Goal: Information Seeking & Learning: Learn about a topic

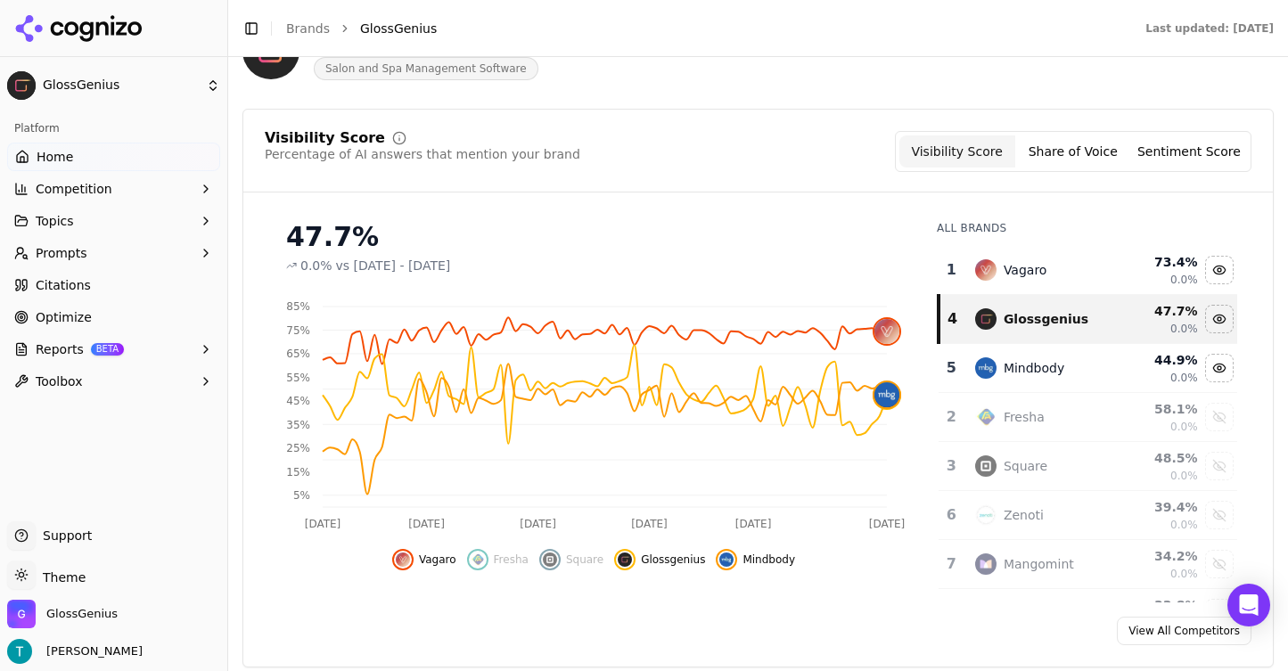
scroll to position [127, 0]
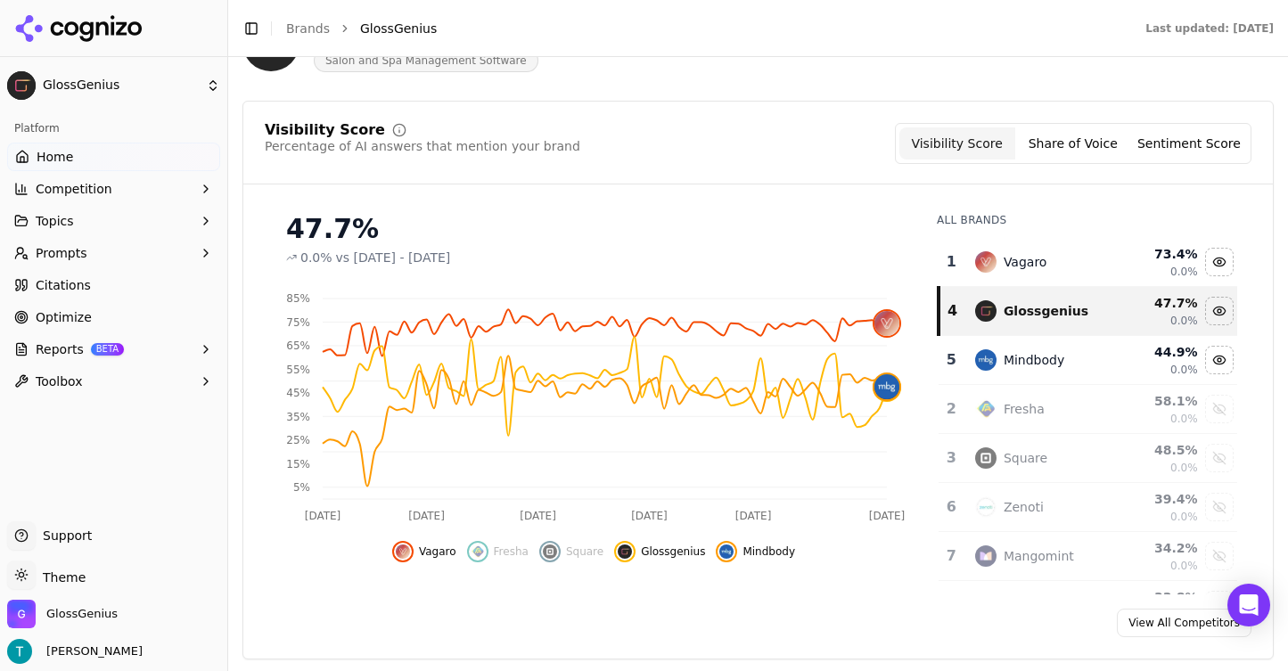
click at [1073, 263] on div "Vagaro" at bounding box center [1041, 261] width 133 height 21
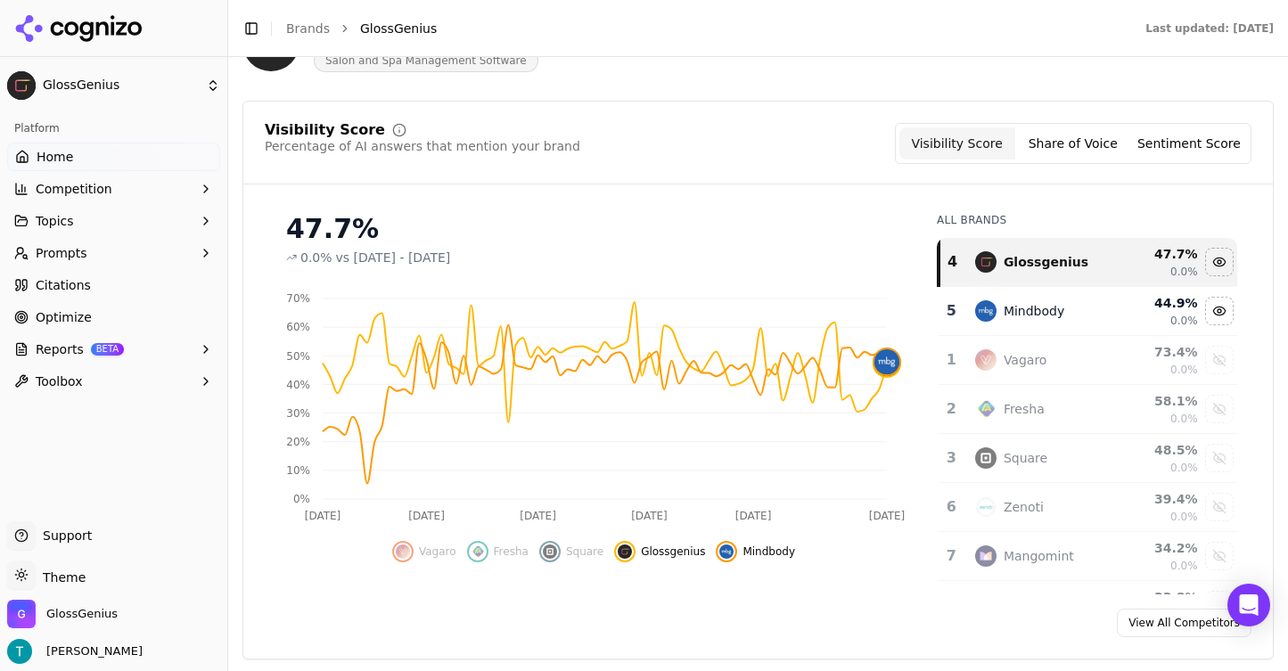
click at [1086, 369] on div "Vagaro" at bounding box center [1041, 359] width 133 height 21
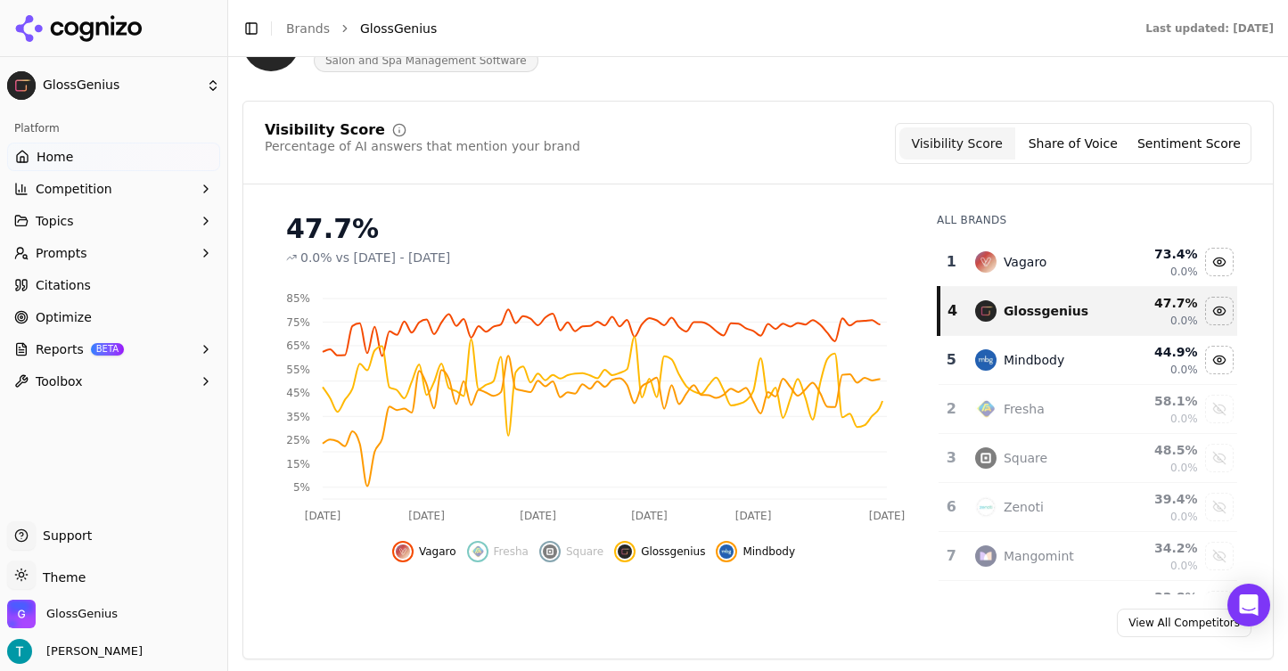
click at [1094, 422] on td "Fresha" at bounding box center [1041, 409] width 154 height 49
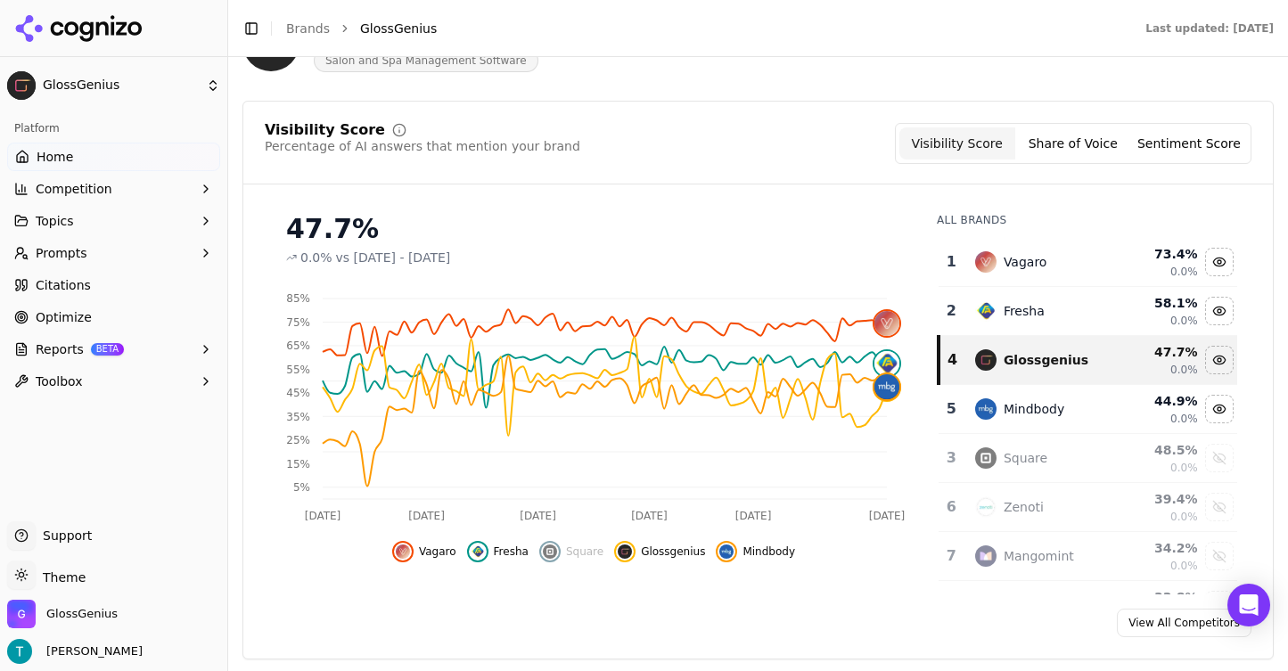
click at [1115, 448] on td "Square" at bounding box center [1041, 458] width 154 height 49
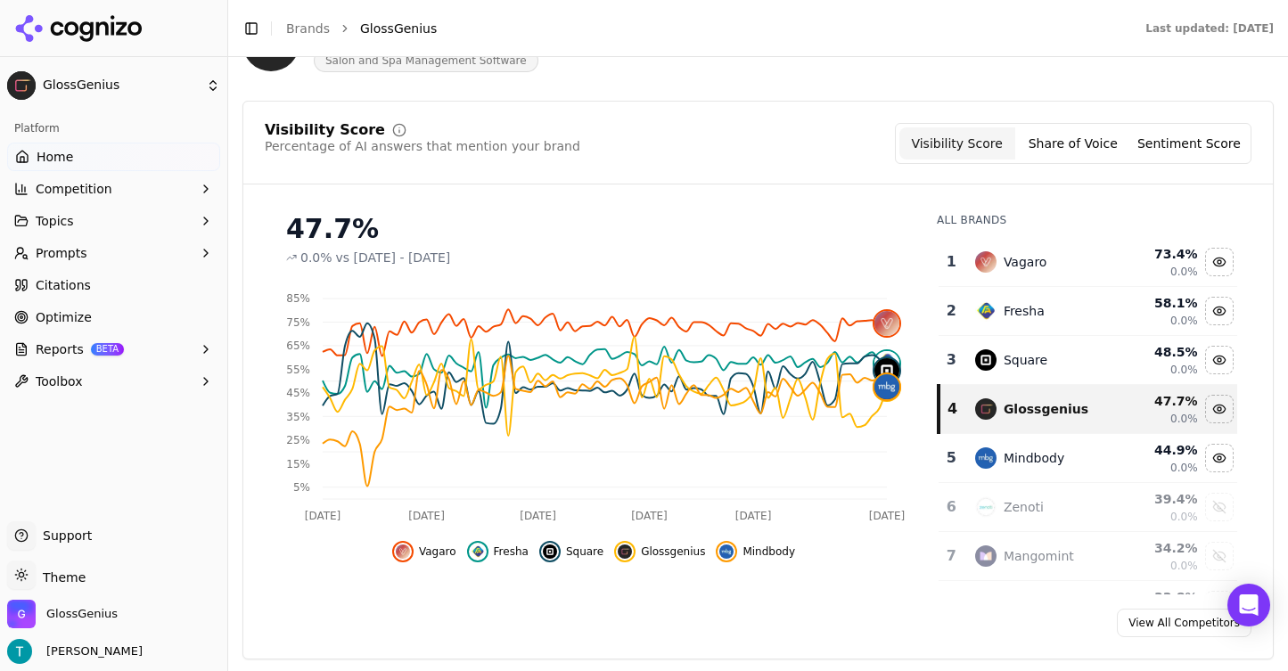
click at [1114, 461] on td "Mindbody" at bounding box center [1041, 458] width 154 height 49
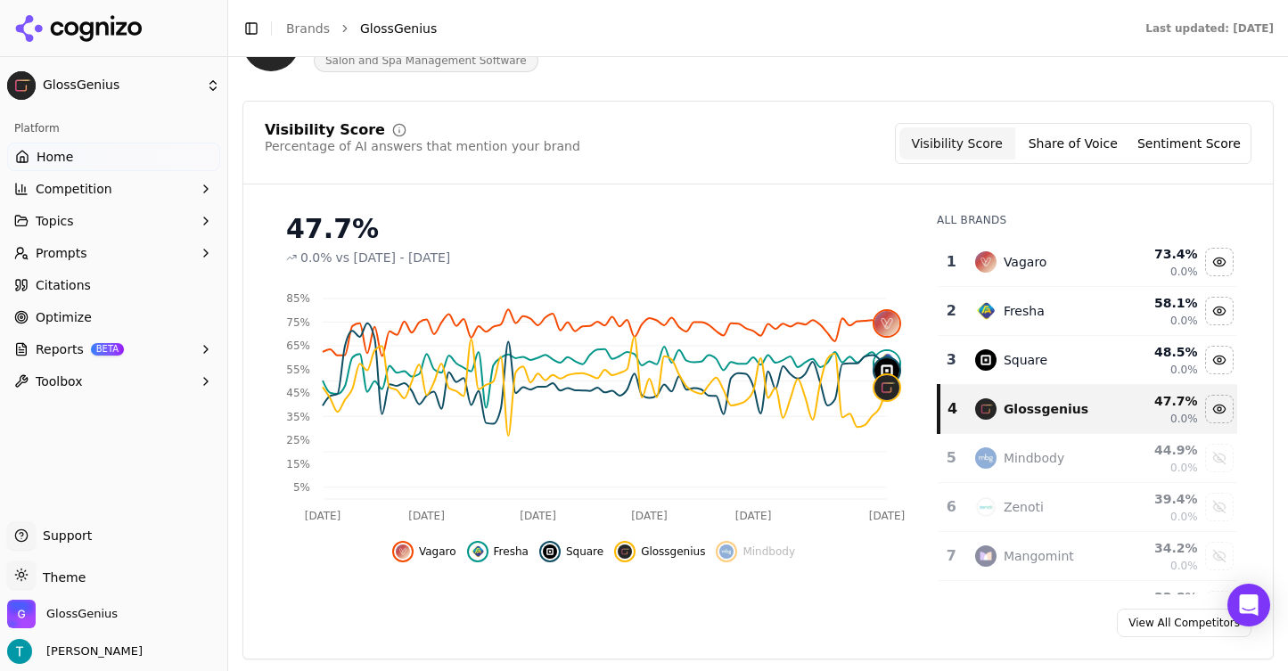
click at [1071, 150] on button "Share of Voice" at bounding box center [1073, 143] width 116 height 32
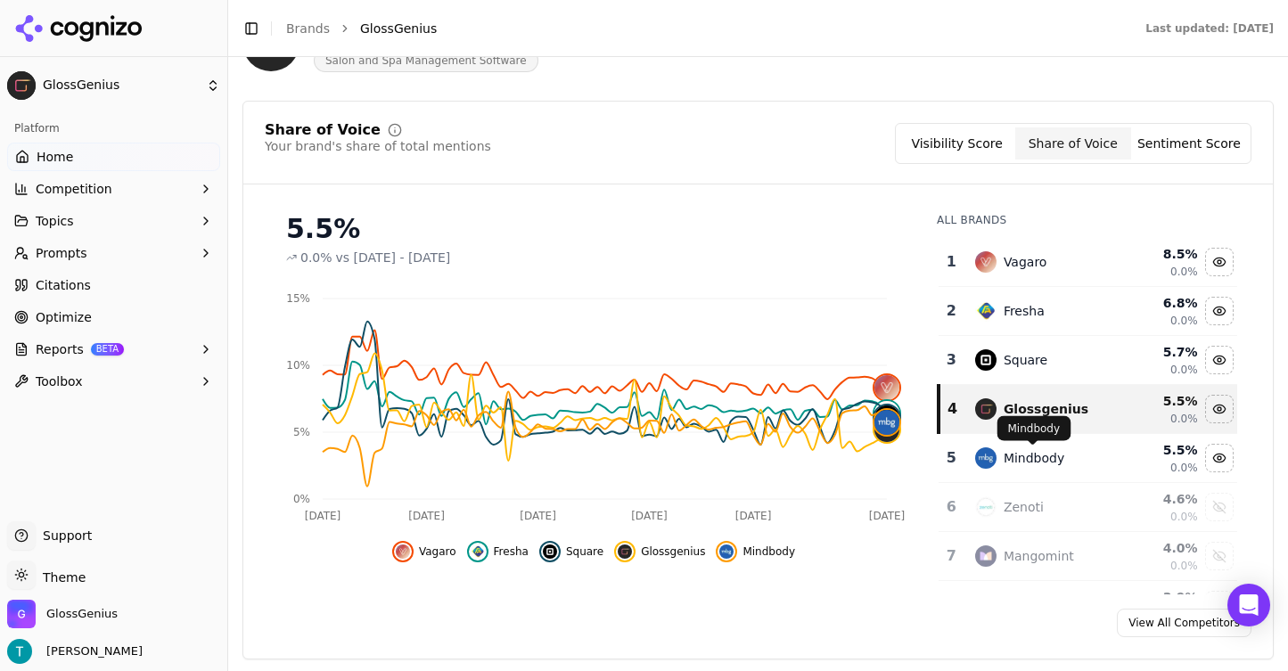
click at [1021, 462] on div "Mindbody" at bounding box center [1034, 458] width 61 height 18
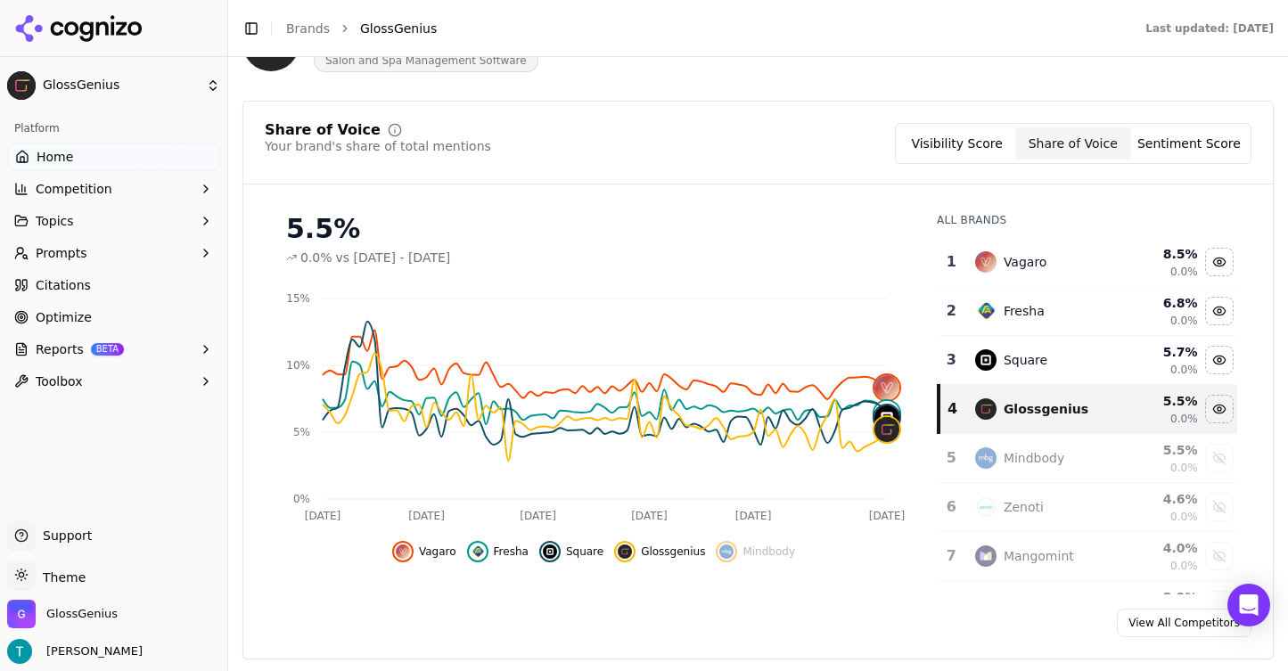
click at [1021, 462] on div "Mindbody" at bounding box center [1034, 458] width 61 height 18
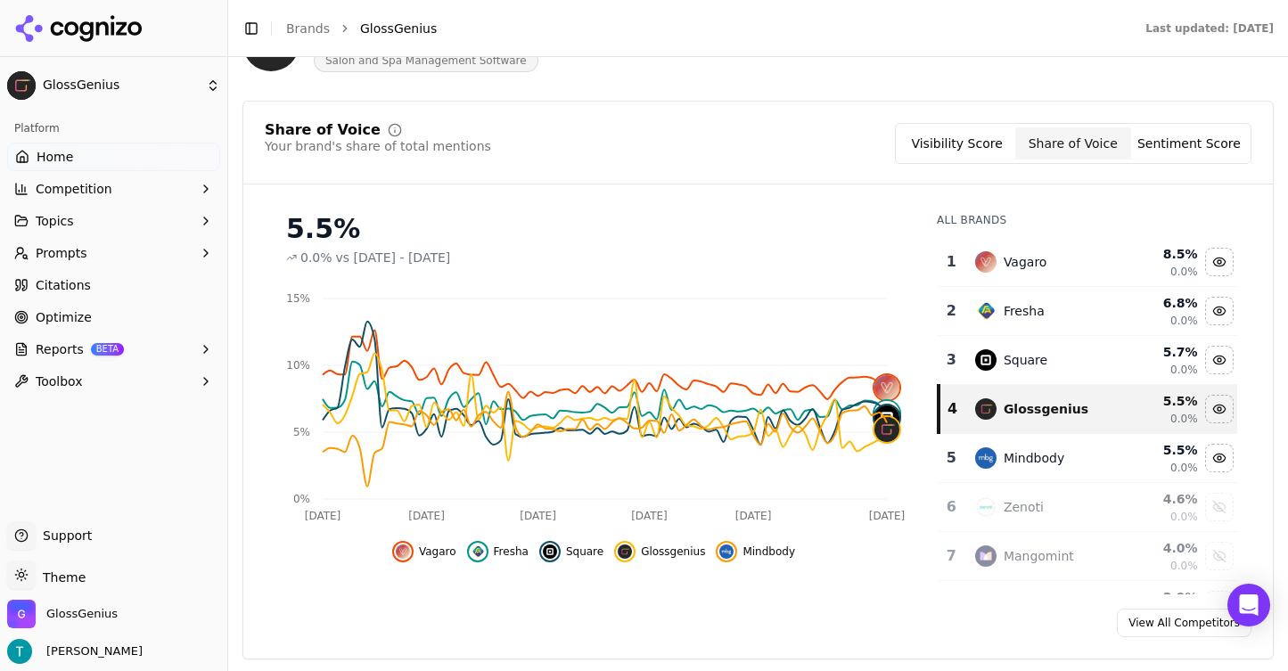
click at [1021, 462] on div "Mindbody" at bounding box center [1034, 458] width 61 height 18
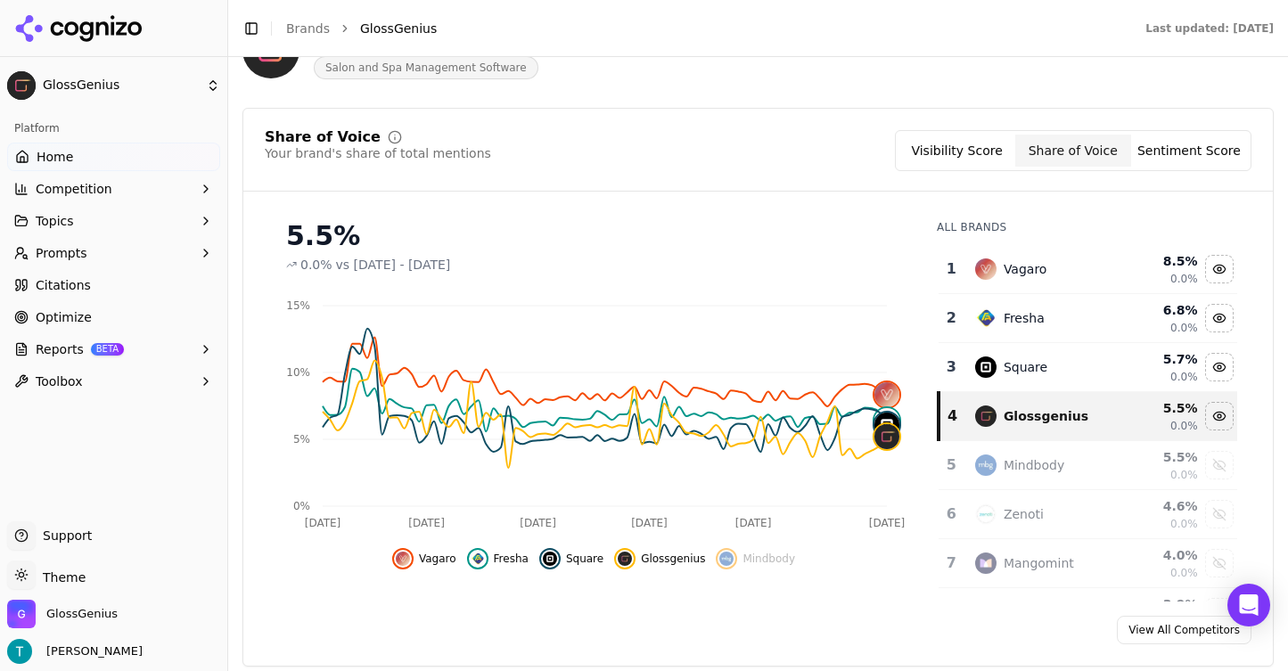
scroll to position [122, 0]
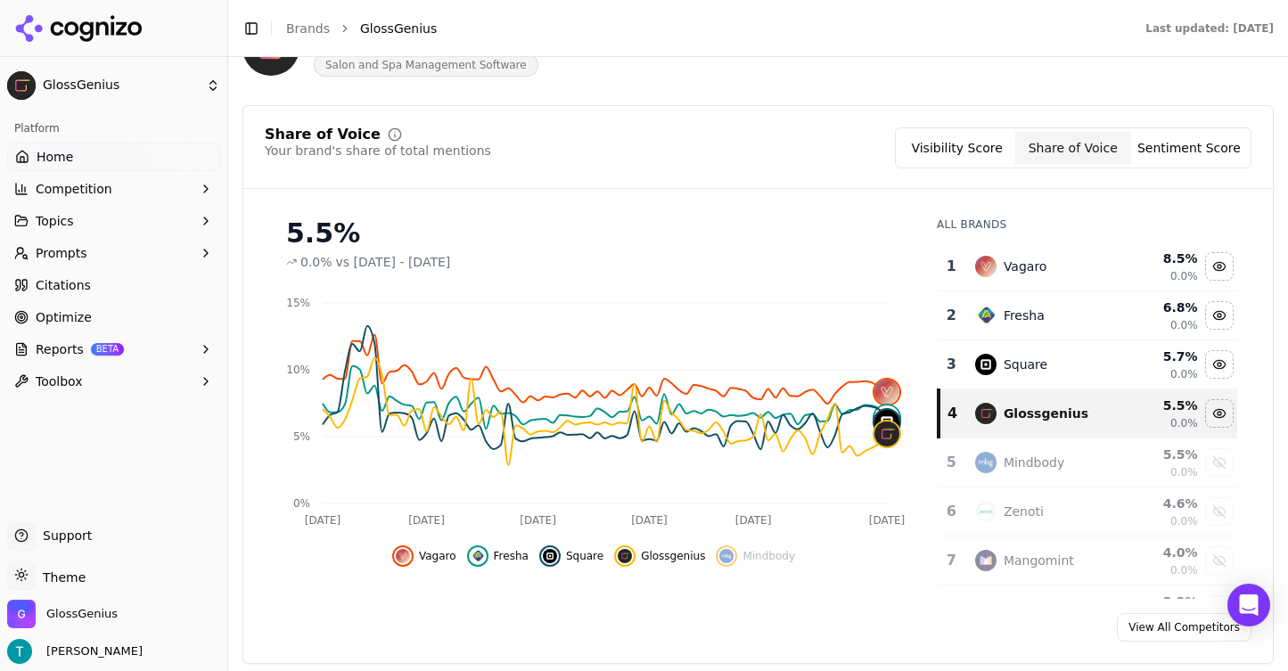
click at [1175, 156] on button "Sentiment Score" at bounding box center [1189, 148] width 116 height 32
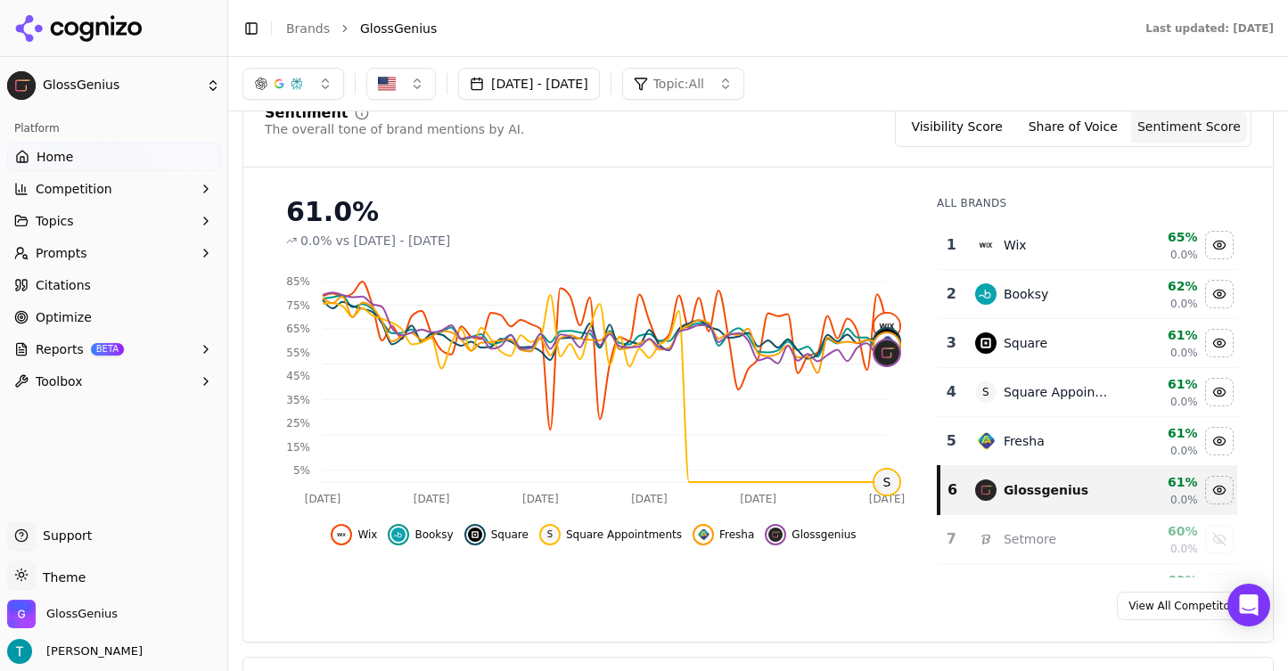
scroll to position [0, 0]
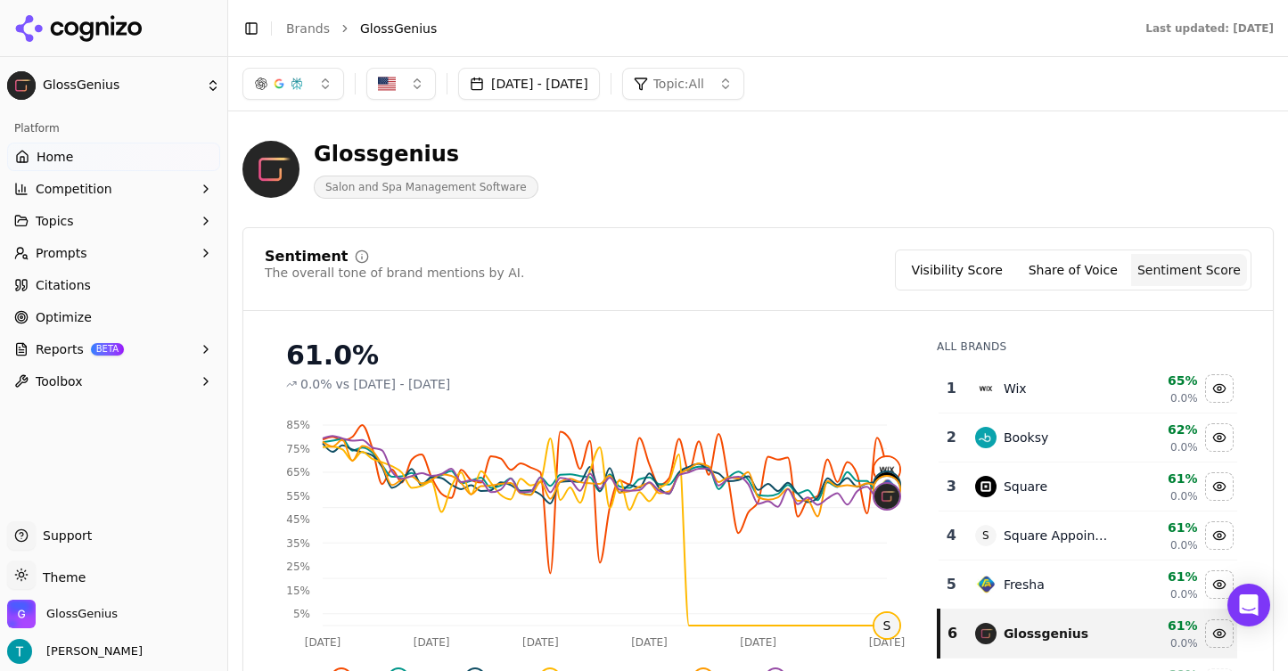
click at [955, 267] on button "Visibility Score" at bounding box center [957, 270] width 116 height 32
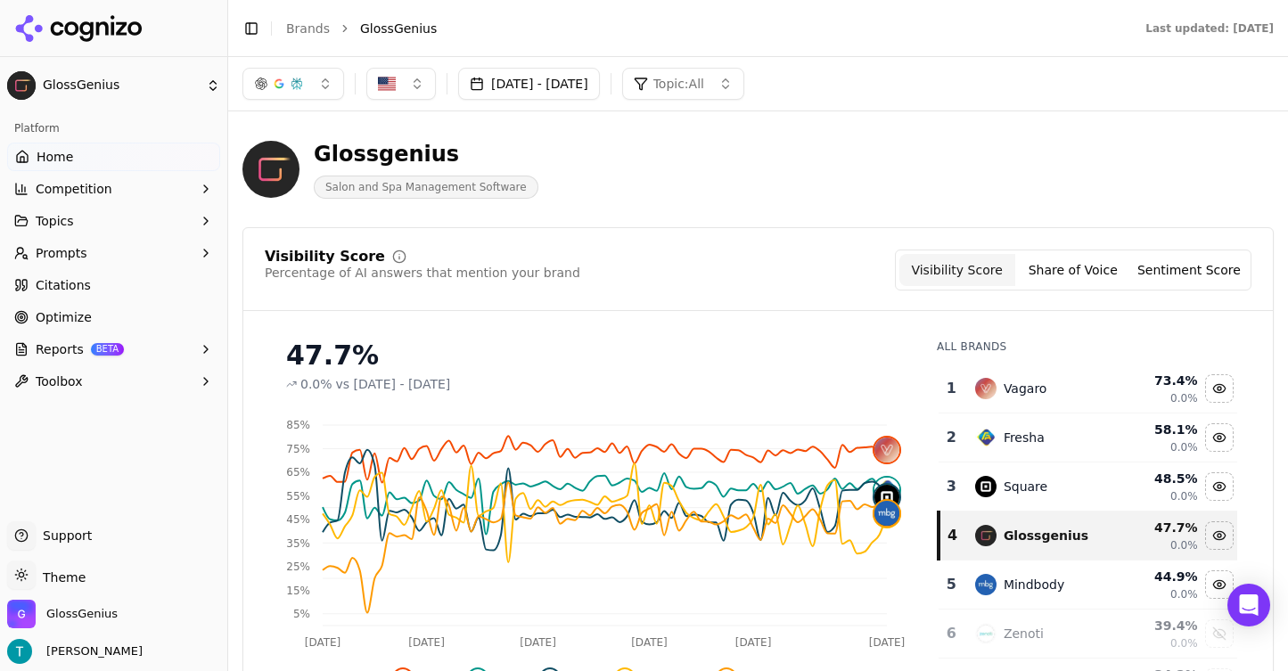
click at [1110, 279] on button "Share of Voice" at bounding box center [1073, 270] width 116 height 32
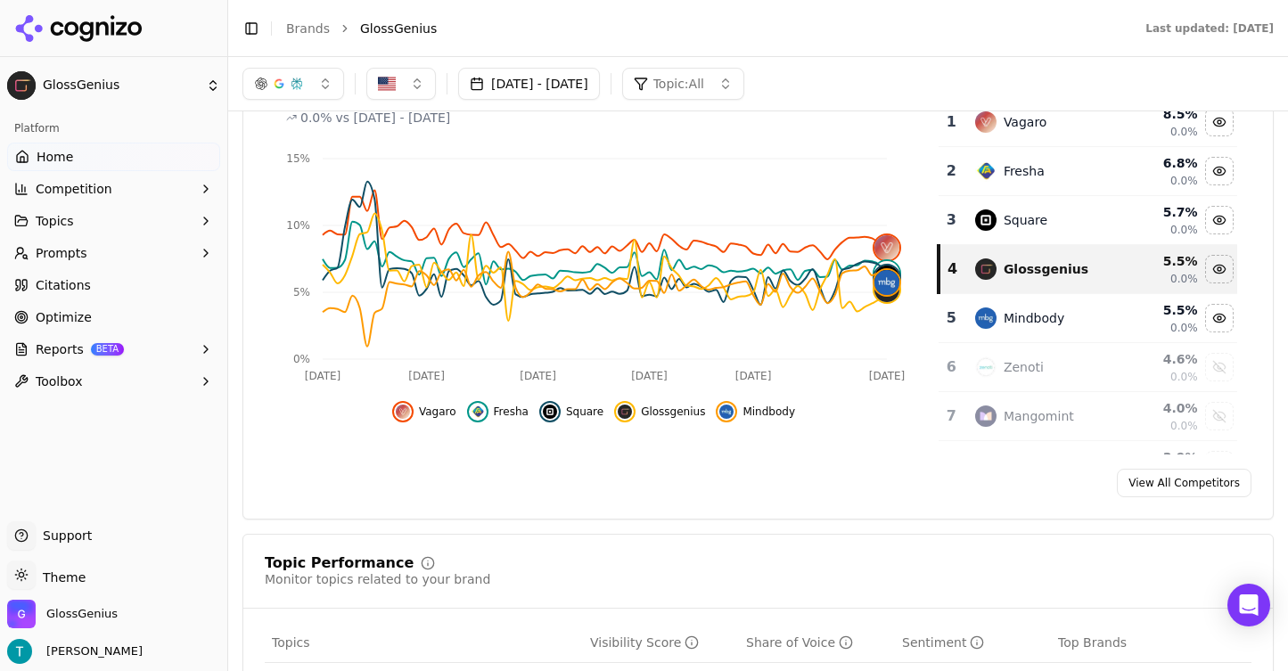
scroll to position [76, 0]
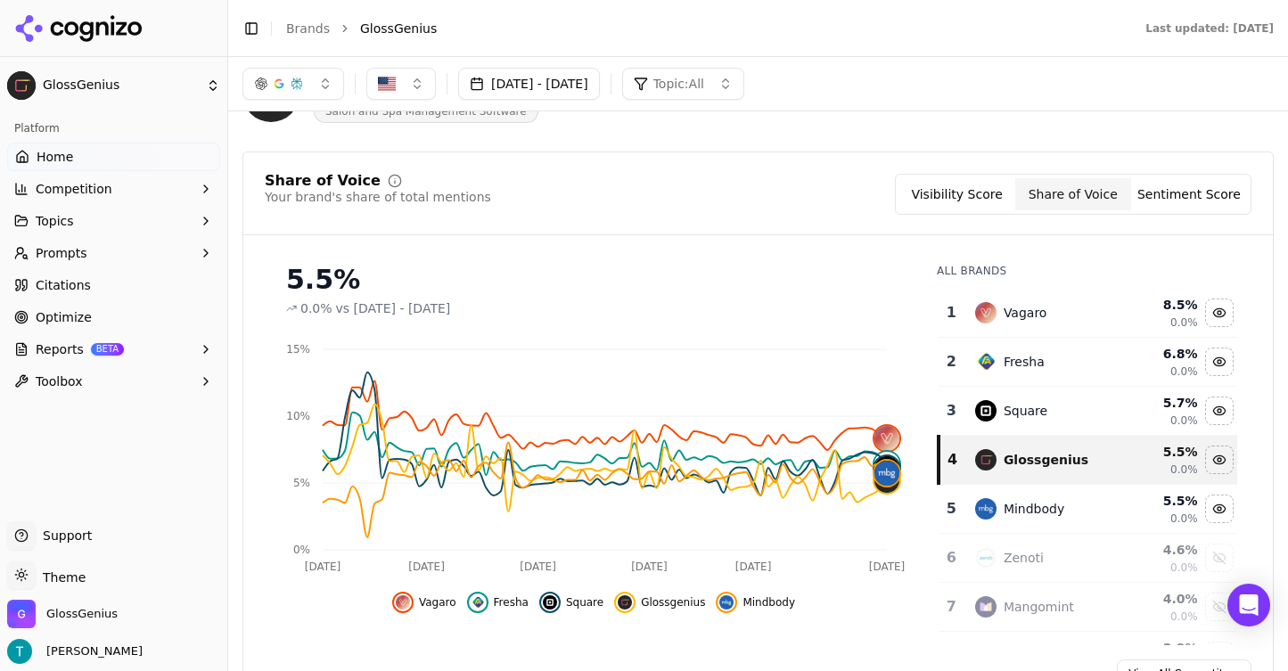
click at [985, 174] on div "Visibility Score Share of Voice Sentiment Score" at bounding box center [1073, 194] width 357 height 41
click at [981, 192] on button "Visibility Score" at bounding box center [957, 194] width 116 height 32
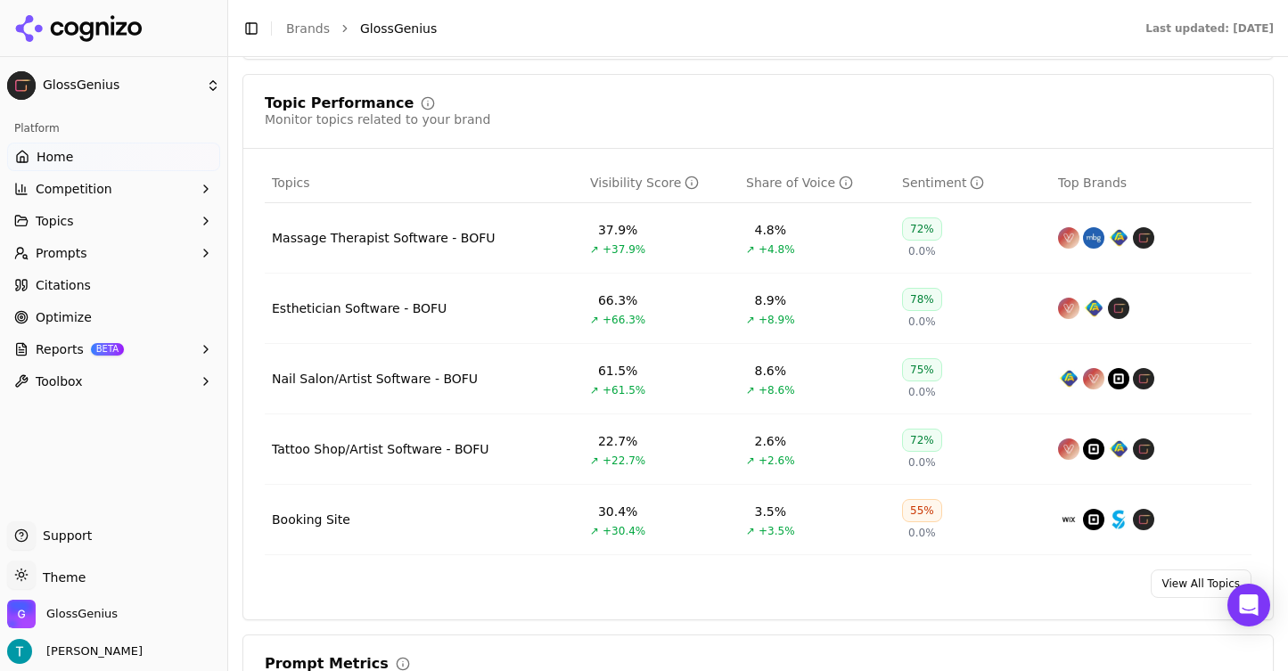
scroll to position [737, 0]
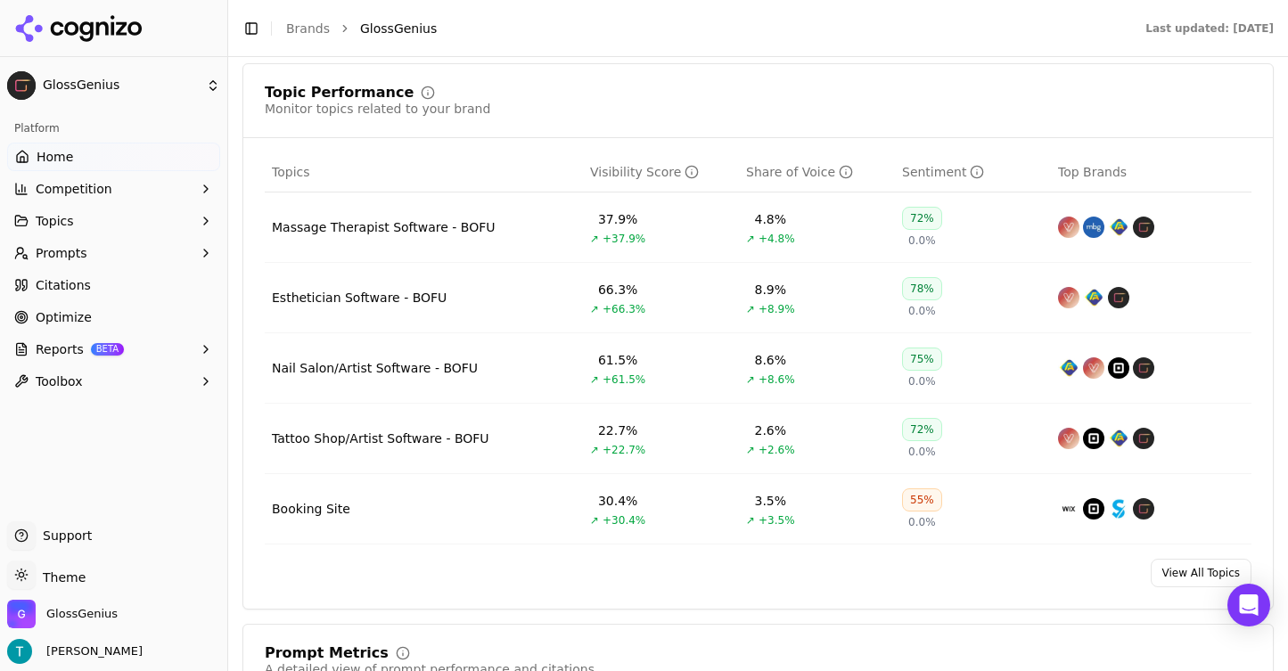
click at [478, 295] on td "Esthetician Software - BOFU" at bounding box center [424, 298] width 318 height 70
click at [406, 302] on div "Esthetician Software - BOFU" at bounding box center [359, 298] width 175 height 18
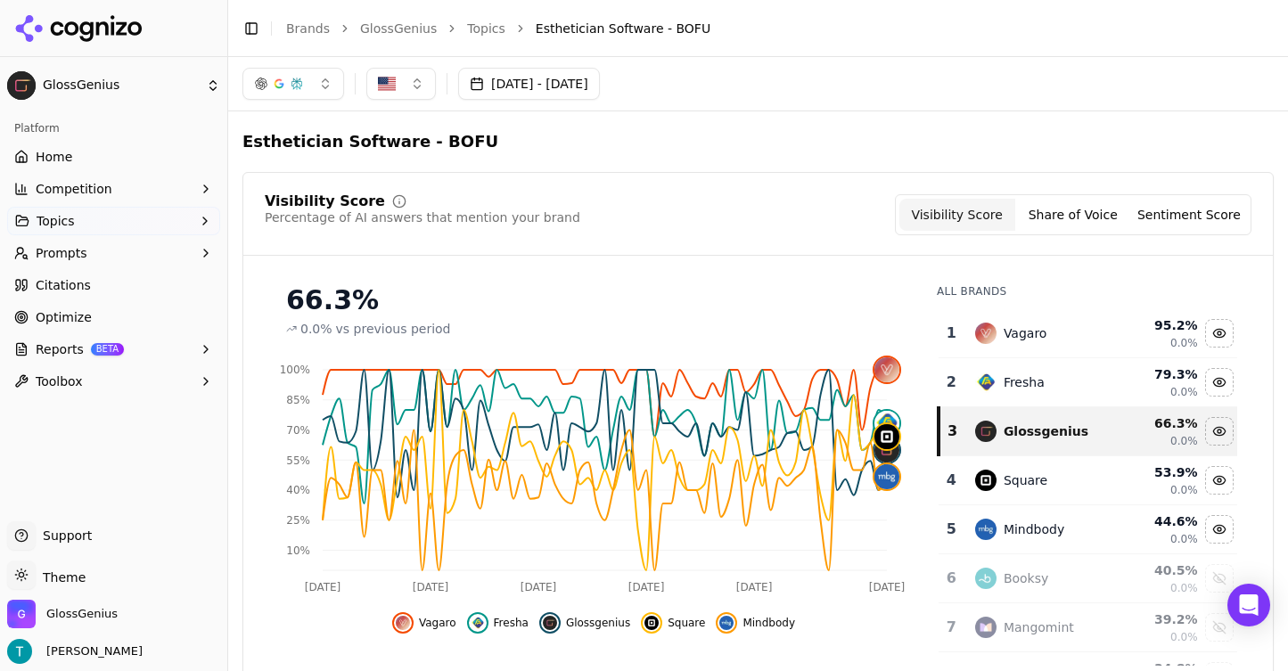
click at [1037, 490] on div "Square" at bounding box center [1041, 480] width 133 height 21
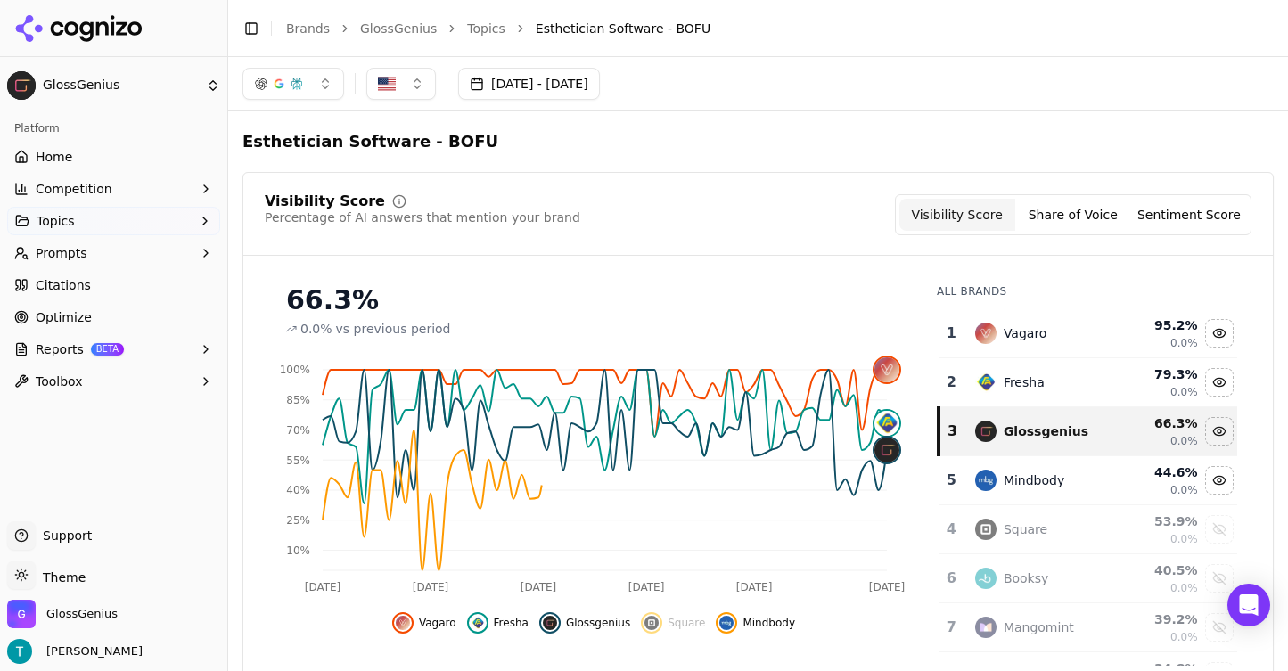
click at [1040, 517] on td "Square" at bounding box center [1041, 529] width 154 height 49
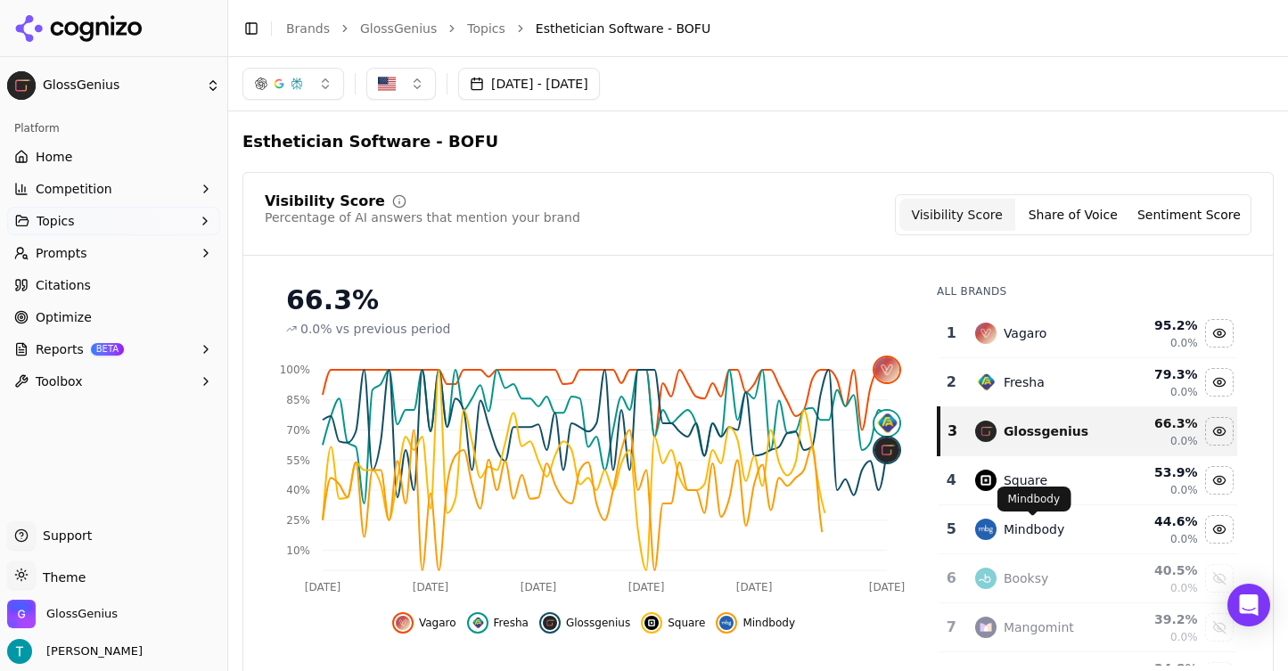
click at [1050, 516] on td "Mindbody" at bounding box center [1041, 529] width 154 height 49
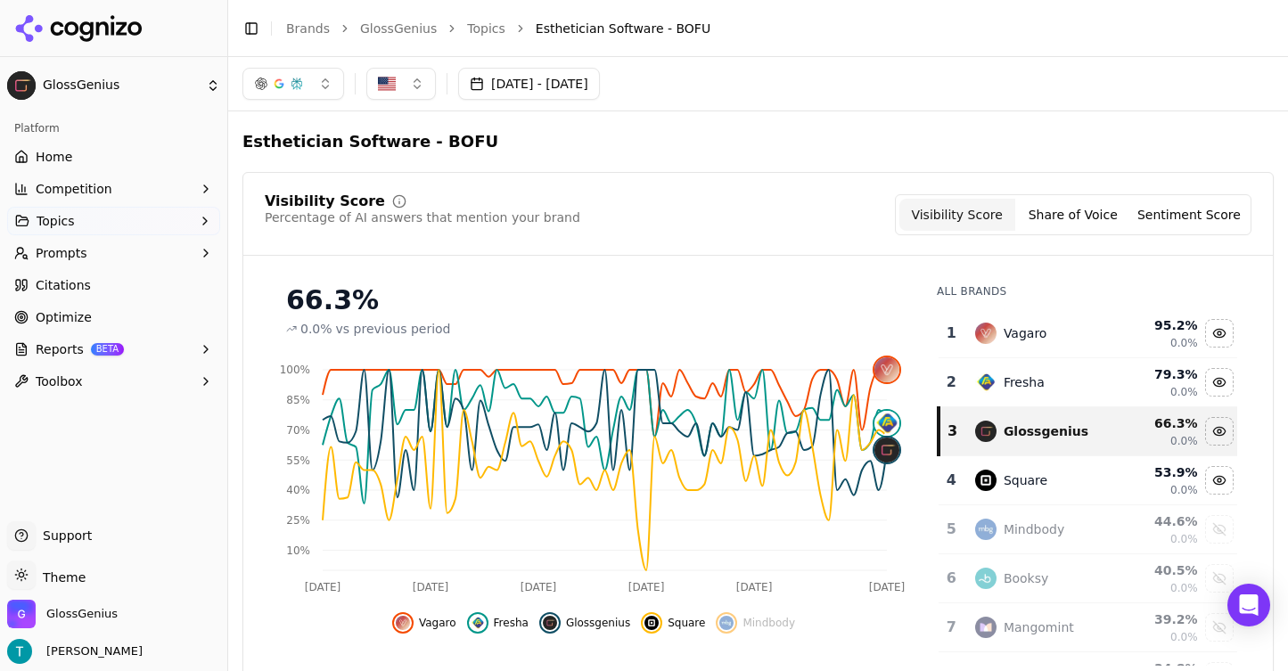
click at [1057, 482] on div "Square" at bounding box center [1041, 480] width 133 height 21
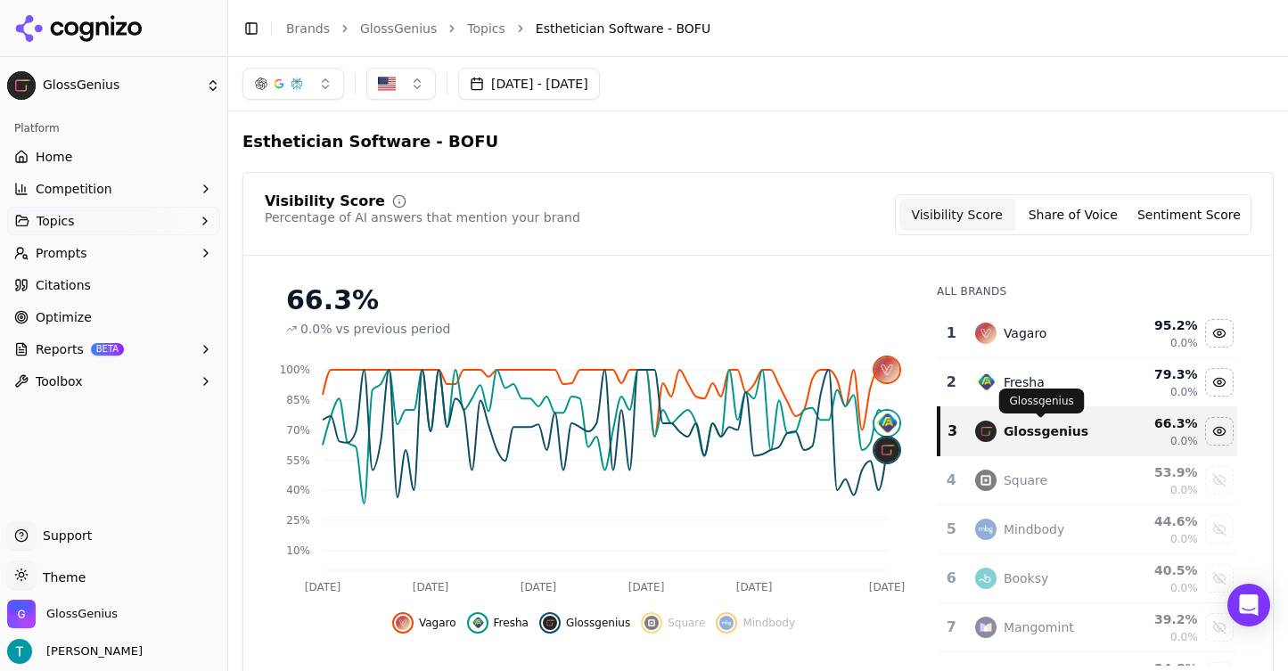
click at [1078, 386] on div "Fresha" at bounding box center [1041, 382] width 133 height 21
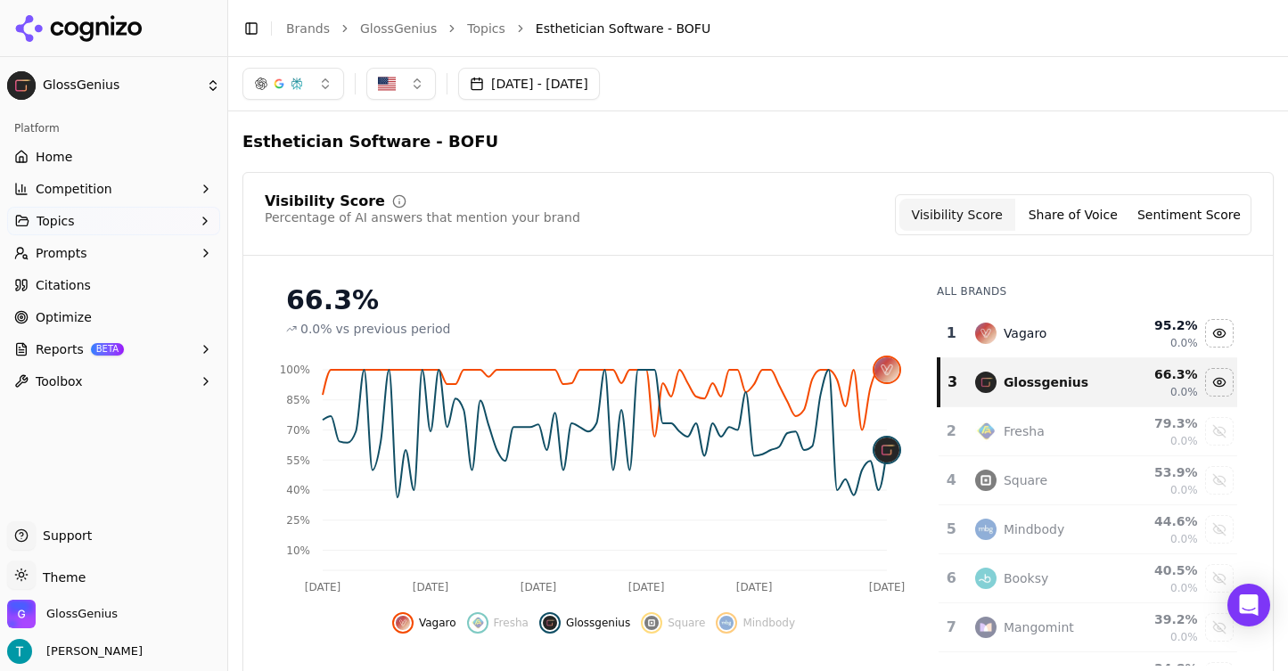
click at [1058, 209] on button "Share of Voice" at bounding box center [1073, 215] width 116 height 32
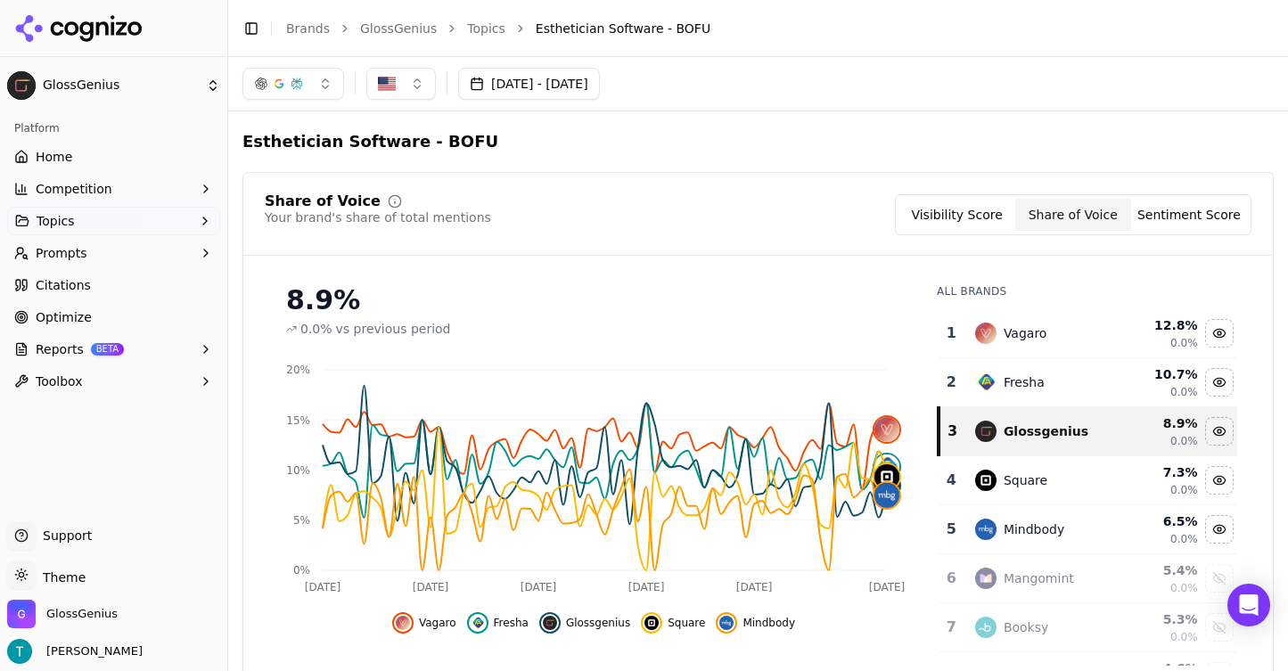
click at [1034, 382] on div "Fresha" at bounding box center [1024, 382] width 41 height 18
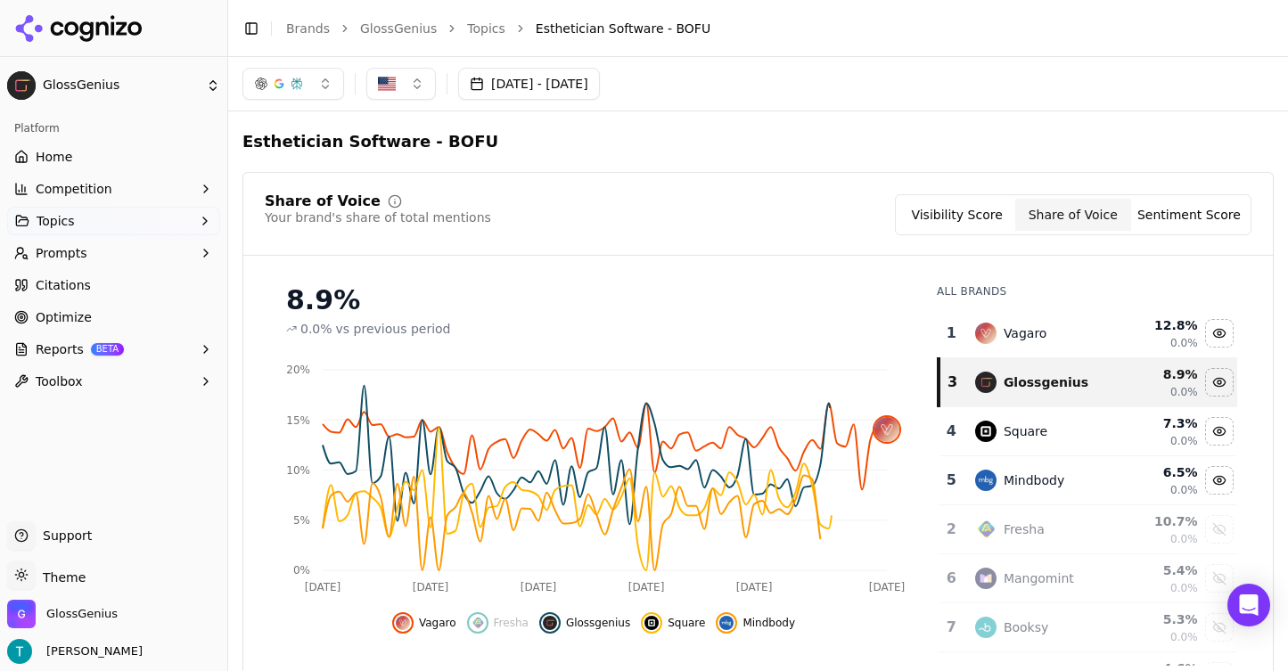
click at [1039, 428] on div "Square" at bounding box center [1026, 431] width 44 height 18
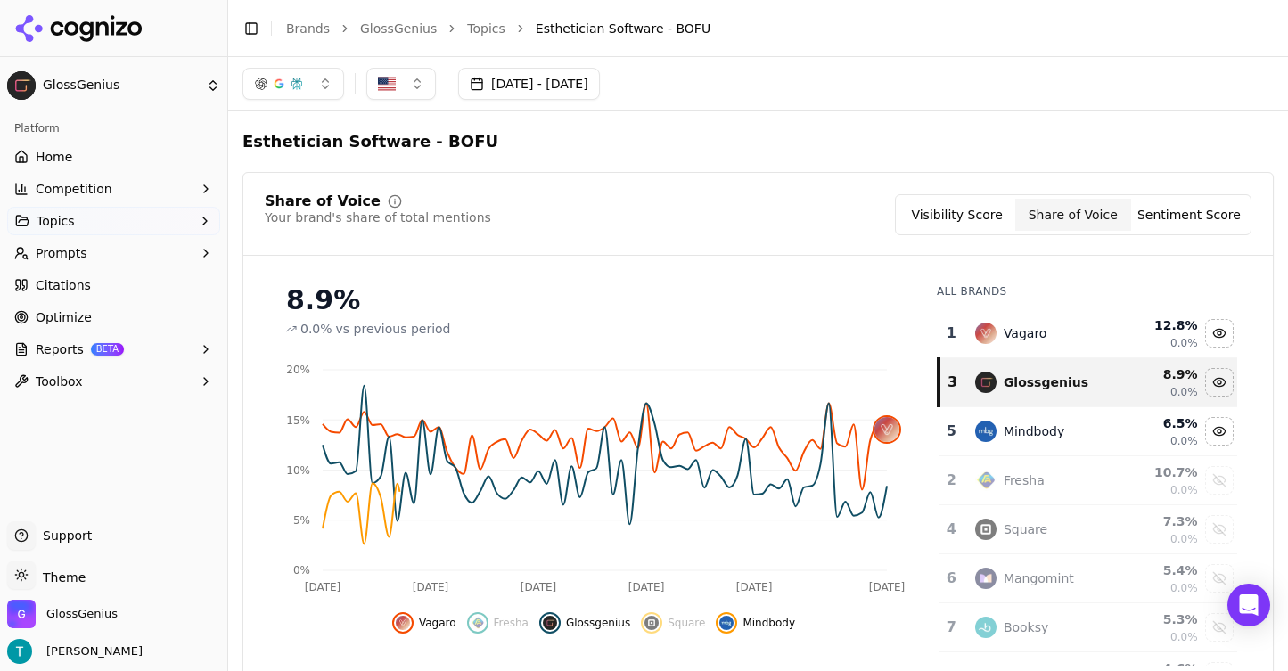
click at [1039, 472] on div "Fresha" at bounding box center [1024, 481] width 41 height 18
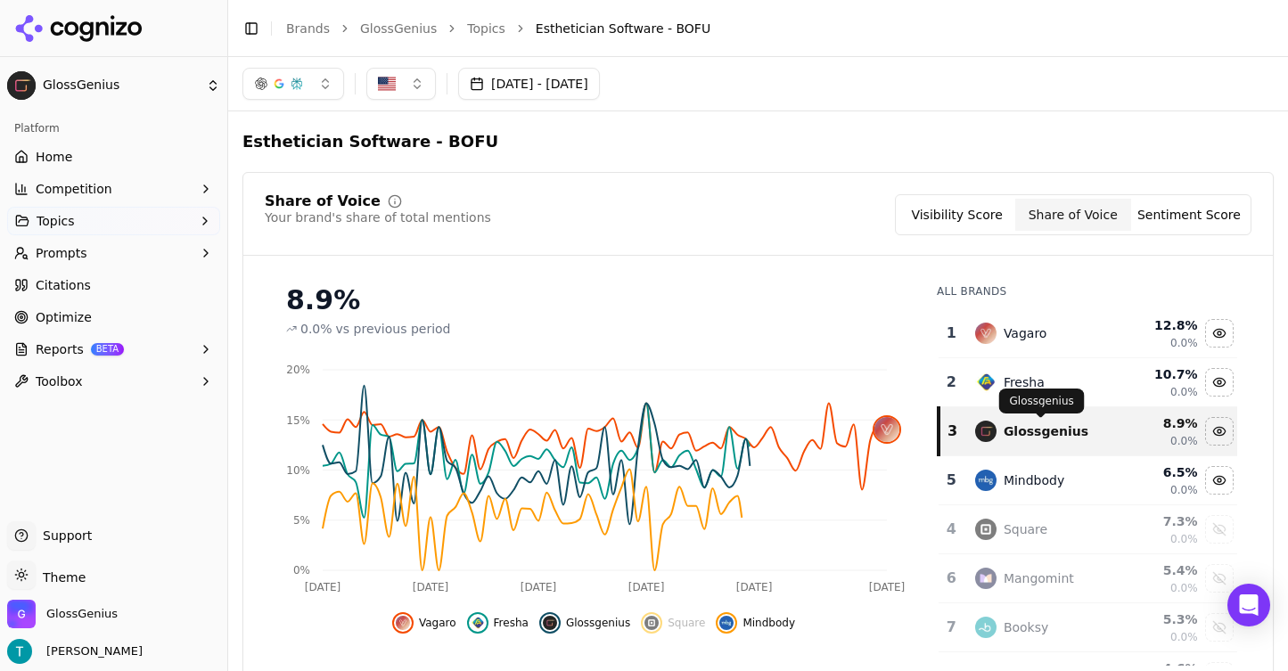
click at [1045, 435] on div "Glossgenius" at bounding box center [1046, 431] width 85 height 18
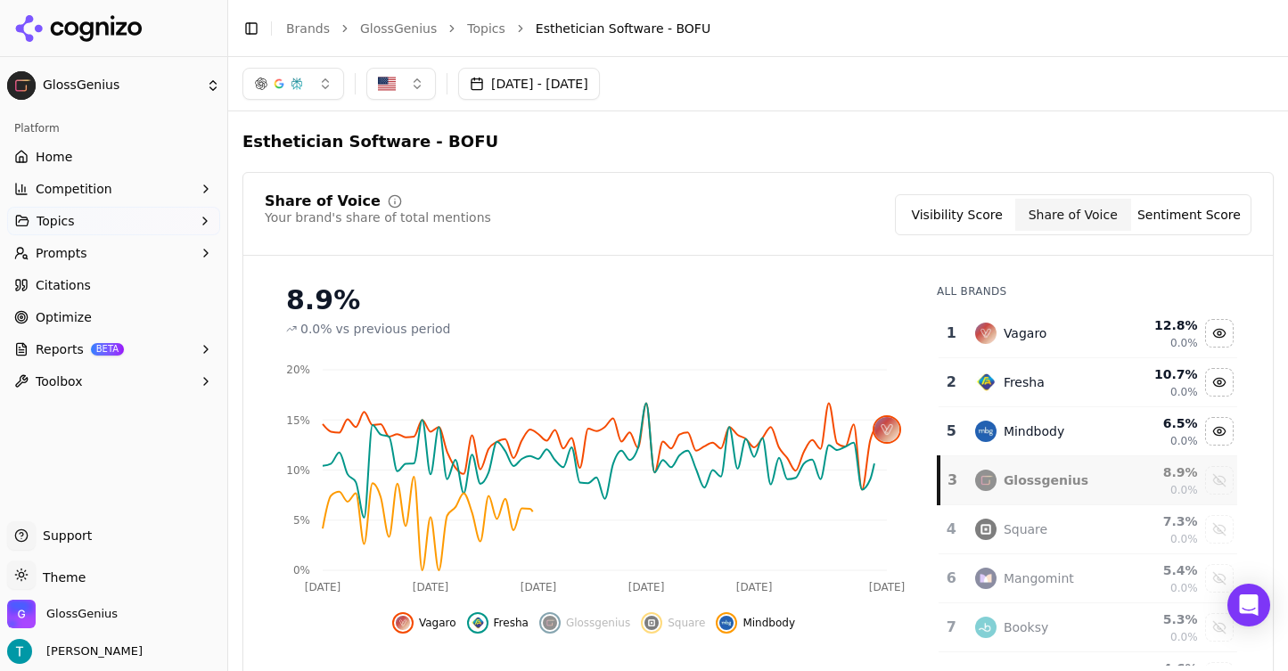
click at [1046, 465] on td "Glossgenius" at bounding box center [1041, 480] width 154 height 49
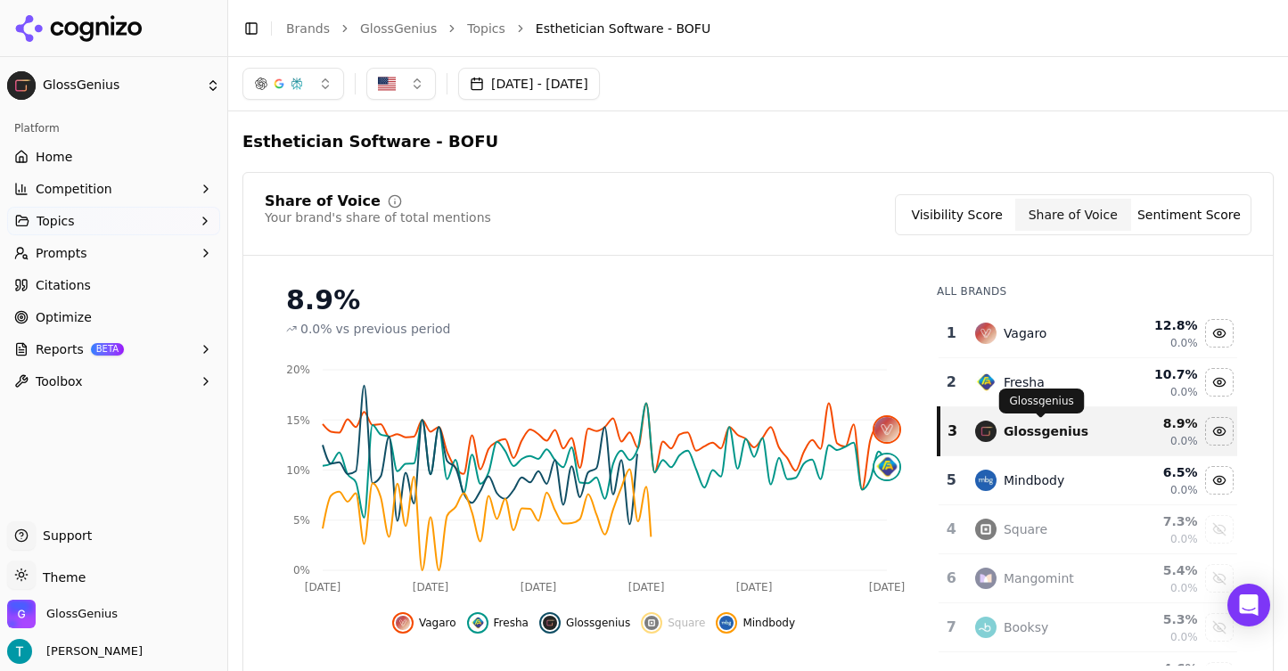
click at [1039, 389] on div "Glossgenius Glossgenius" at bounding box center [1042, 401] width 86 height 25
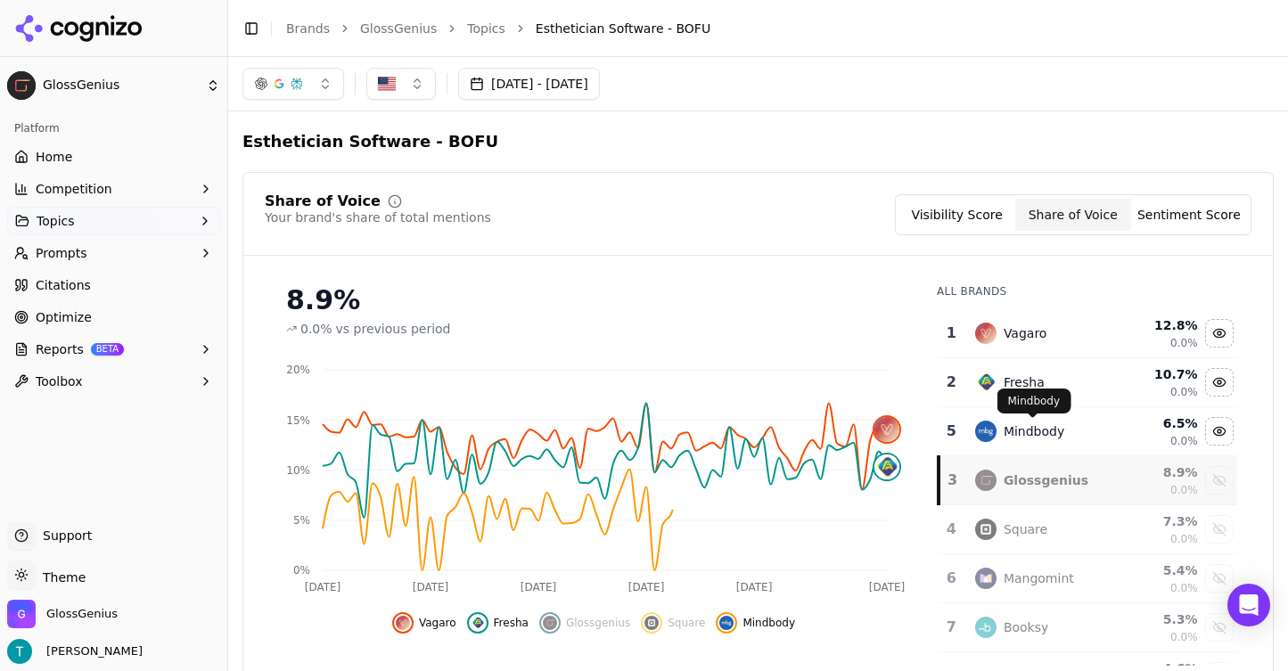
click at [1043, 381] on div "Fresha" at bounding box center [1041, 382] width 133 height 21
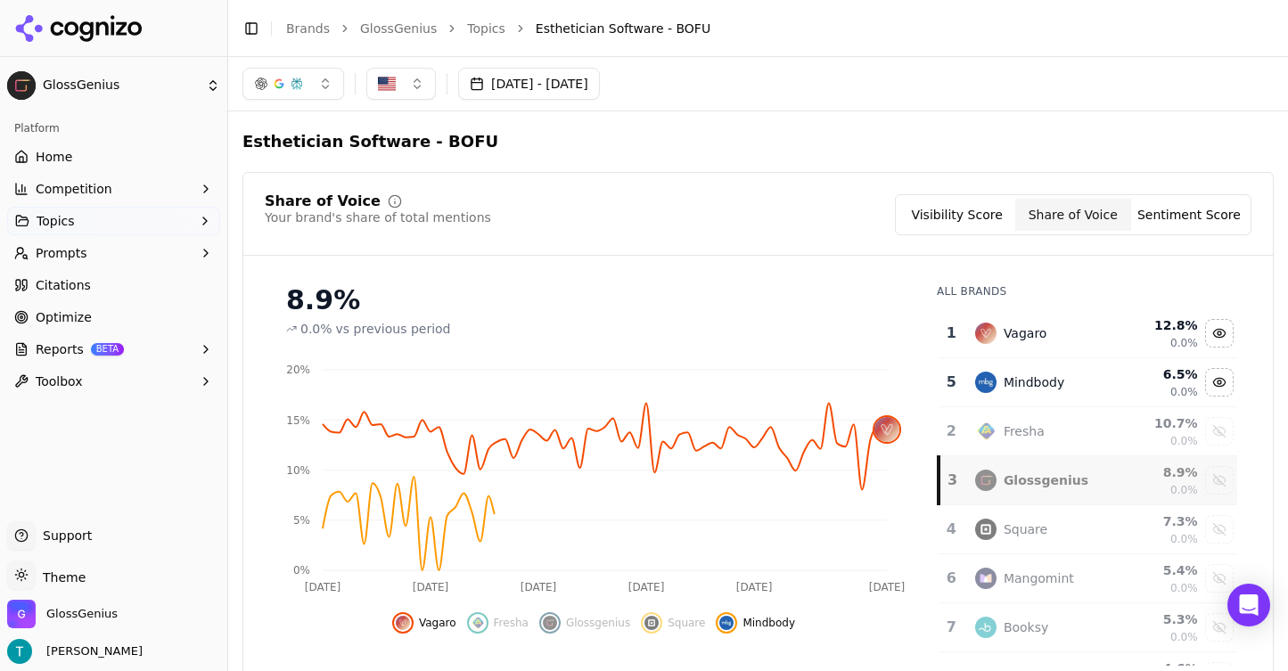
click at [1043, 381] on div "Mindbody" at bounding box center [1034, 382] width 61 height 18
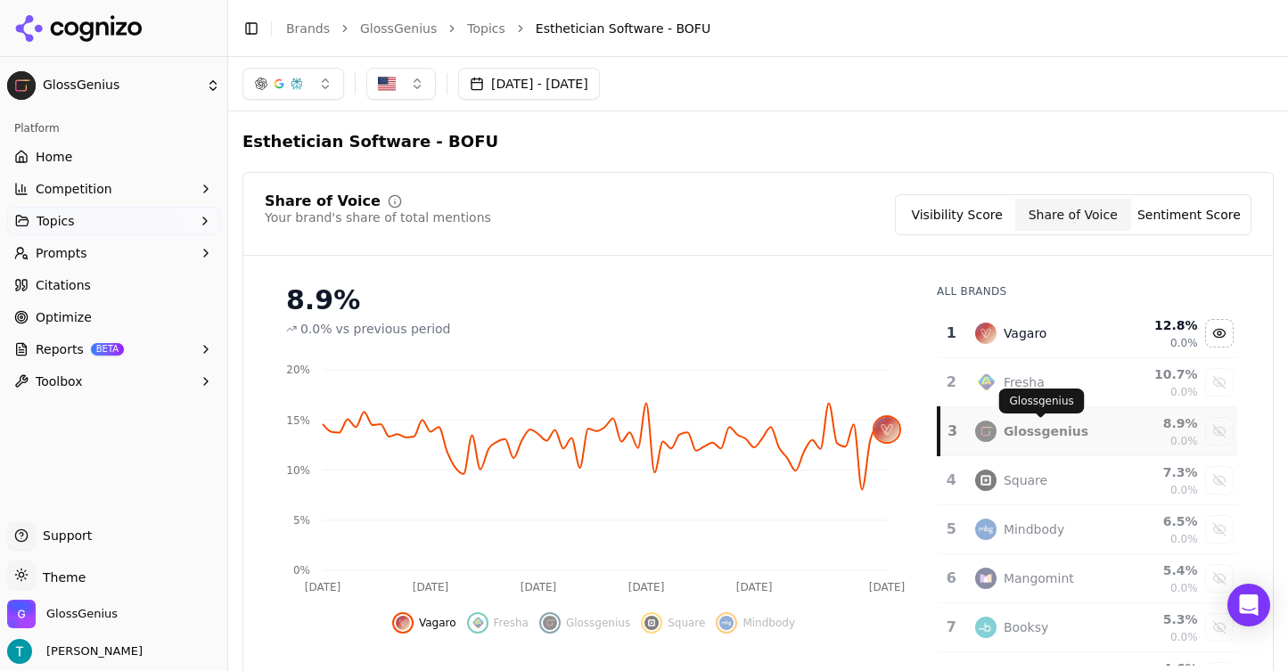
click at [1049, 425] on div "Glossgenius" at bounding box center [1046, 431] width 85 height 18
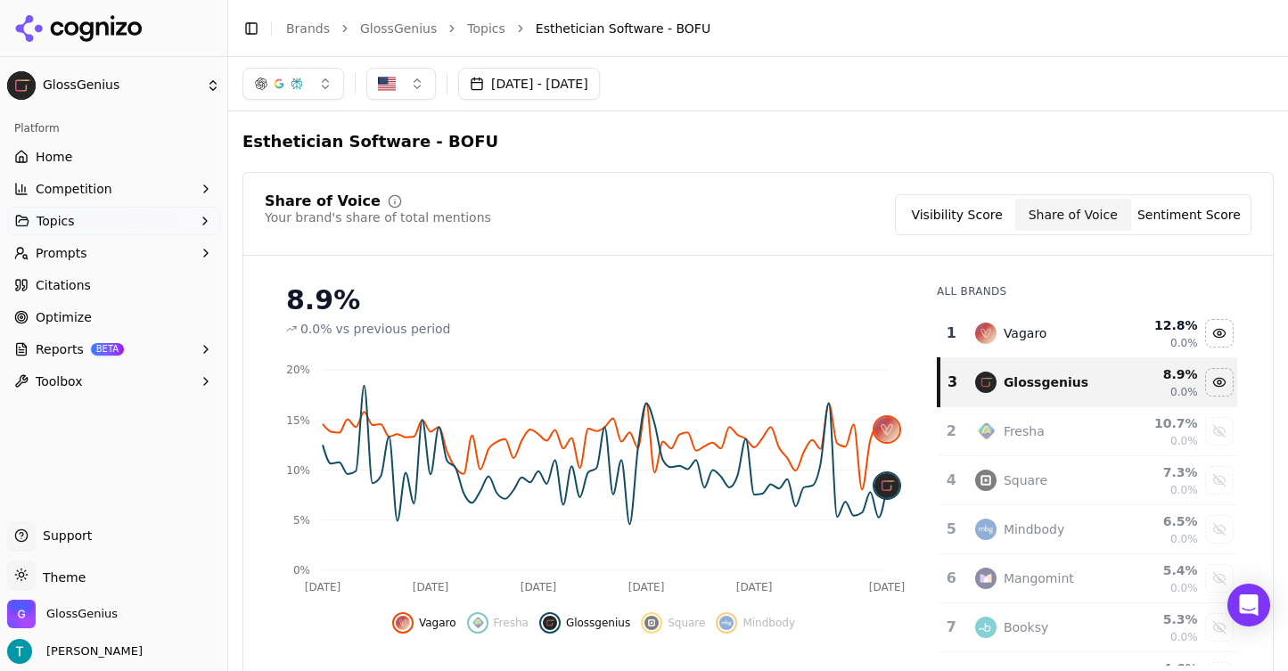
click at [485, 27] on link "Topics" at bounding box center [486, 29] width 38 height 18
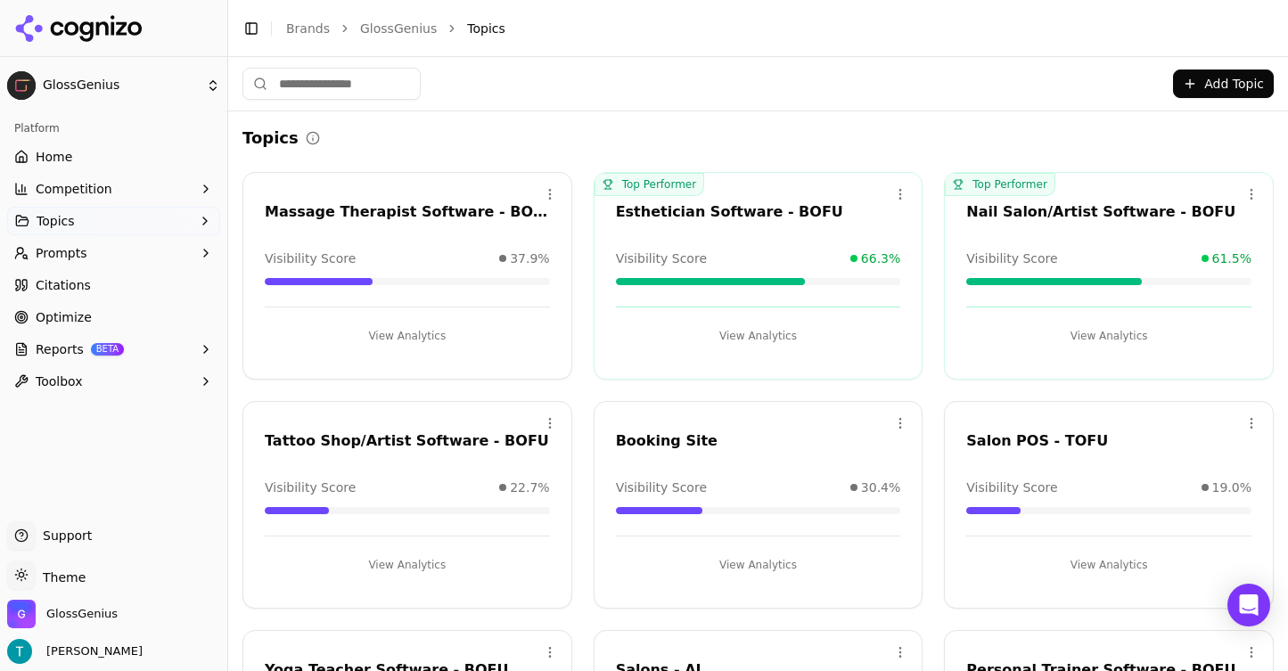
click at [134, 348] on button "Reports BETA" at bounding box center [113, 349] width 213 height 29
click at [159, 190] on button "Competition" at bounding box center [113, 189] width 213 height 29
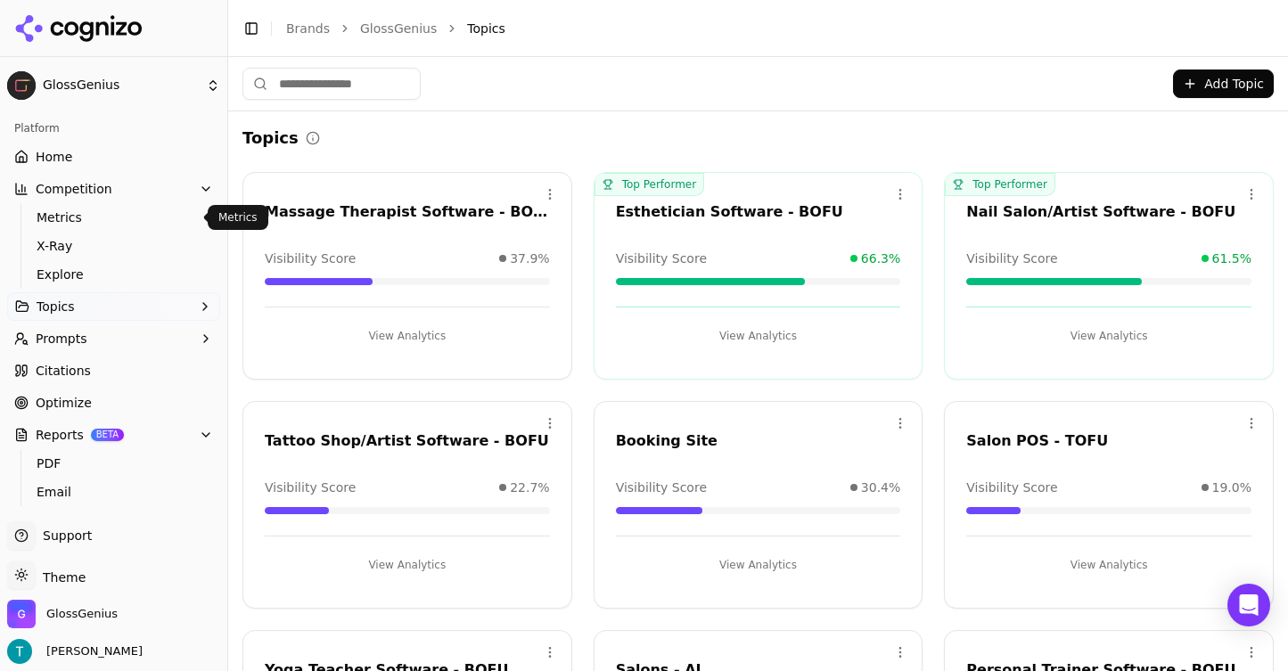
click at [161, 218] on span "Metrics" at bounding box center [114, 218] width 155 height 18
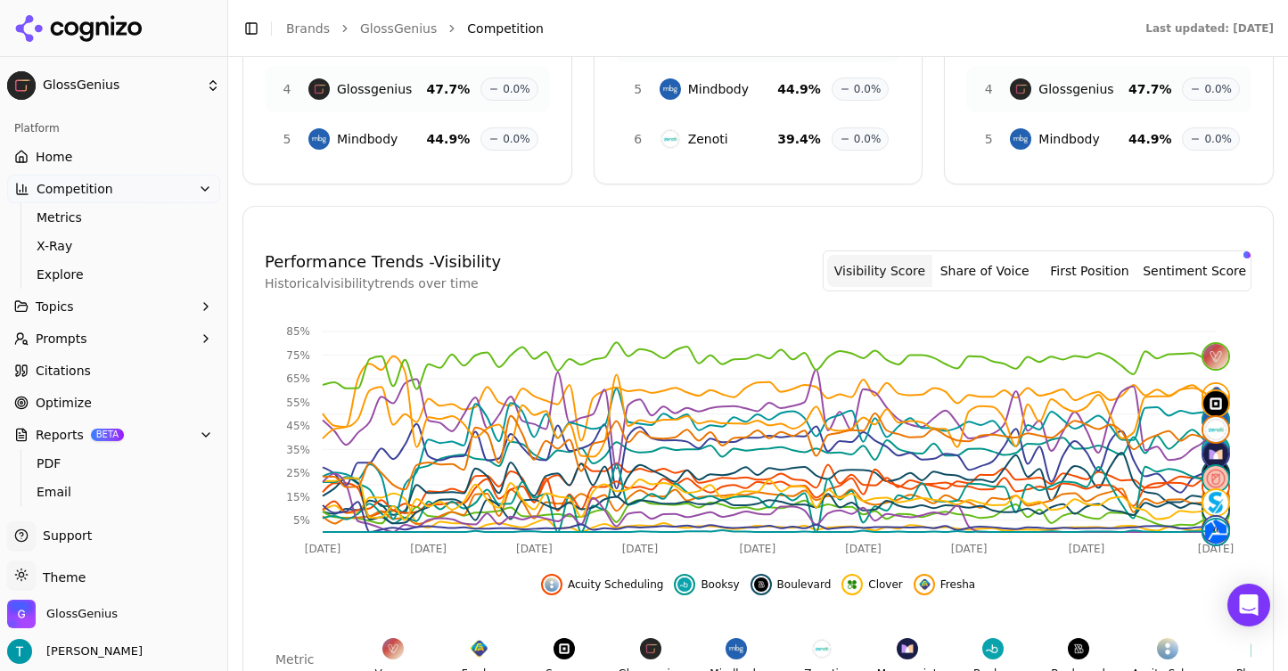
scroll to position [327, 0]
click at [1003, 273] on button "Share of Voice" at bounding box center [984, 270] width 105 height 32
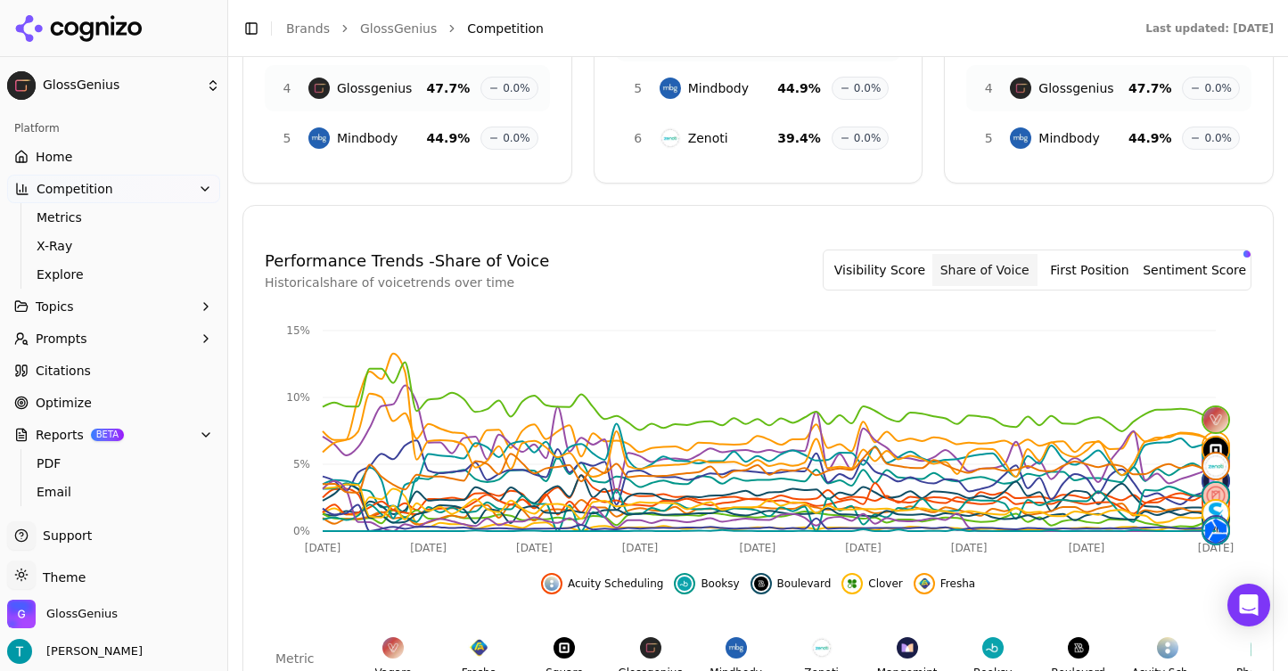
click at [1117, 258] on button "First Position" at bounding box center [1089, 270] width 105 height 32
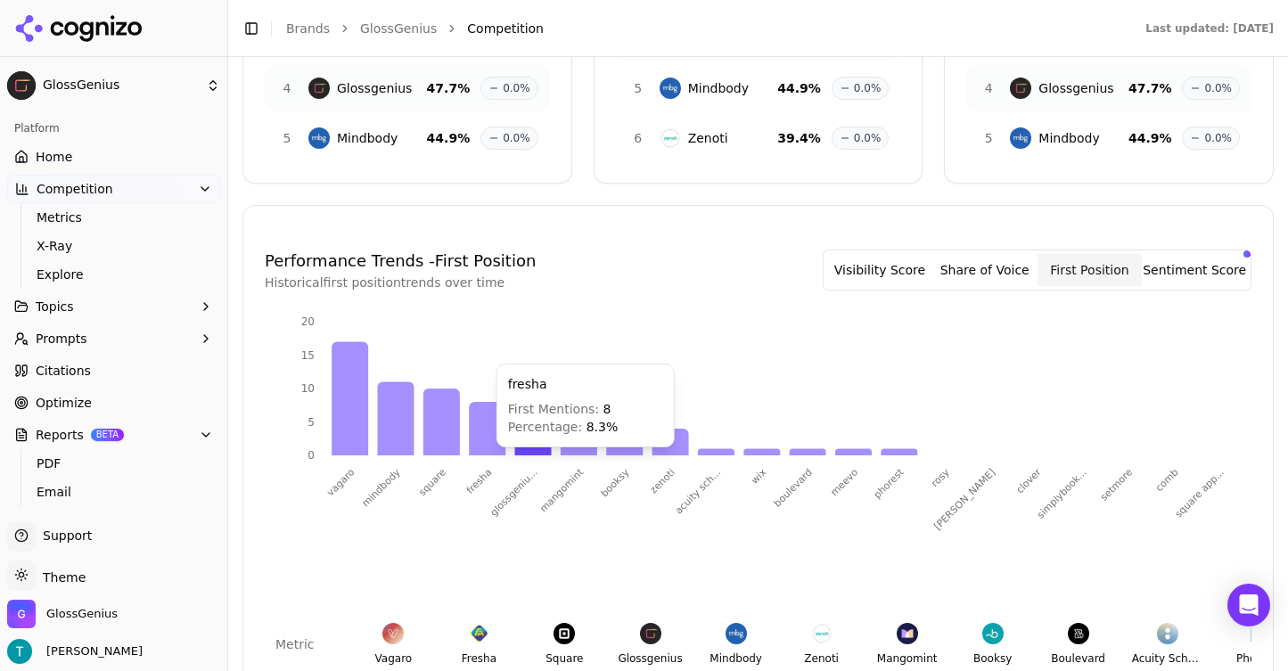
scroll to position [345, 0]
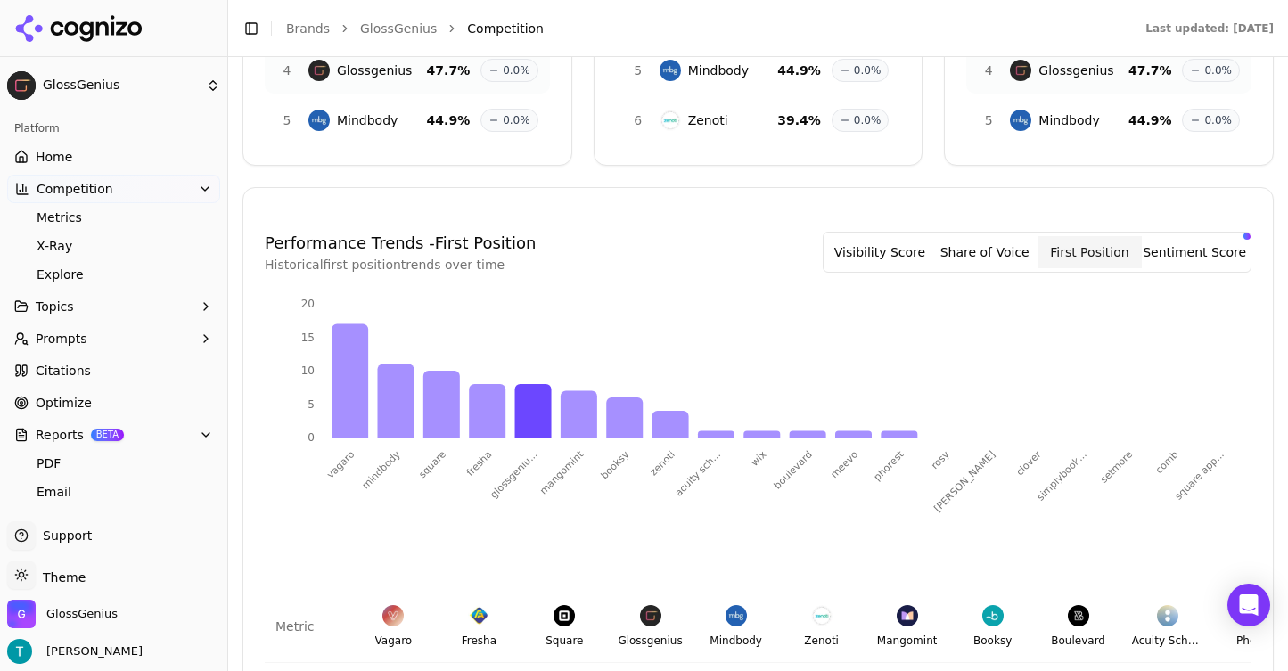
click at [1210, 250] on button "Sentiment Score" at bounding box center [1194, 252] width 105 height 32
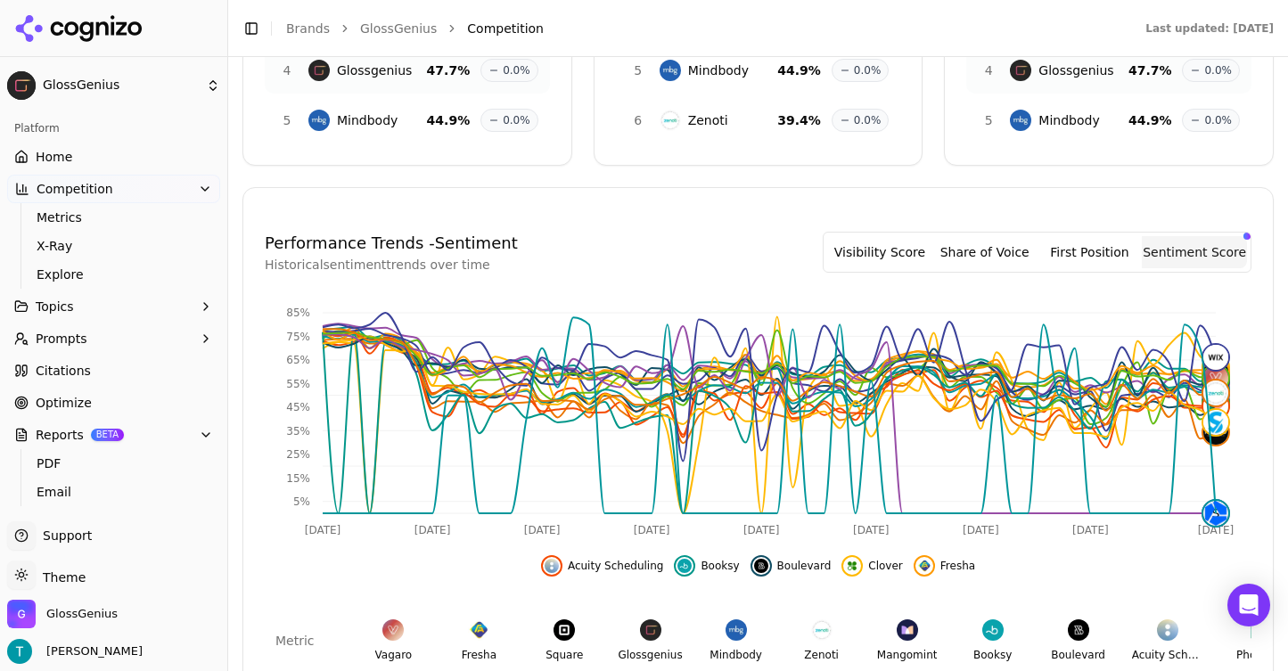
click at [1019, 253] on button "Share of Voice" at bounding box center [984, 252] width 105 height 32
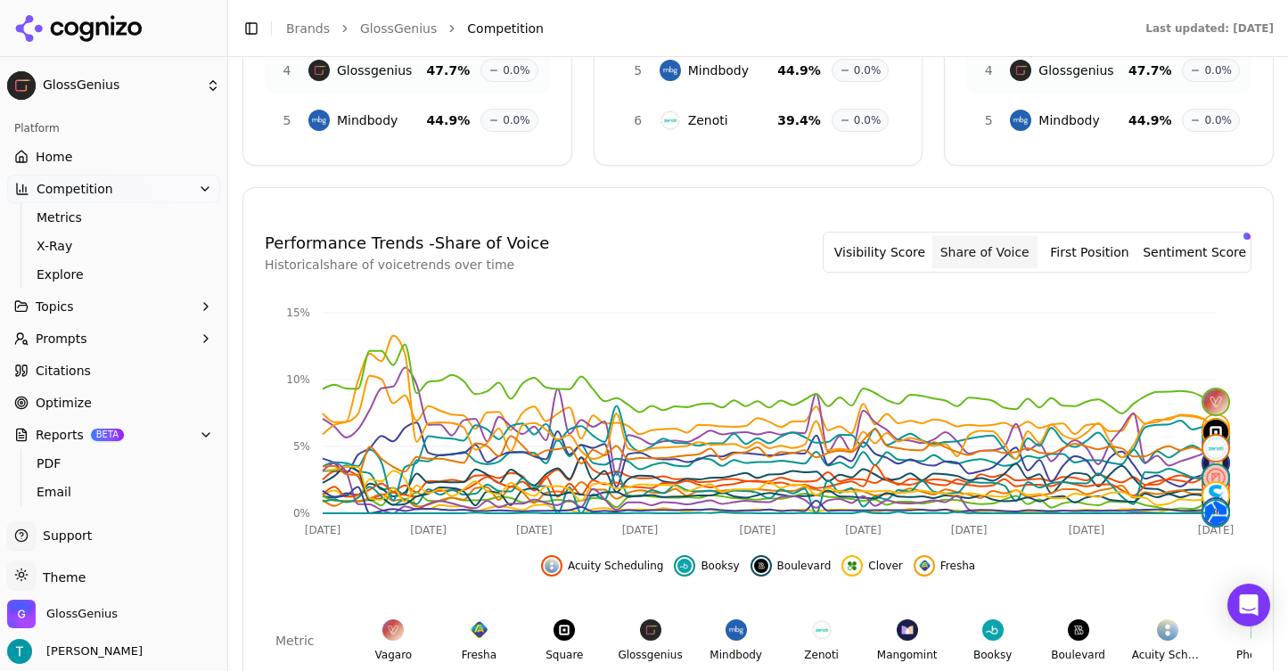
click at [1084, 259] on button "First Position" at bounding box center [1089, 252] width 105 height 32
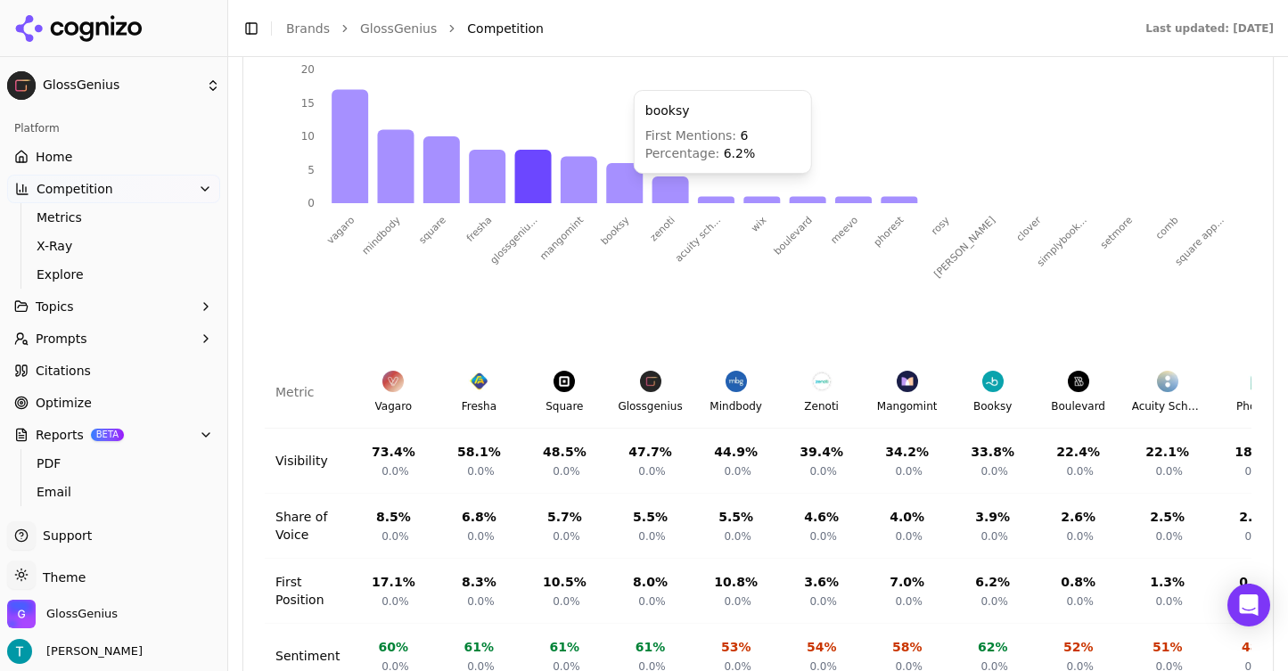
scroll to position [654, 0]
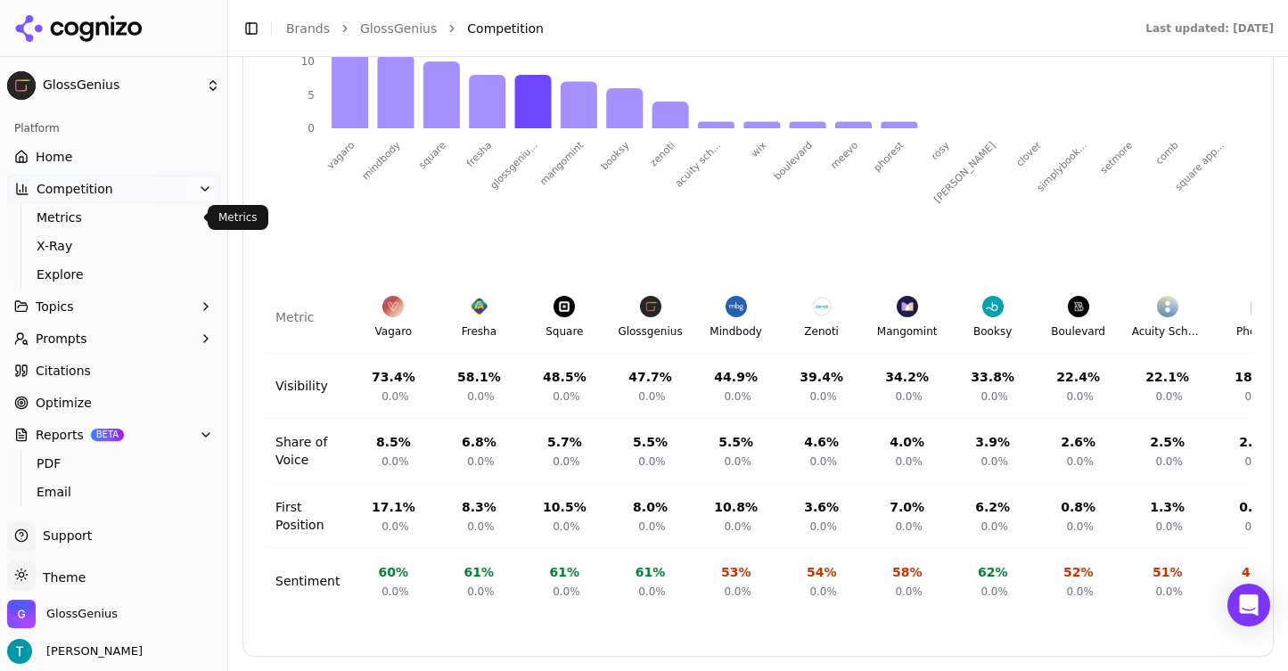
click at [72, 217] on span "Metrics" at bounding box center [114, 218] width 155 height 18
click at [98, 246] on span "X-Ray" at bounding box center [114, 246] width 155 height 18
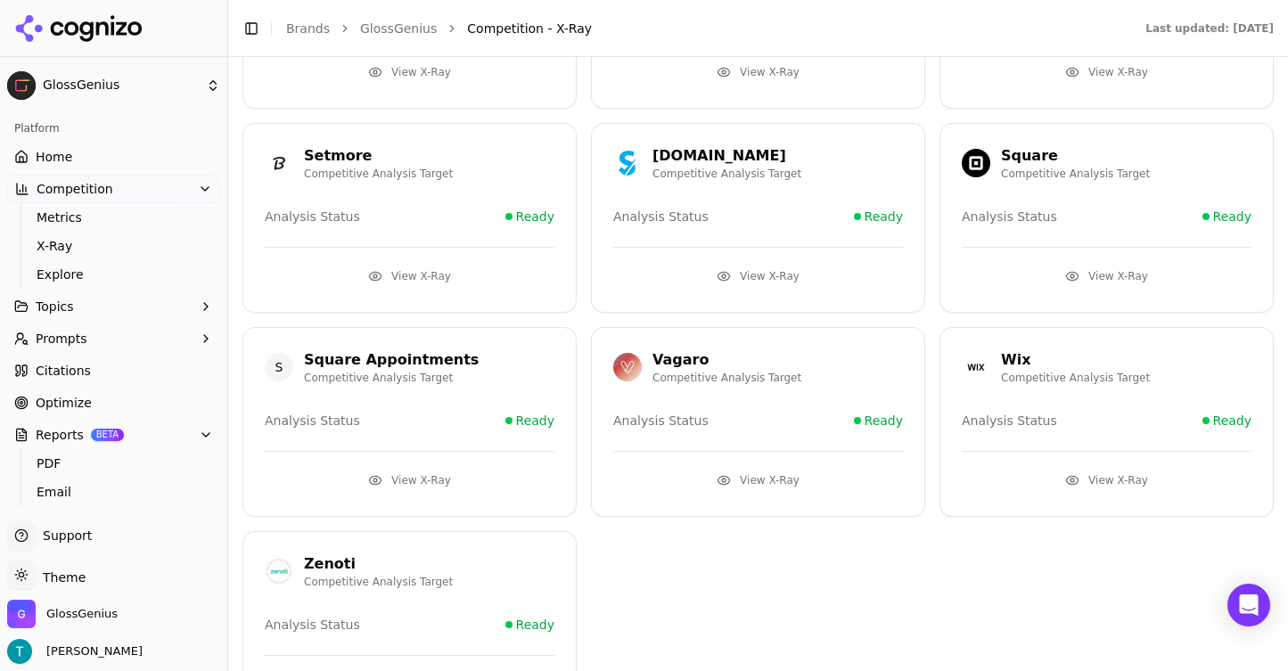
scroll to position [843, 0]
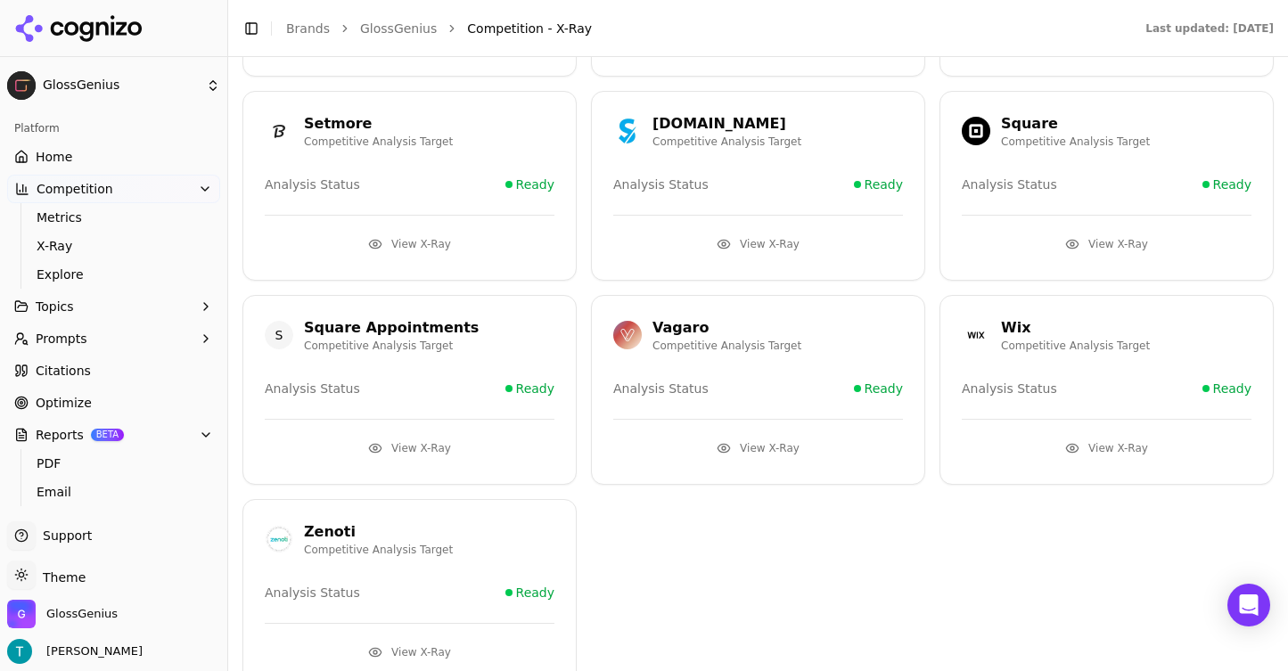
click at [757, 440] on button "View X-Ray" at bounding box center [758, 448] width 290 height 29
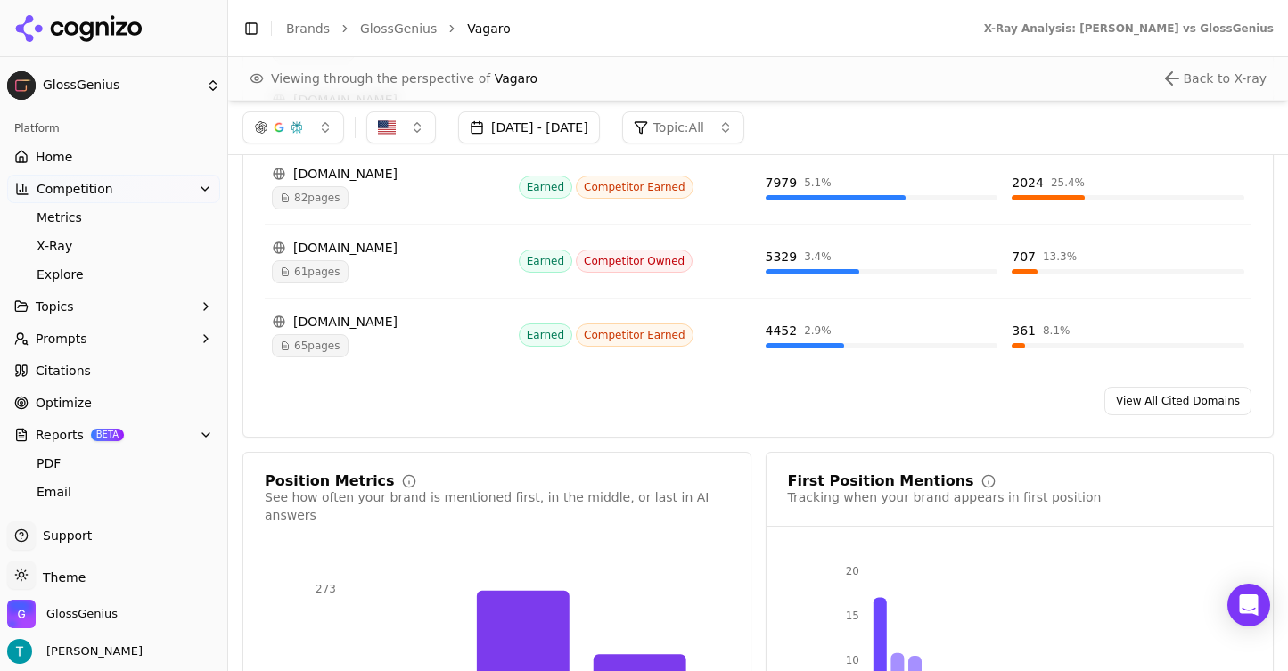
scroll to position [2151, 0]
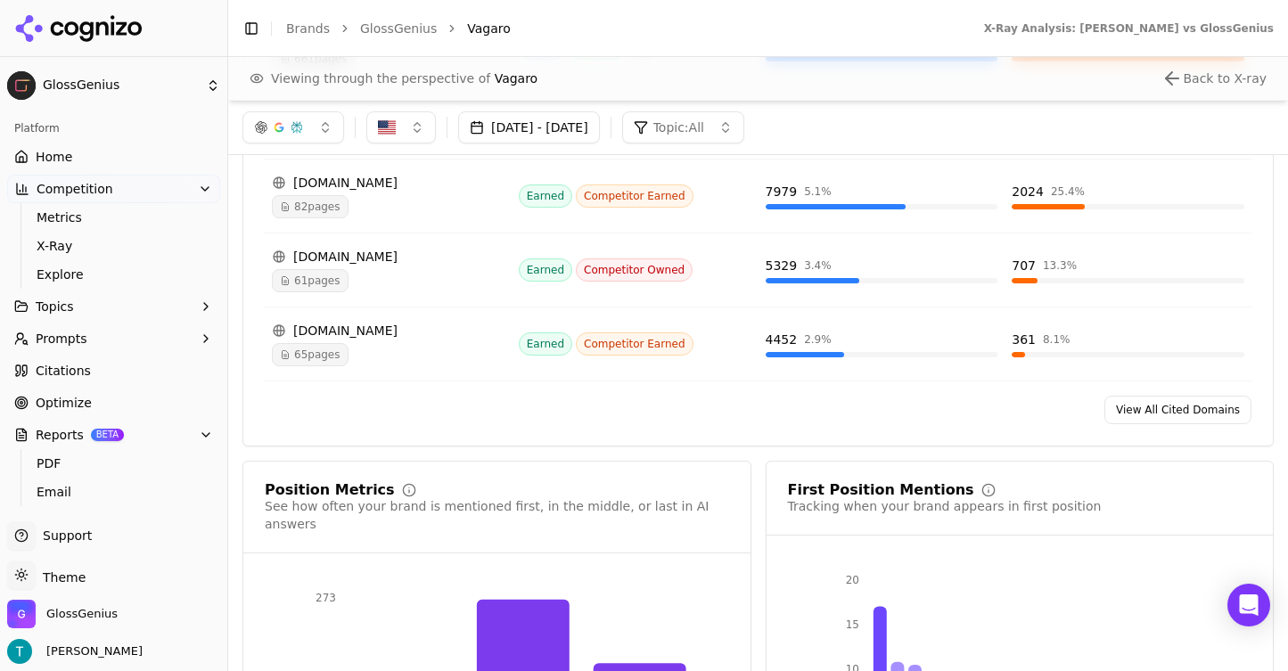
click at [1136, 424] on link "View All Cited Domains" at bounding box center [1177, 410] width 147 height 29
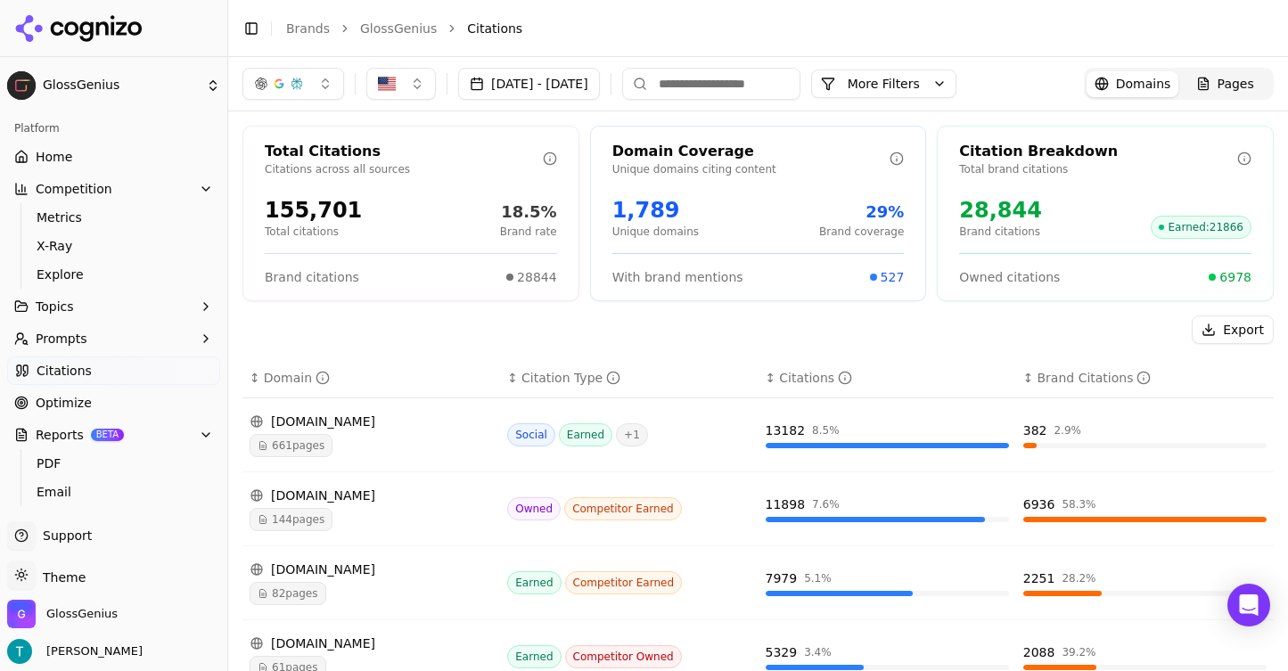
click at [318, 26] on link "Brands" at bounding box center [308, 28] width 44 height 14
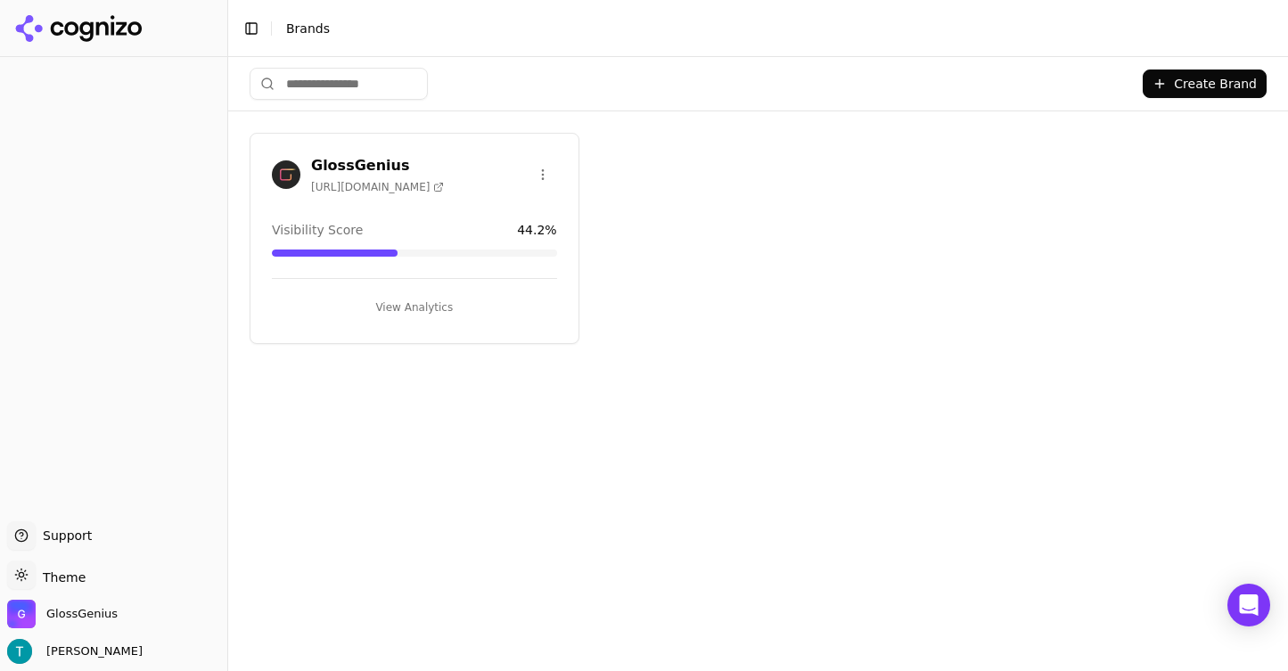
click at [387, 189] on span "[URL][DOMAIN_NAME]" at bounding box center [377, 187] width 133 height 14
click at [71, 617] on span "GlossGenius" at bounding box center [81, 614] width 71 height 16
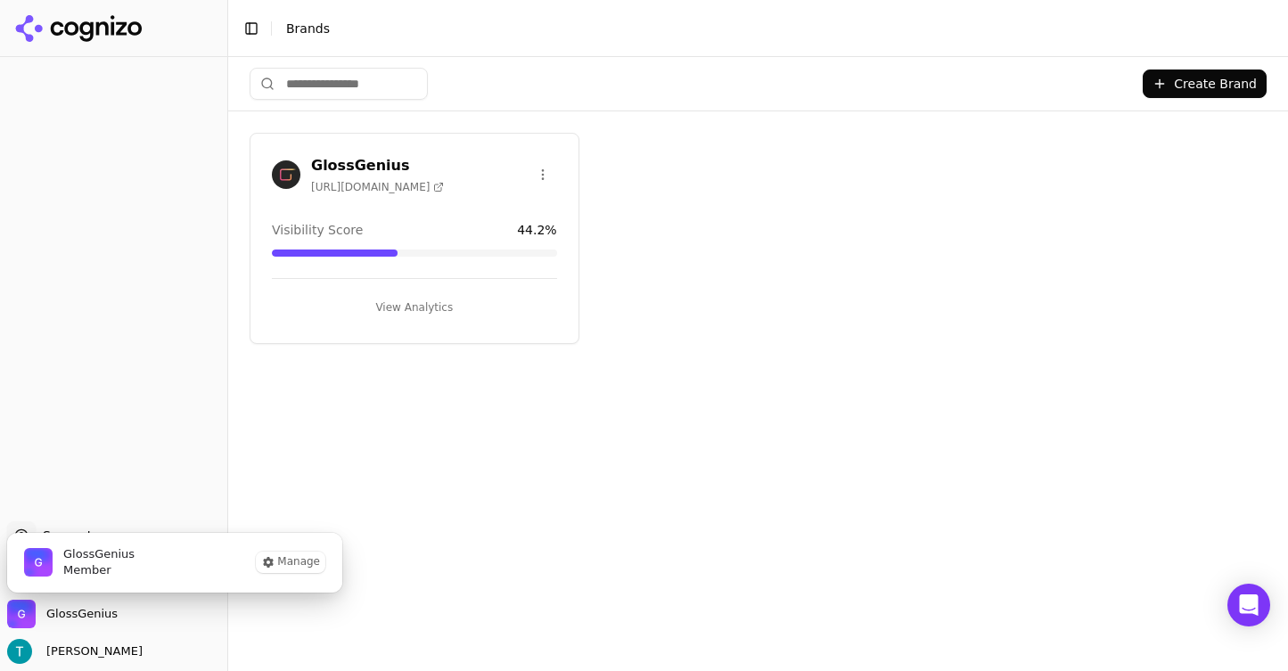
click at [40, 566] on img "GlossGenius is active" at bounding box center [38, 562] width 29 height 29
click at [70, 29] on icon at bounding box center [78, 28] width 129 height 27
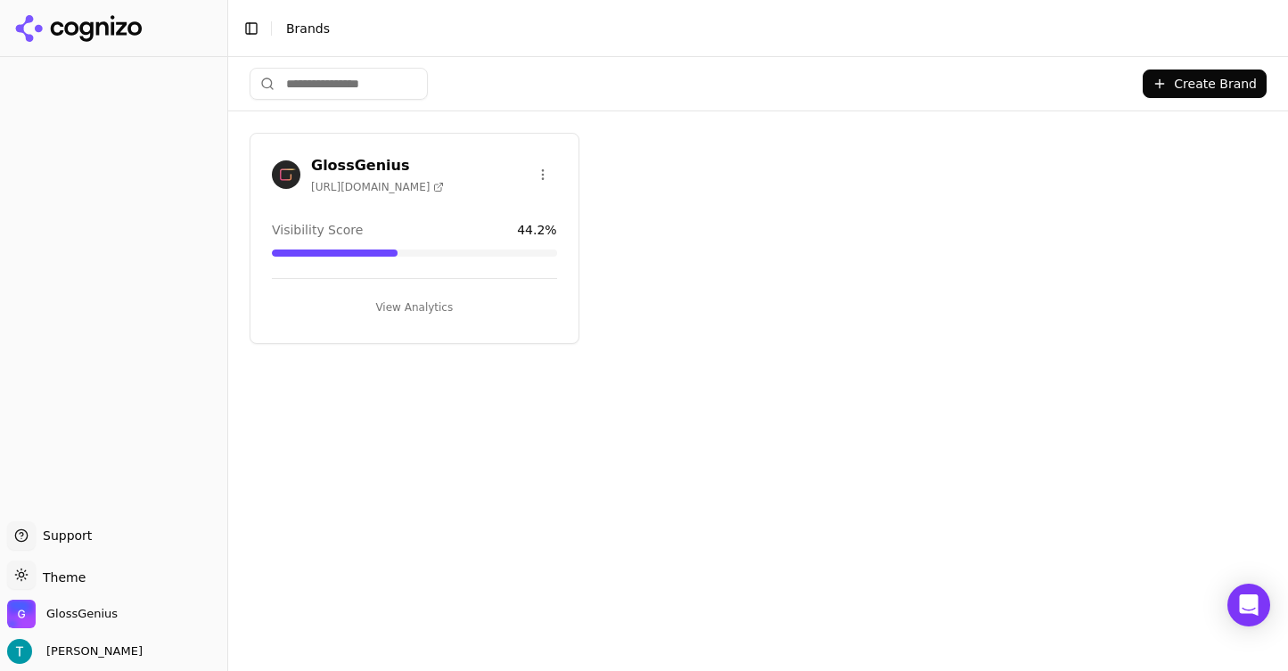
click at [252, 27] on button "Toggle Sidebar" at bounding box center [251, 28] width 25 height 25
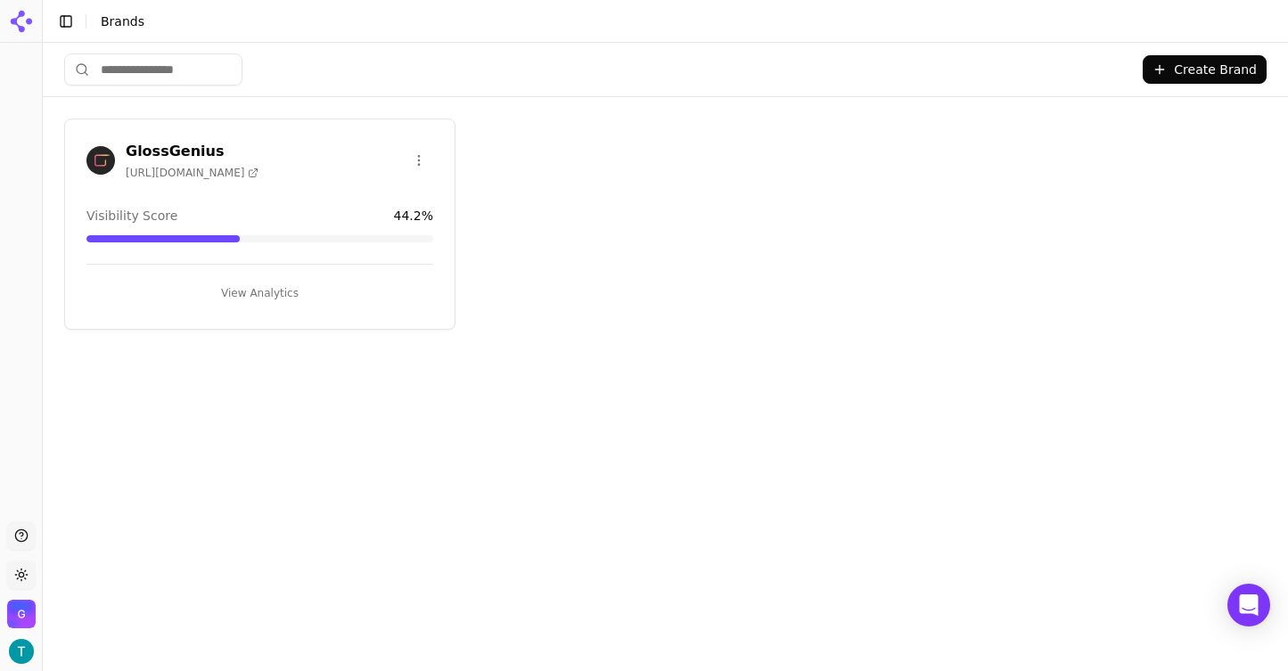
click at [122, 26] on span "Brands" at bounding box center [123, 21] width 44 height 14
click at [63, 21] on button "Toggle Sidebar" at bounding box center [65, 21] width 25 height 25
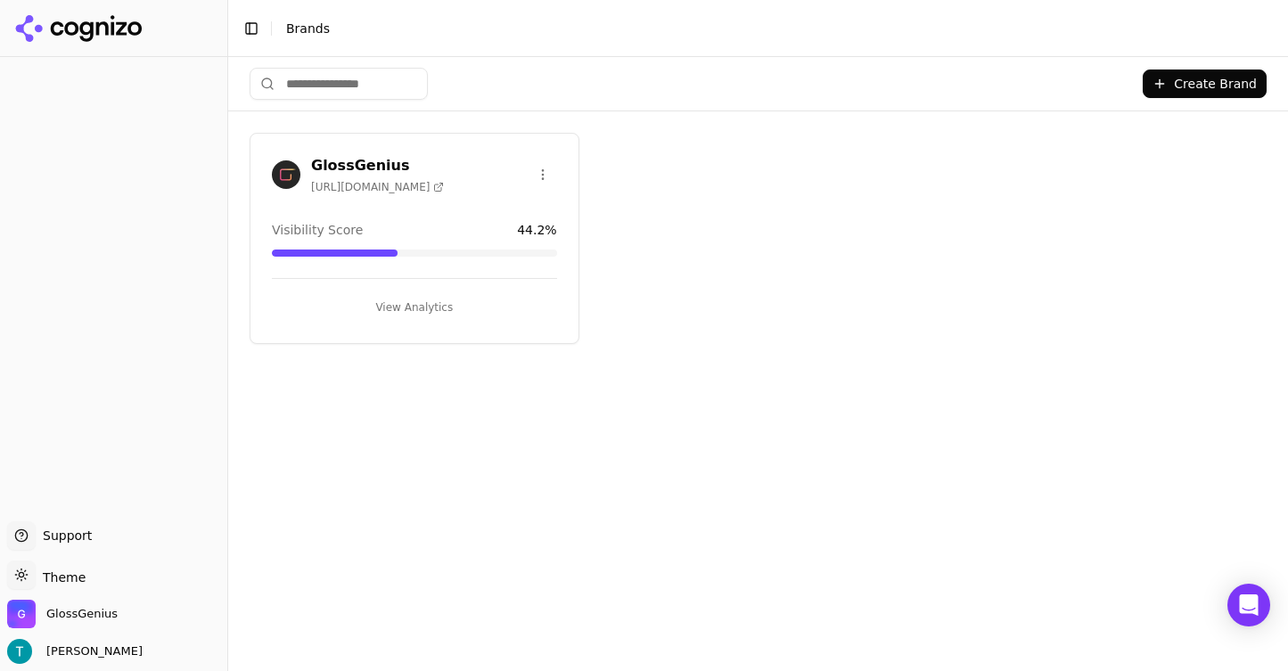
click at [384, 306] on button "View Analytics" at bounding box center [414, 307] width 285 height 29
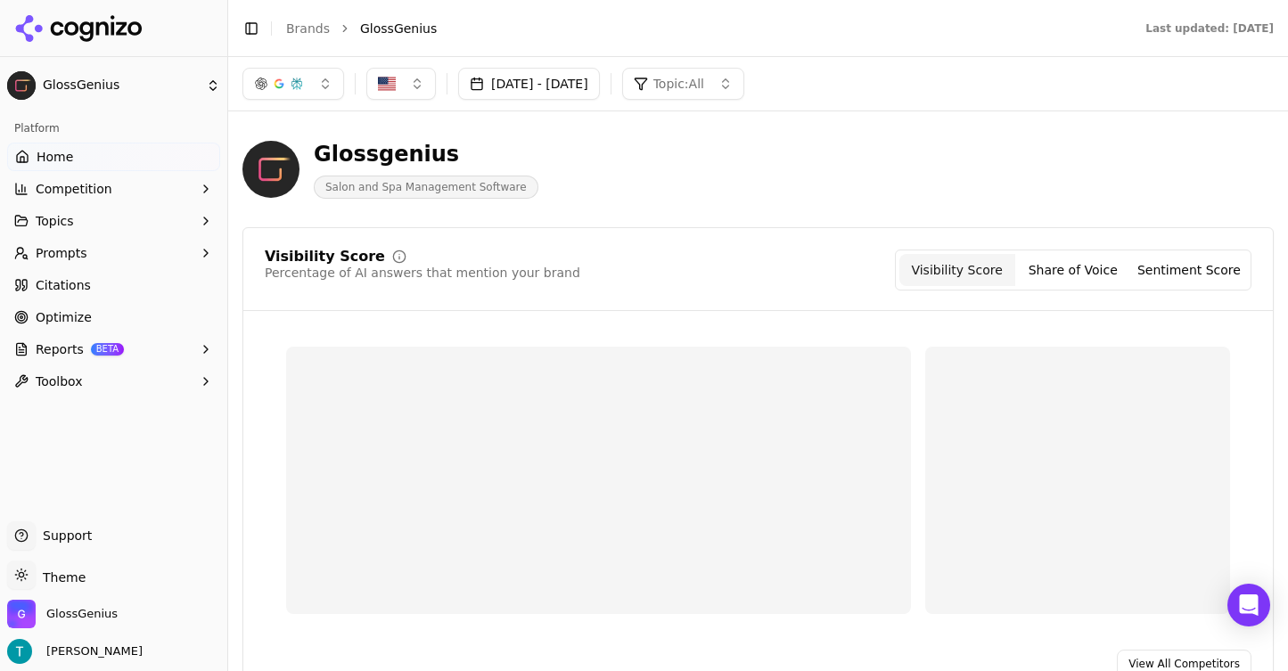
click at [140, 191] on button "Competition" at bounding box center [113, 189] width 213 height 29
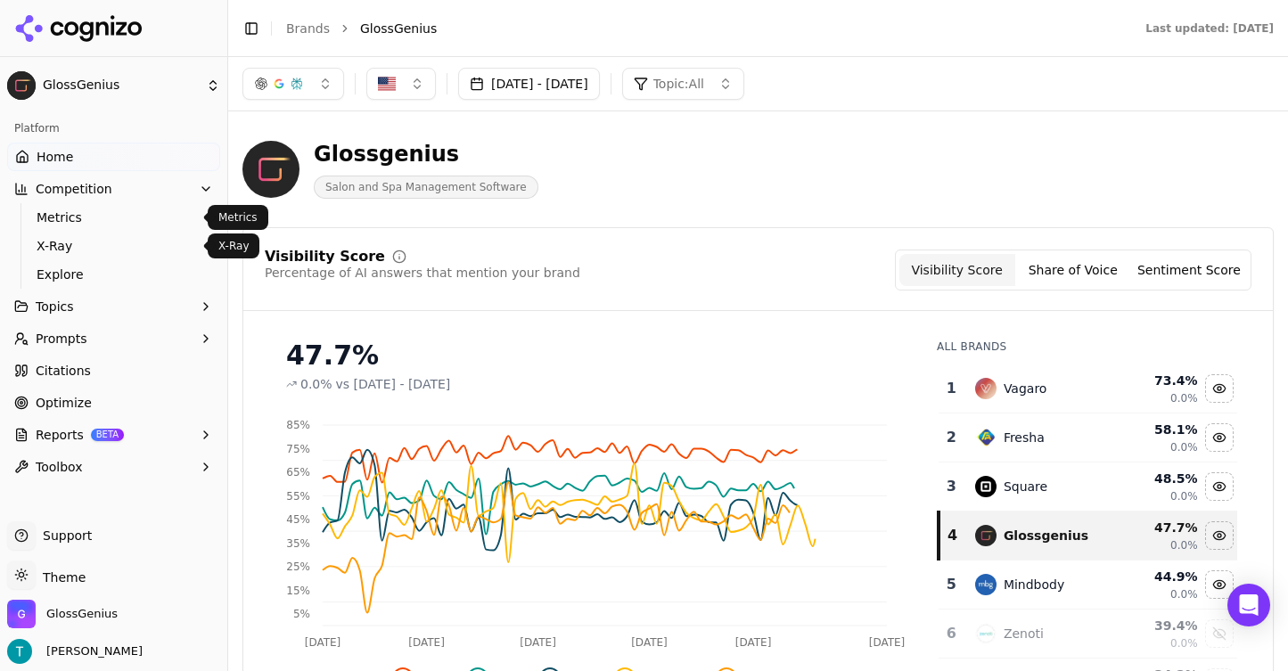
click at [133, 240] on span "X-Ray" at bounding box center [114, 246] width 155 height 18
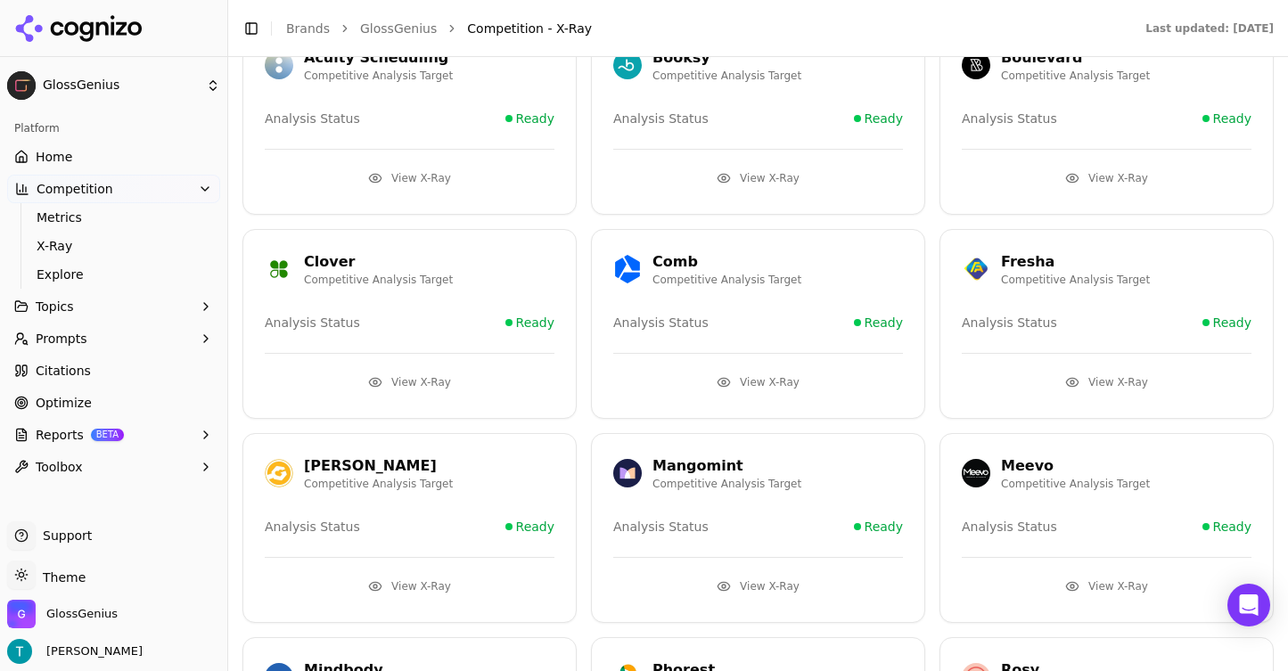
scroll to position [931, 0]
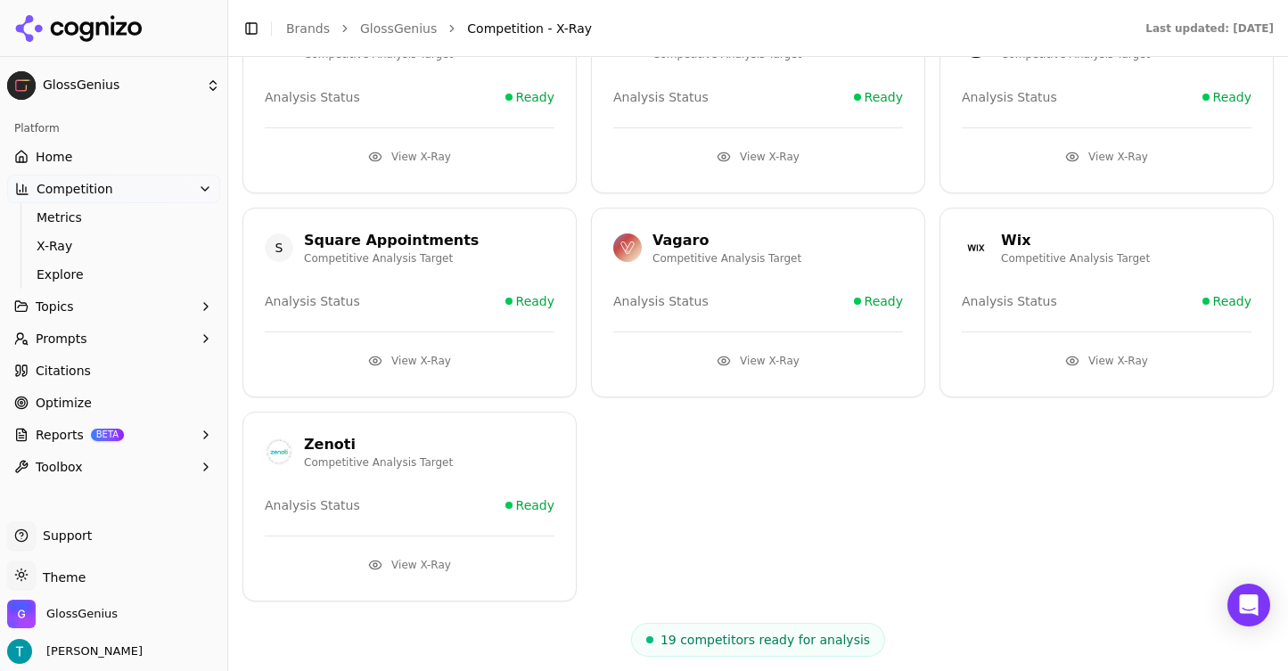
click at [738, 377] on div "Vagaro Competitive Analysis Target Analysis Status Ready View X-Ray" at bounding box center [758, 303] width 334 height 190
click at [872, 299] on span "Ready" at bounding box center [884, 301] width 38 height 18
click at [680, 293] on span "Analysis Status" at bounding box center [660, 301] width 95 height 18
click at [765, 359] on button "View X-Ray" at bounding box center [758, 361] width 290 height 29
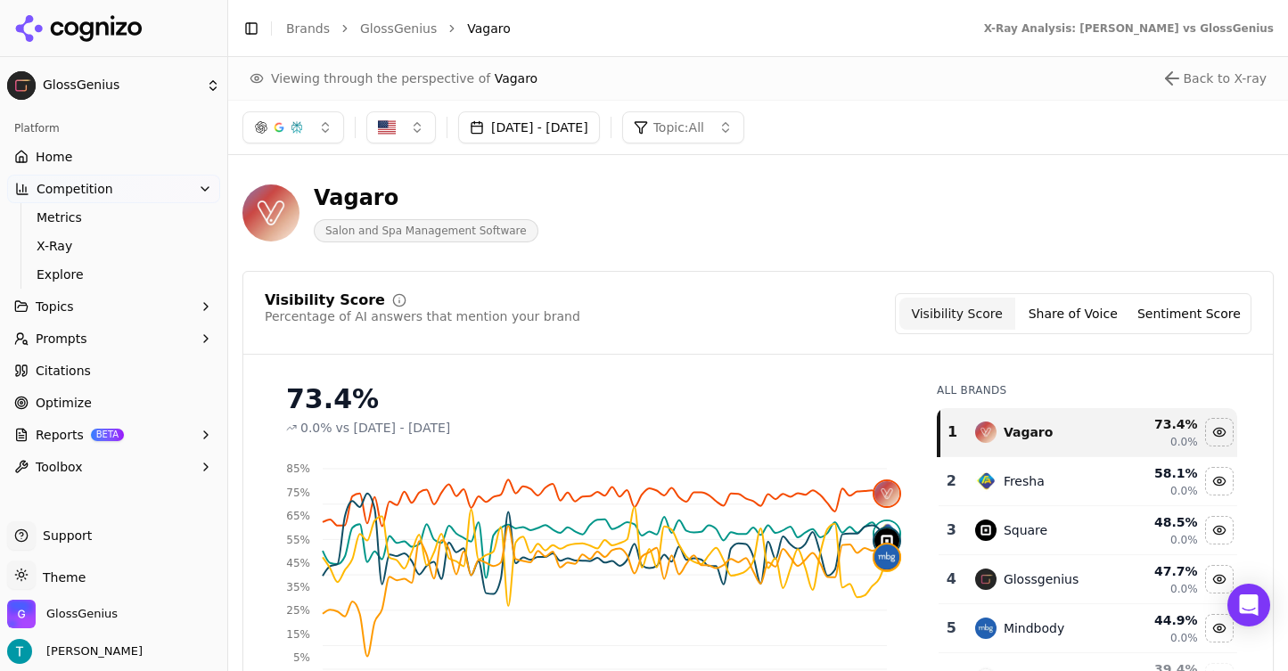
click at [1066, 313] on button "Share of Voice" at bounding box center [1073, 314] width 116 height 32
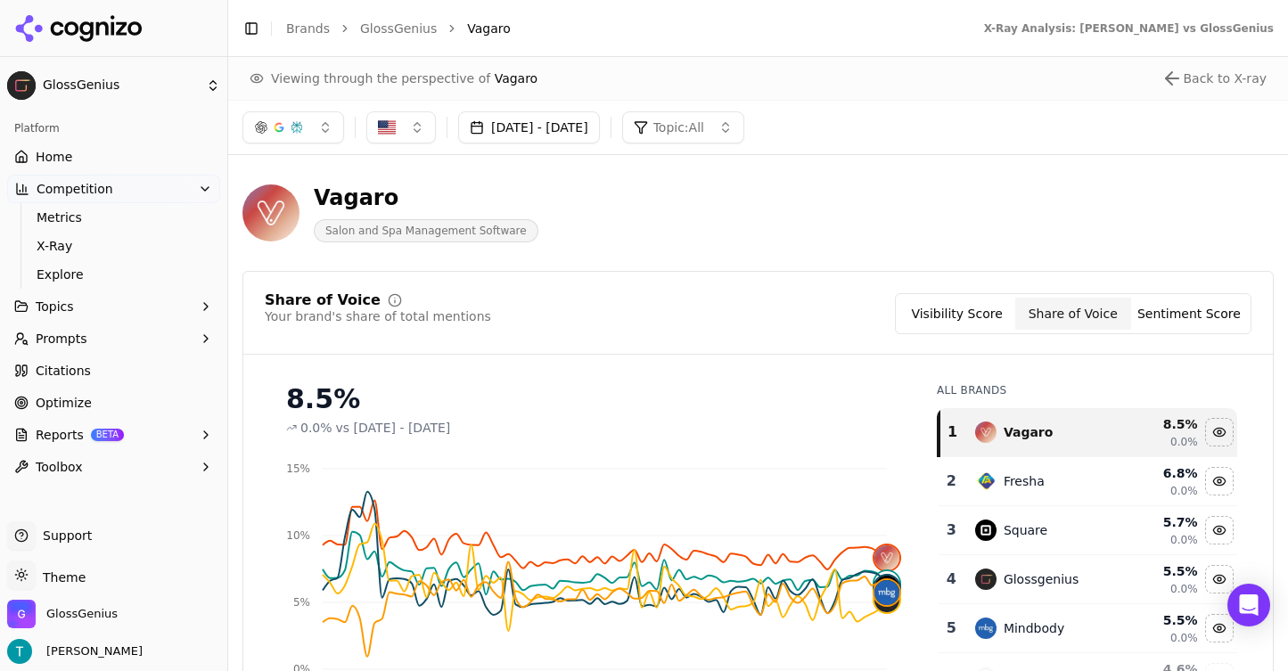
click at [1169, 314] on button "Sentiment Score" at bounding box center [1189, 314] width 116 height 32
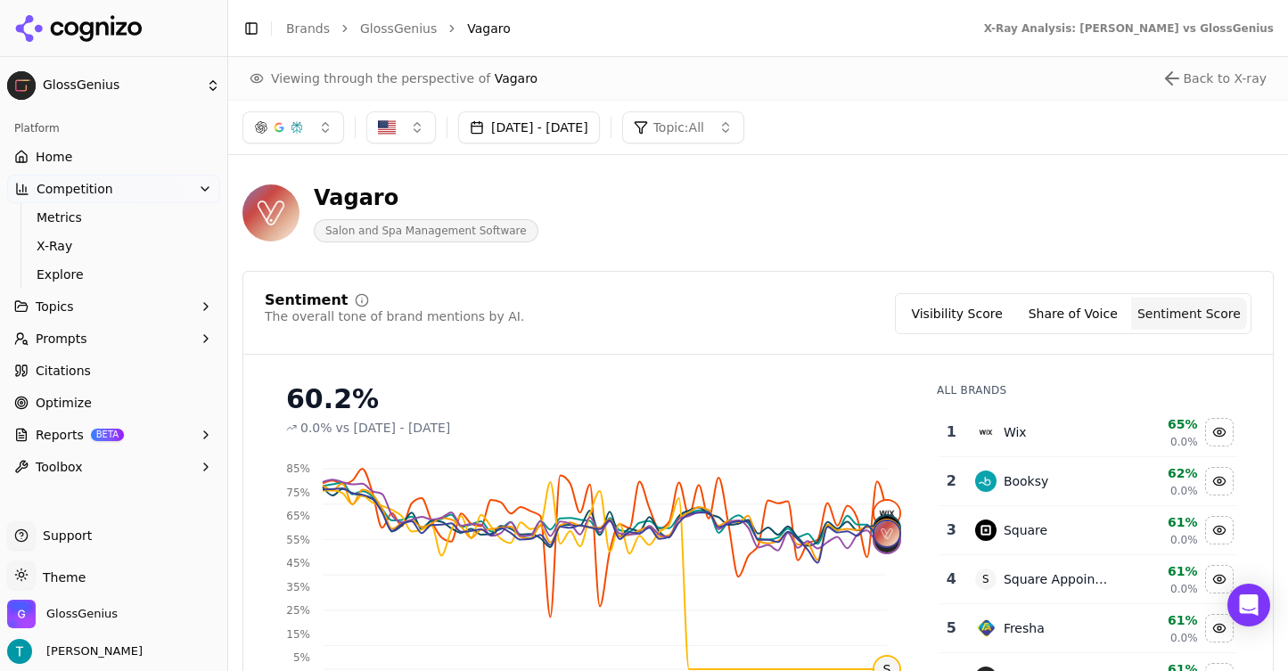
click at [1087, 308] on button "Share of Voice" at bounding box center [1073, 314] width 116 height 32
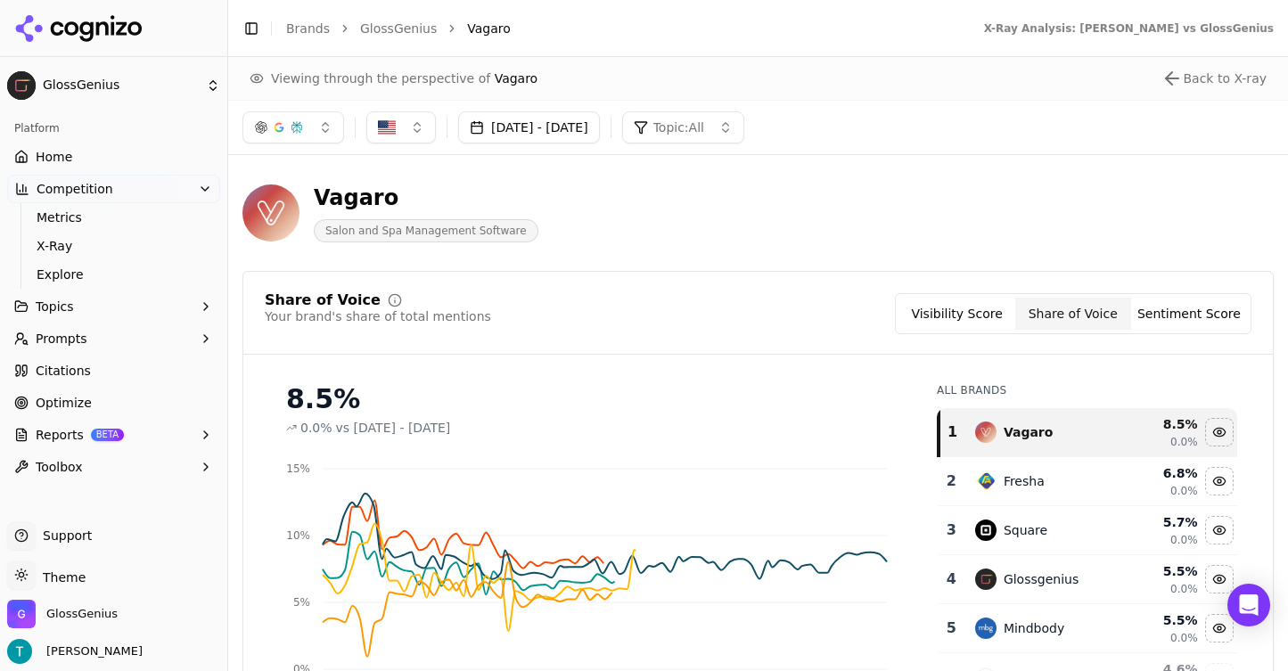
click at [1015, 311] on button "Visibility Score" at bounding box center [957, 314] width 116 height 32
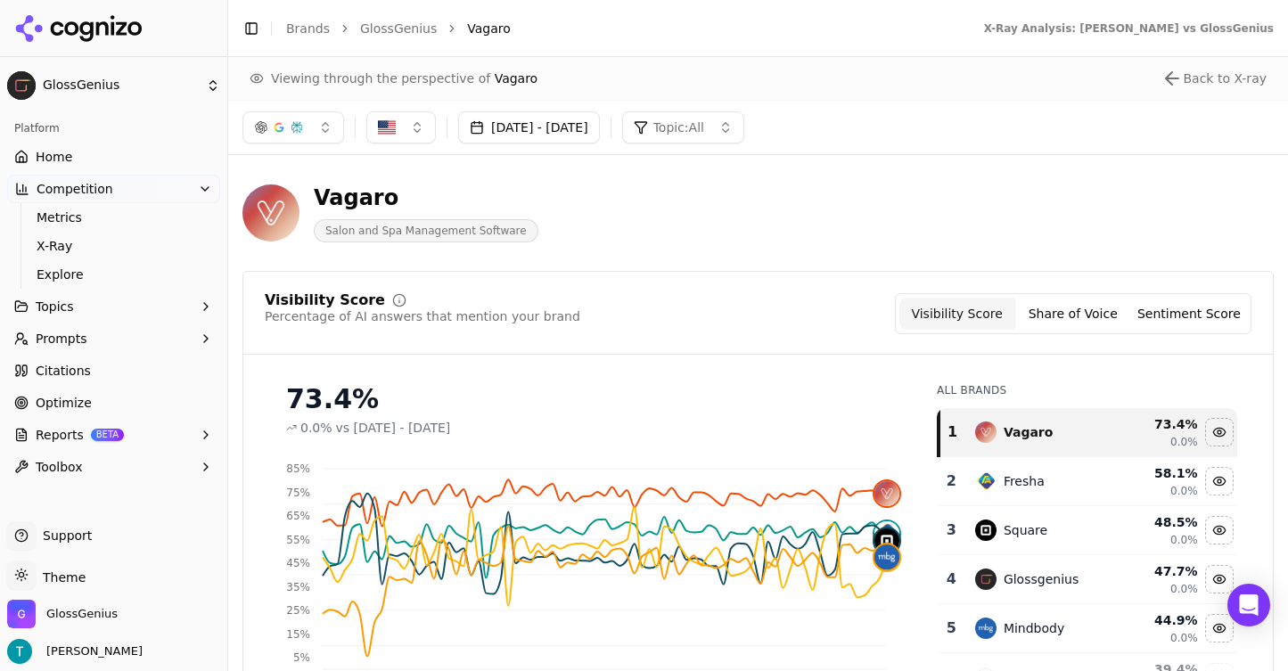
click at [1180, 321] on button "Sentiment Score" at bounding box center [1189, 314] width 116 height 32
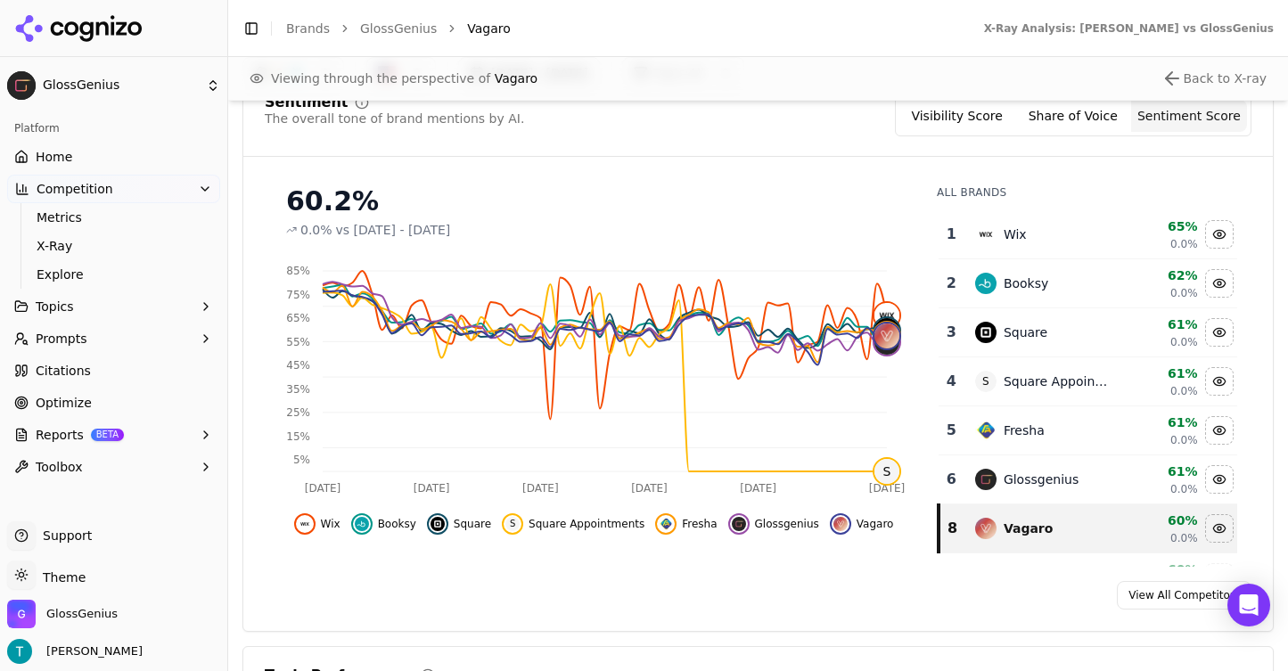
scroll to position [204, 0]
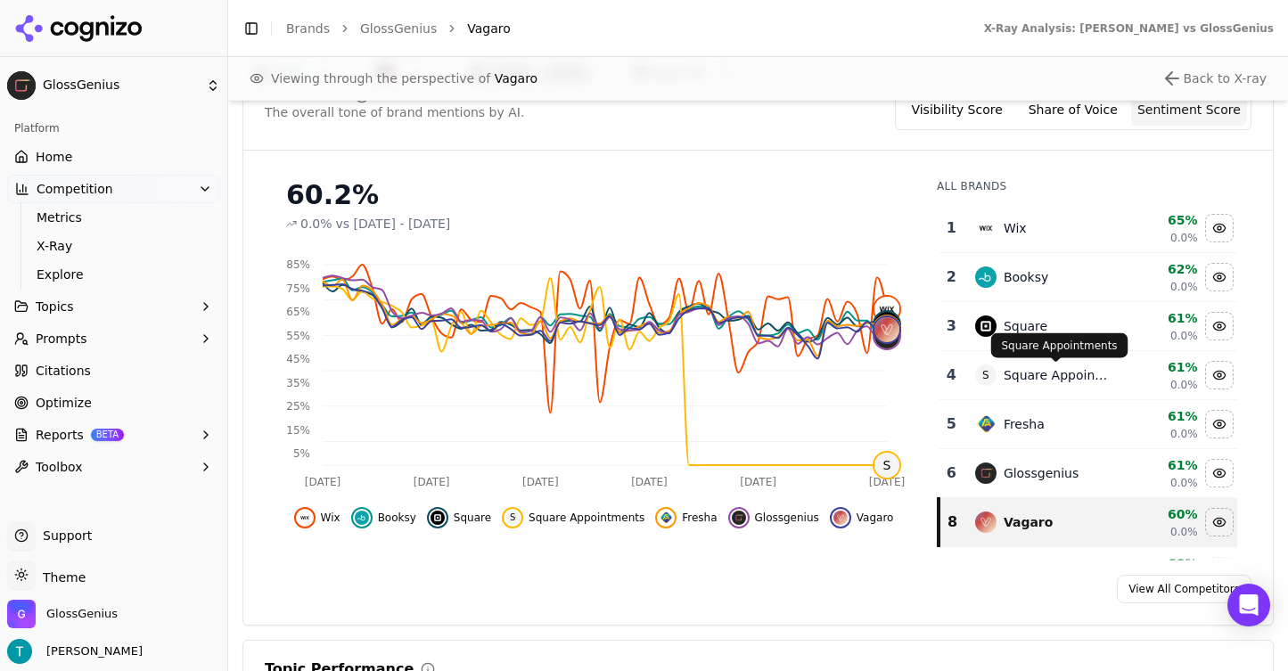
click at [1103, 383] on div "Square Appointments" at bounding box center [1056, 375] width 104 height 18
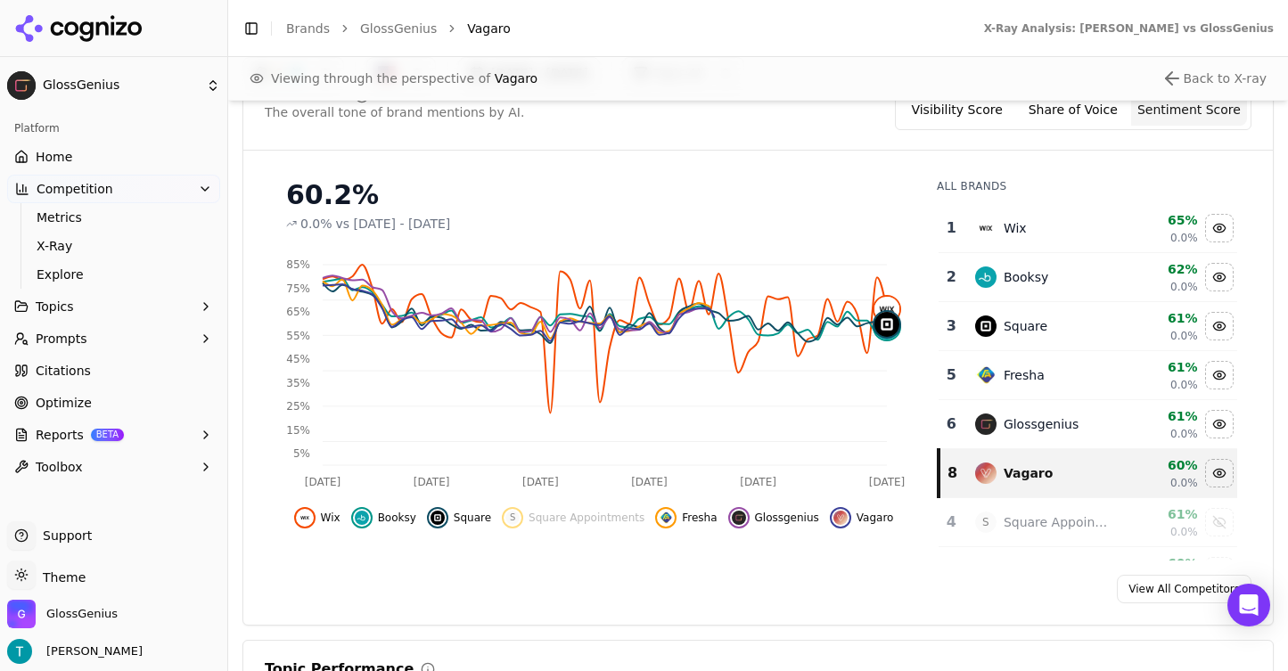
click at [1103, 383] on div "Fresha" at bounding box center [1041, 375] width 133 height 21
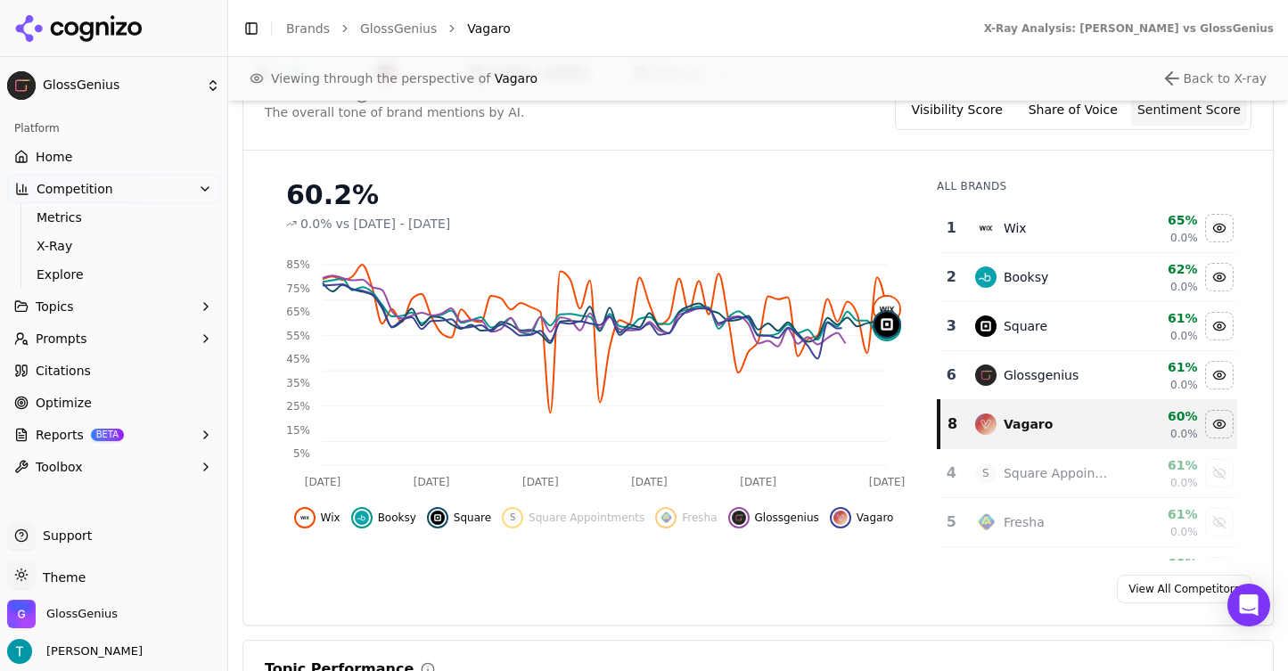
click at [1073, 329] on div "Square" at bounding box center [1041, 326] width 133 height 21
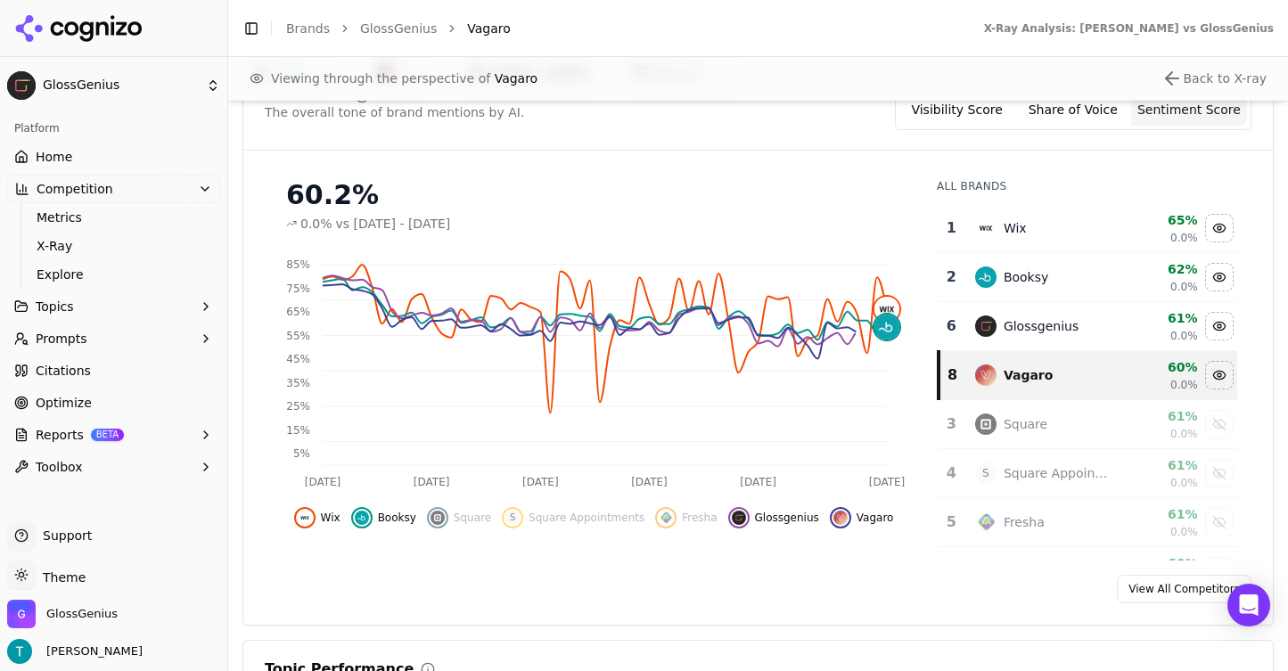
click at [1073, 329] on div "Glossgenius" at bounding box center [1041, 326] width 75 height 18
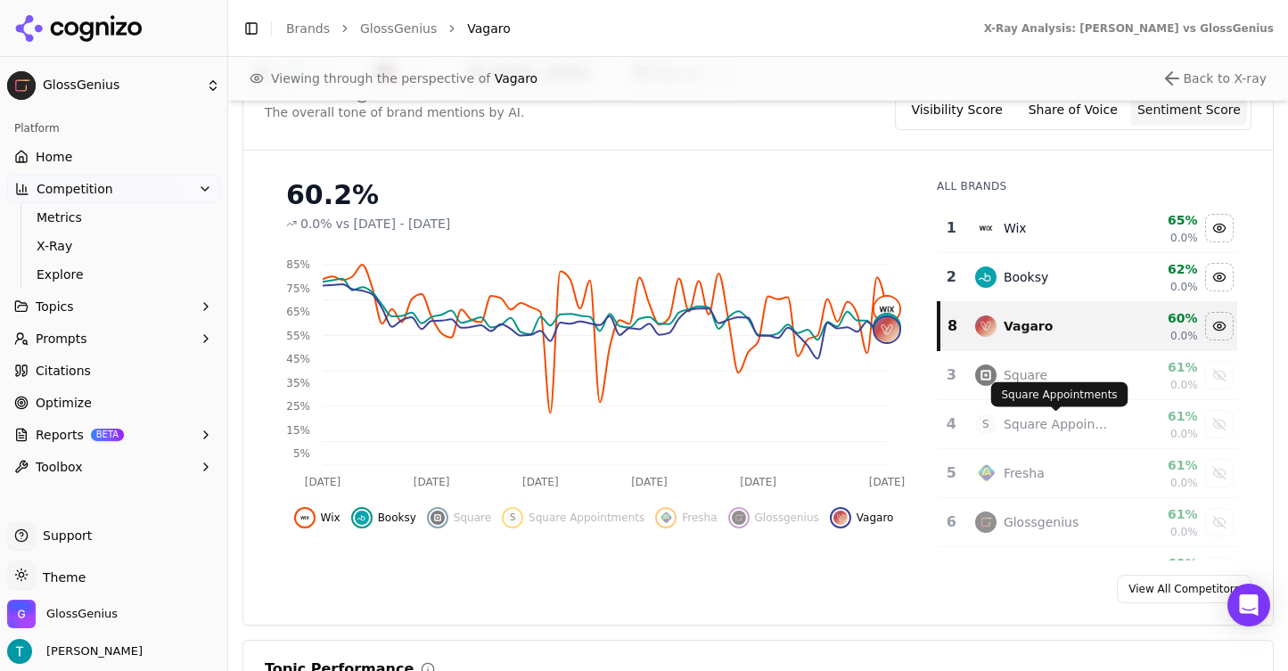
click at [1073, 417] on div "Square Appointments" at bounding box center [1056, 424] width 104 height 18
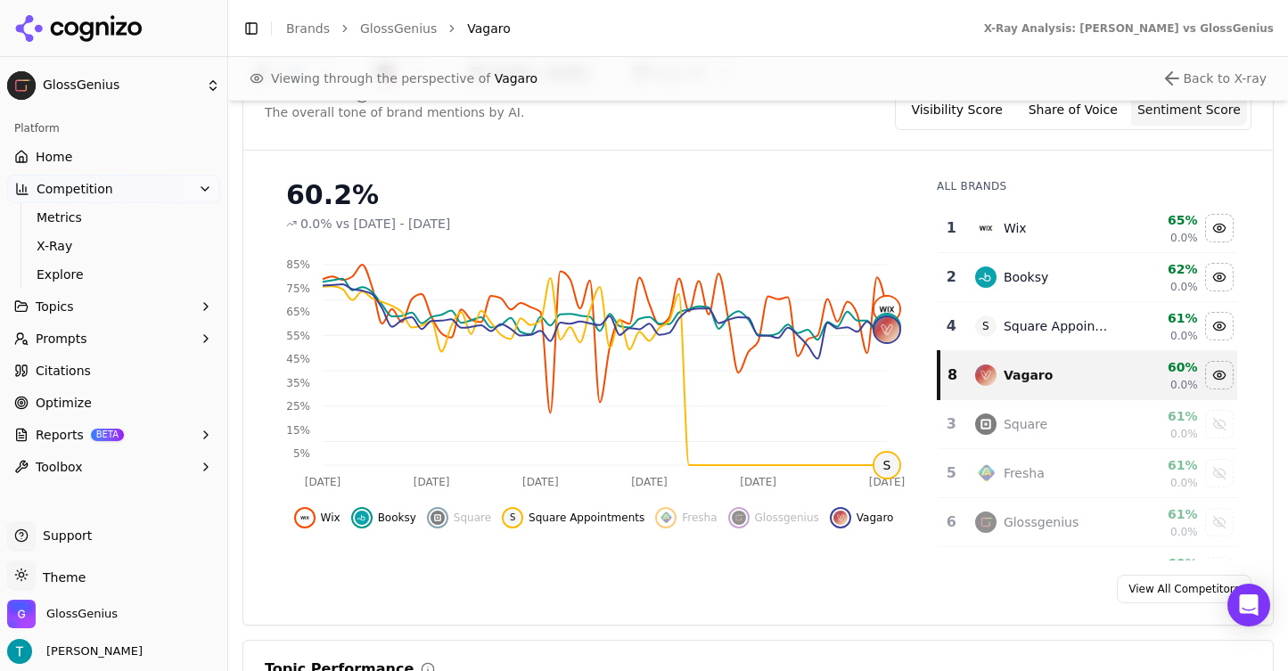
click at [194, 332] on button "Prompts" at bounding box center [113, 338] width 213 height 29
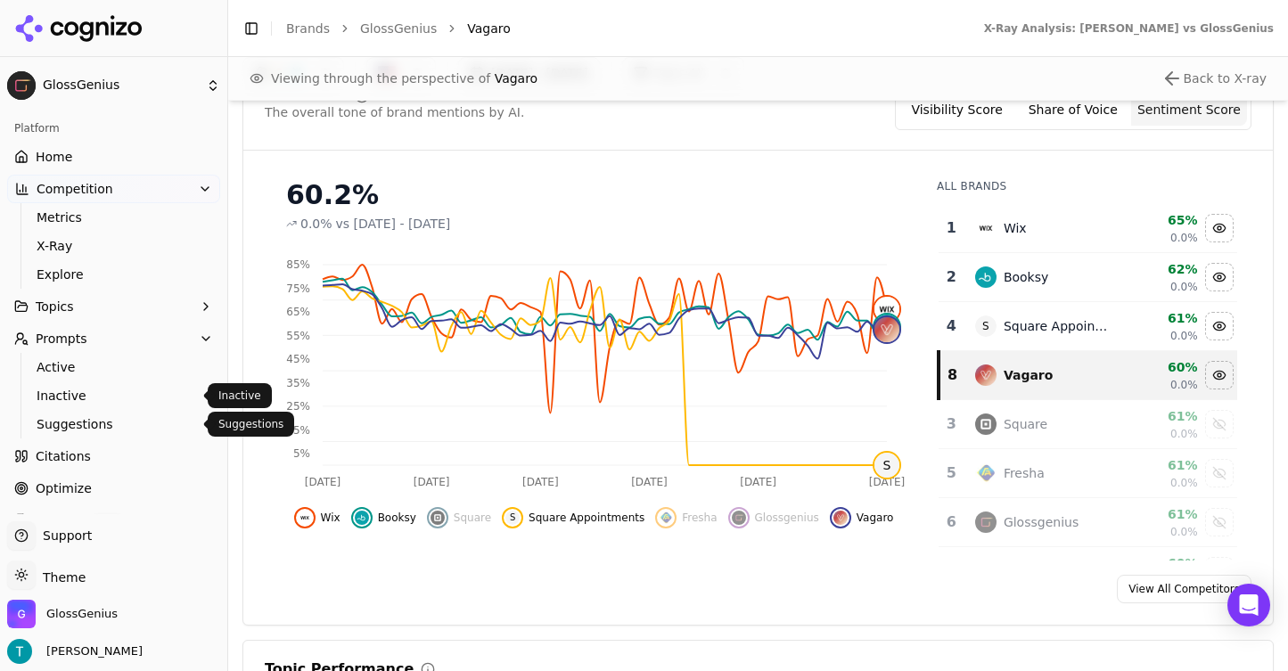
click at [171, 415] on span "Suggestions" at bounding box center [114, 424] width 155 height 18
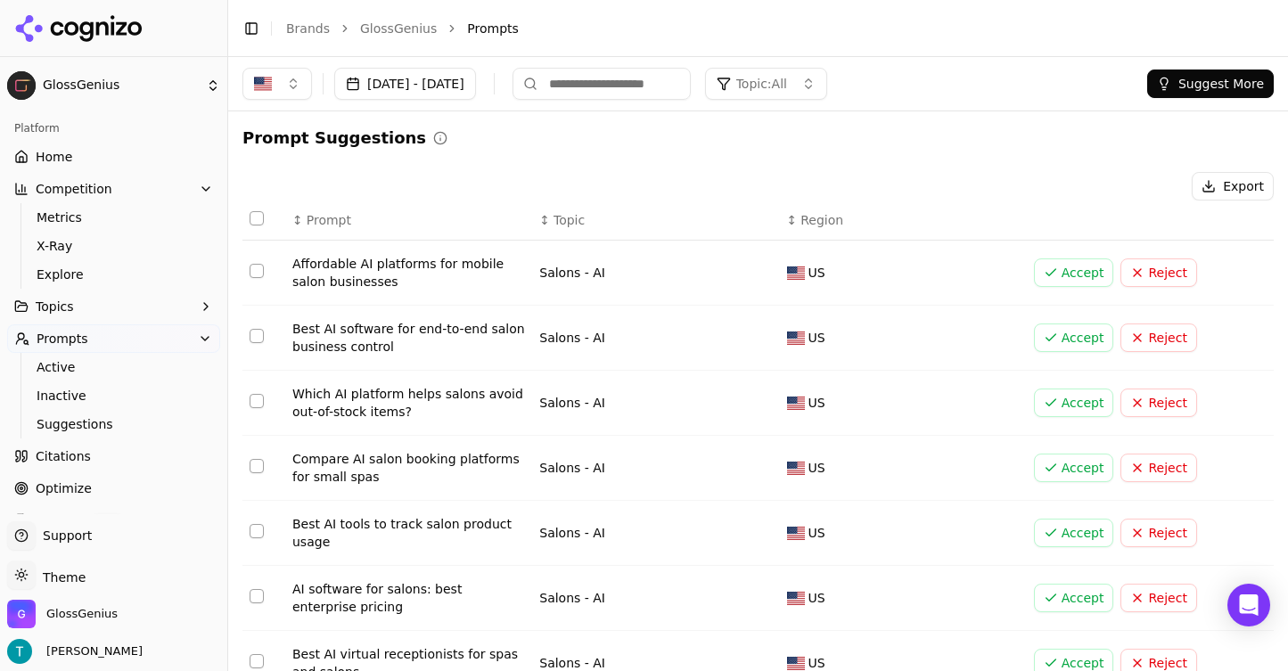
click at [165, 338] on button "Prompts" at bounding box center [113, 338] width 213 height 29
click at [166, 370] on link "Citations" at bounding box center [113, 371] width 213 height 29
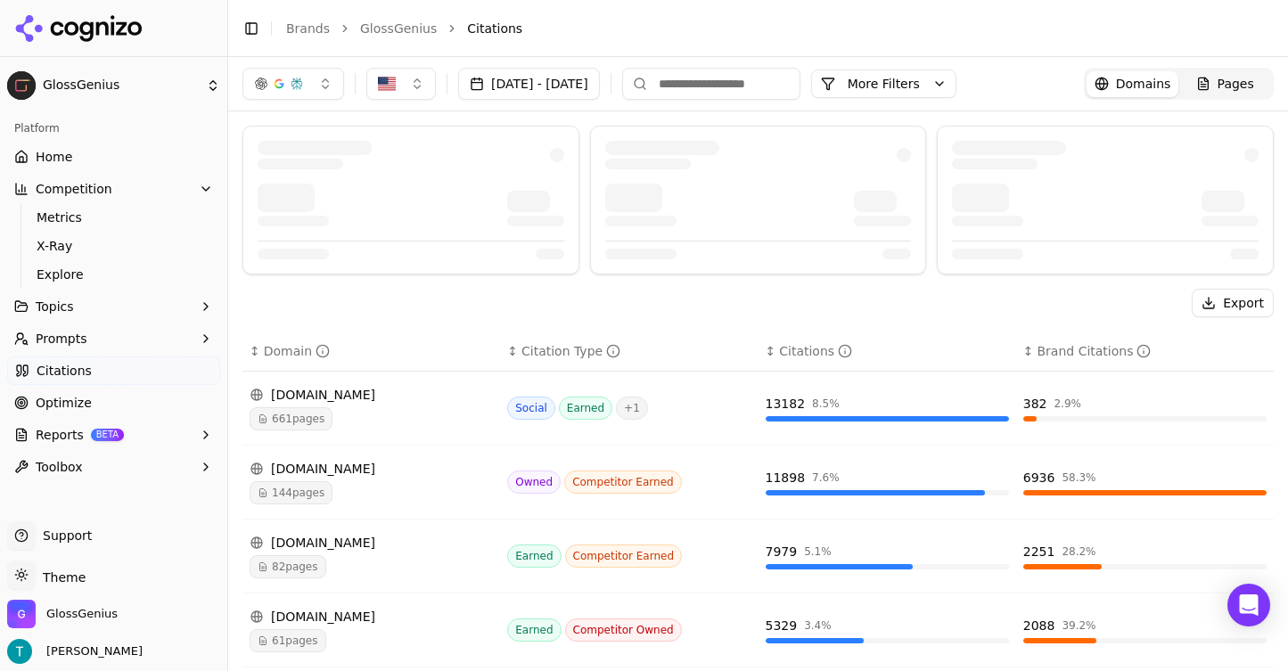
click at [327, 81] on button "button" at bounding box center [293, 84] width 102 height 32
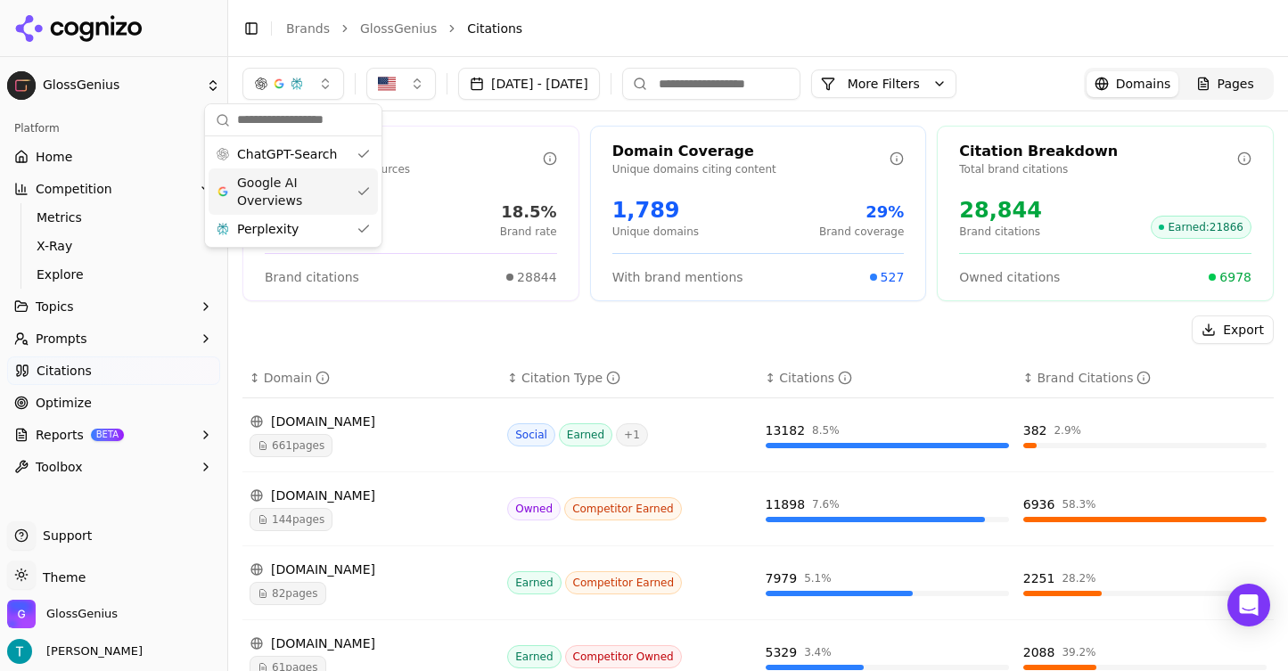
click at [340, 185] on span "Google AI Overviews" at bounding box center [293, 192] width 112 height 36
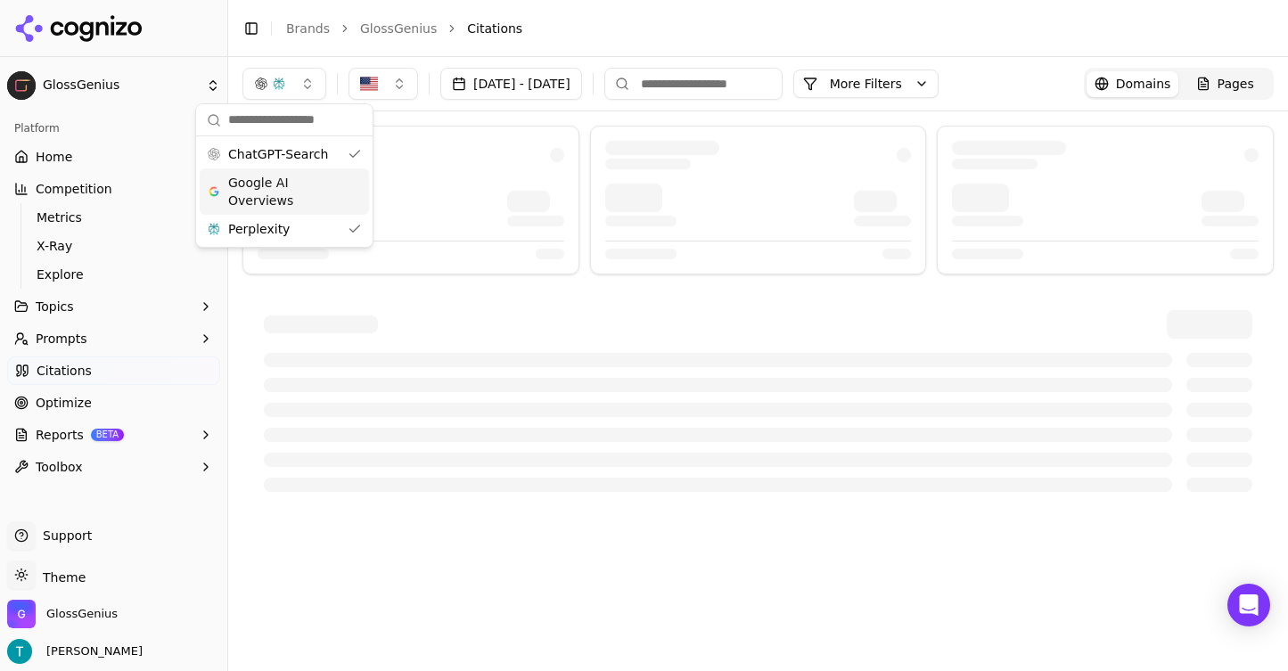
click at [357, 189] on div "Google AI Overviews" at bounding box center [284, 191] width 169 height 46
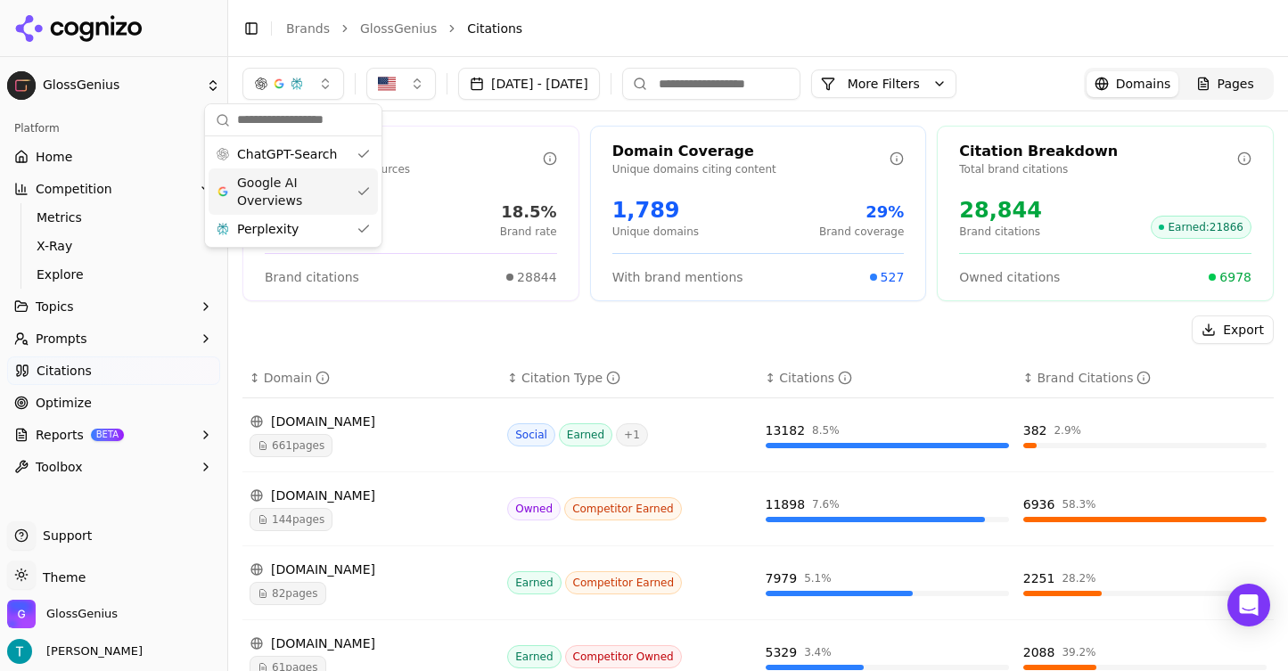
click at [596, 340] on div "Export" at bounding box center [757, 330] width 1031 height 29
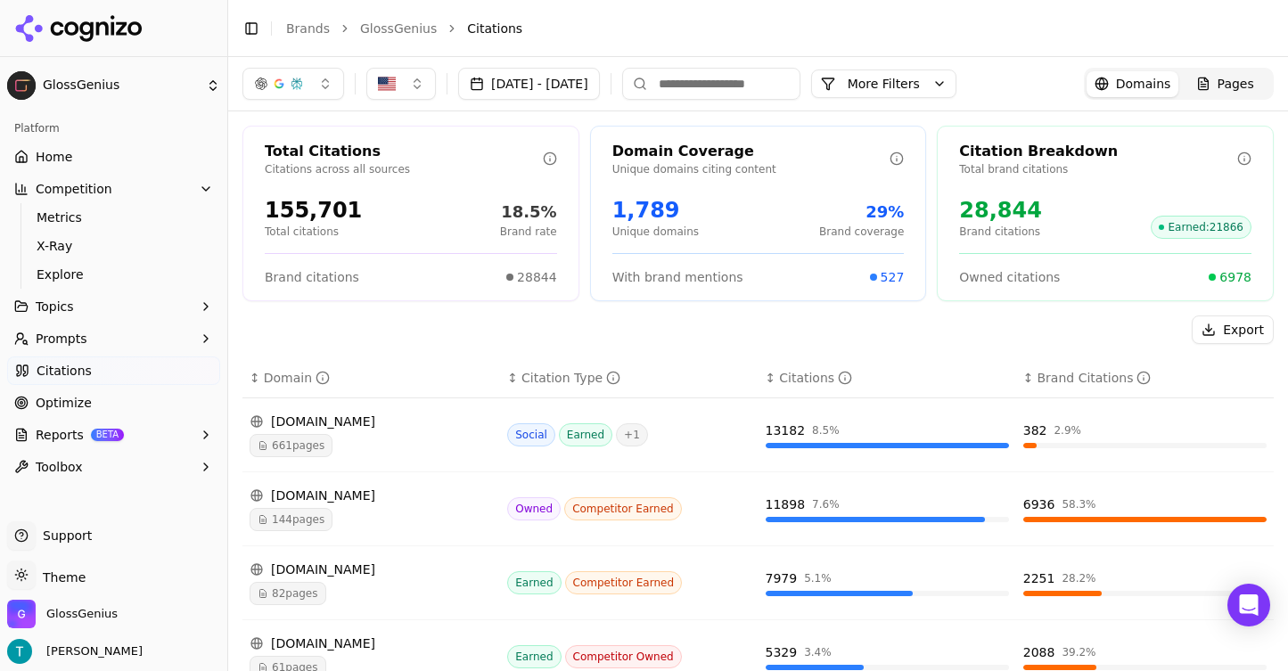
click at [420, 10] on header "Toggle Sidebar Brands GlossGenius Citations" at bounding box center [758, 28] width 1060 height 57
click at [1228, 88] on span "Pages" at bounding box center [1236, 84] width 37 height 18
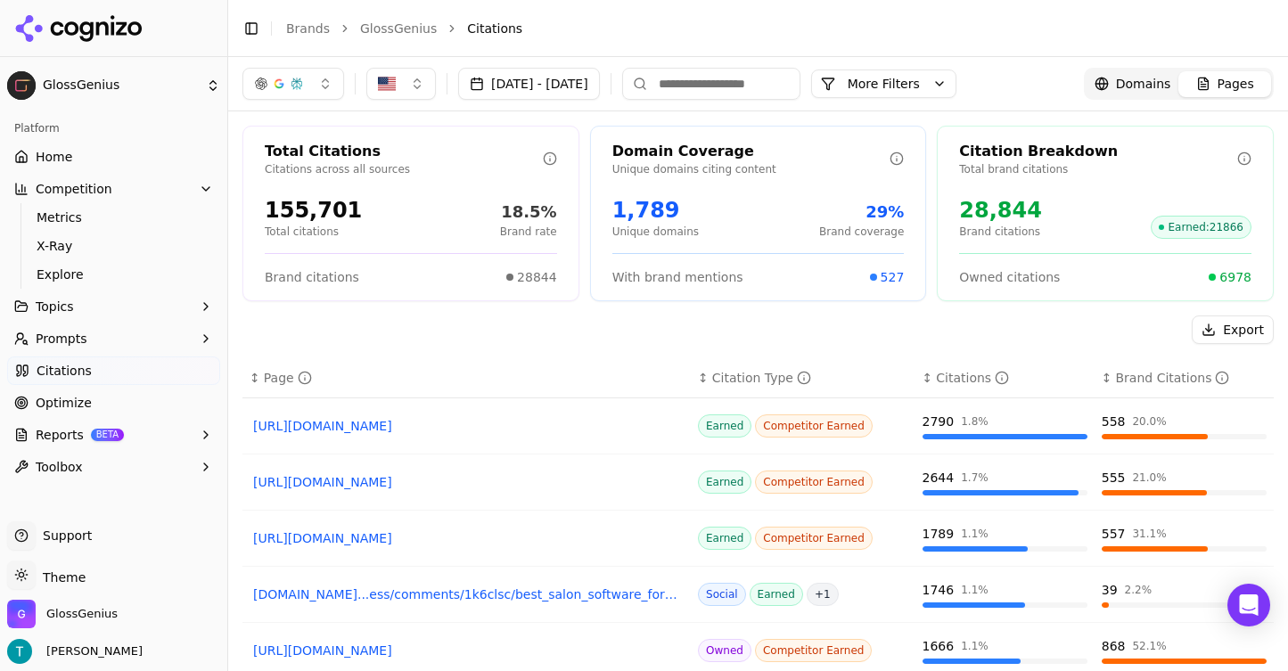
click at [1054, 332] on div "Export" at bounding box center [757, 330] width 1031 height 29
click at [1128, 371] on div "Brand Citations" at bounding box center [1172, 378] width 114 height 18
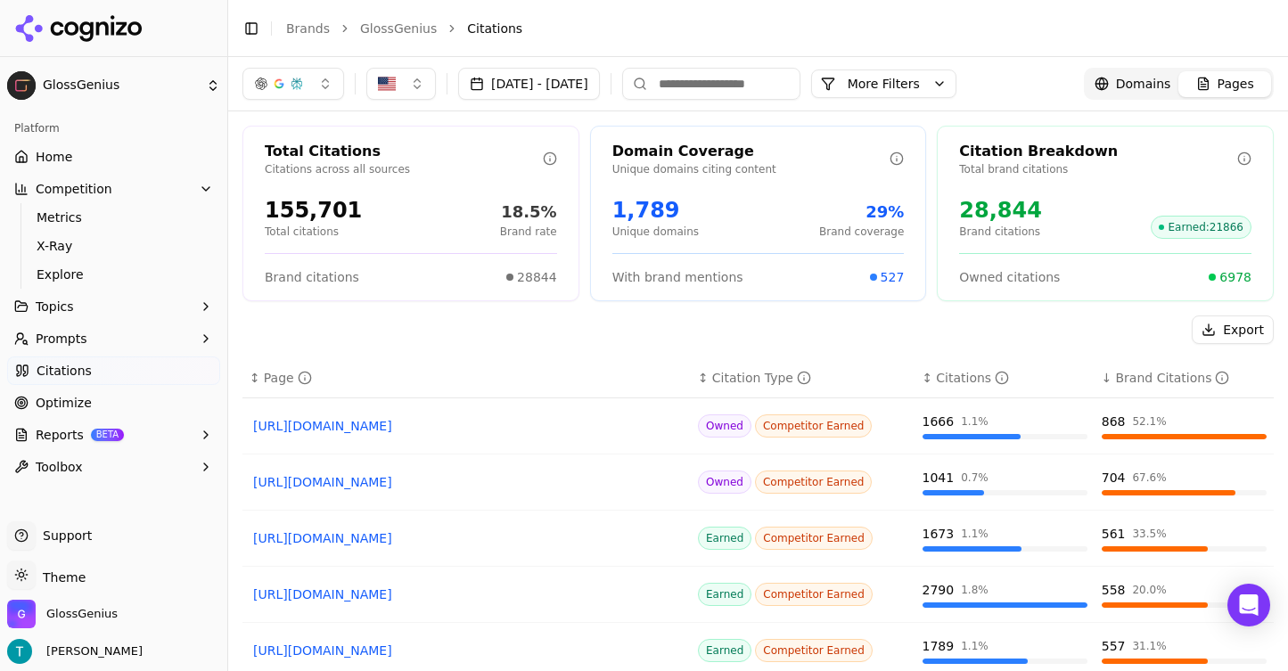
click at [950, 373] on div "Citations" at bounding box center [972, 378] width 73 height 18
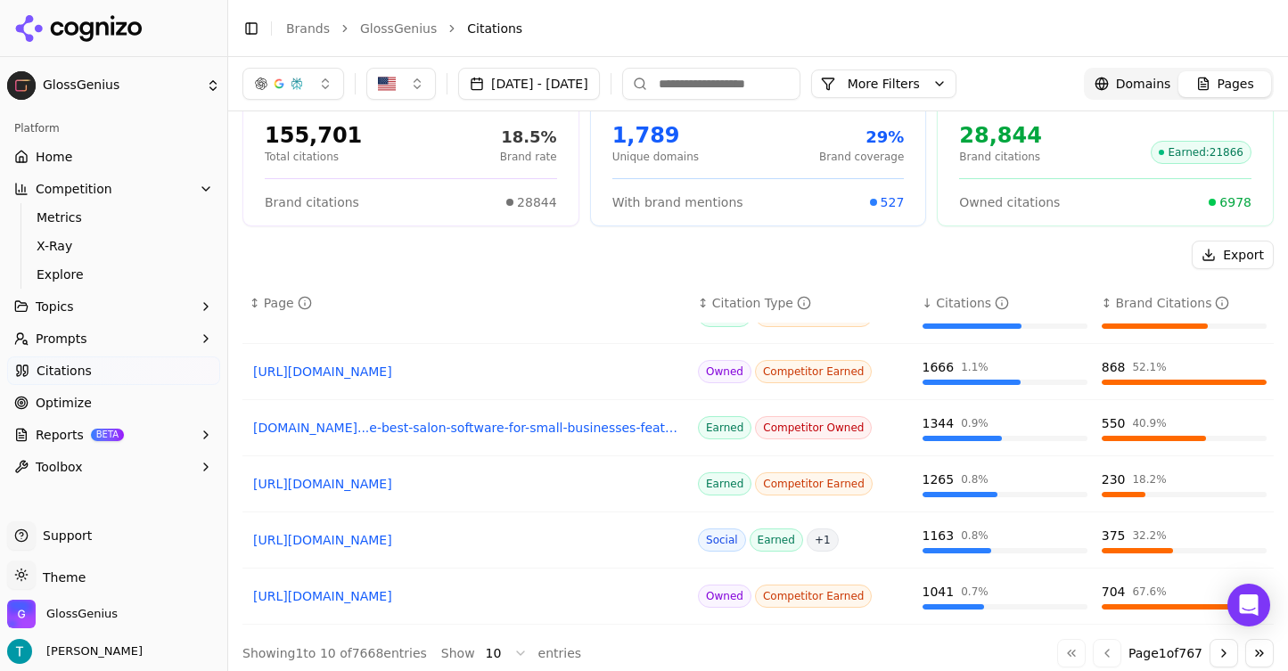
scroll to position [86, 0]
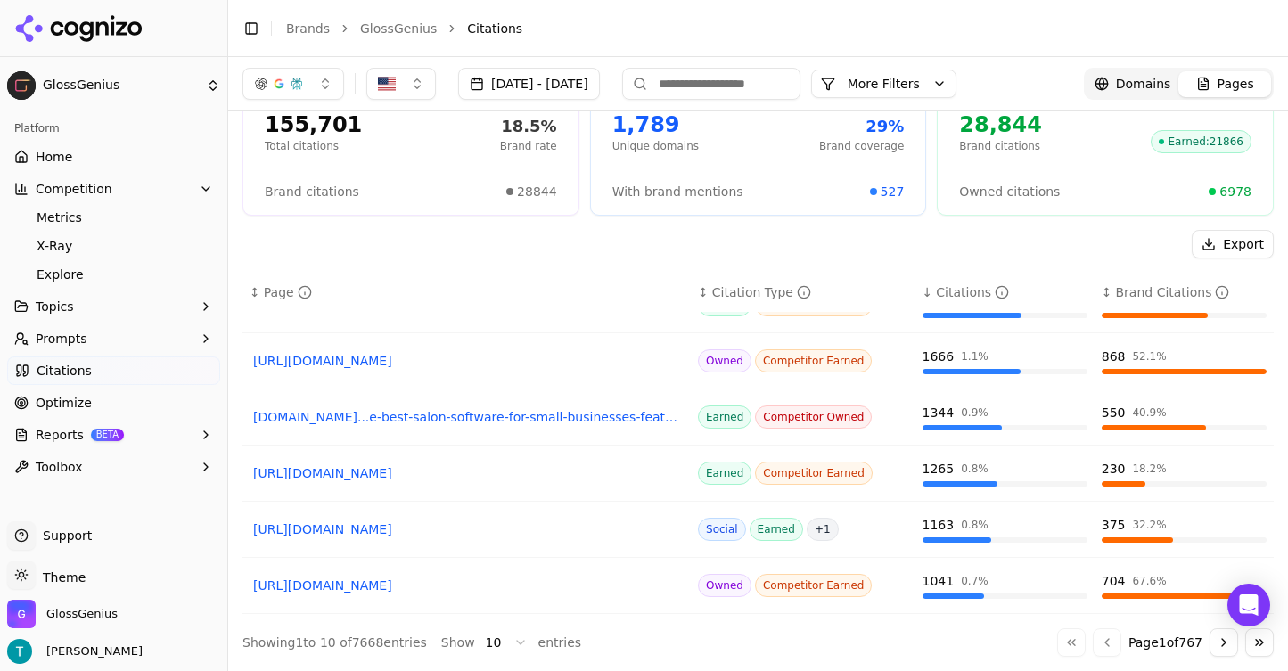
click at [1219, 646] on button "Go to next page" at bounding box center [1224, 642] width 29 height 29
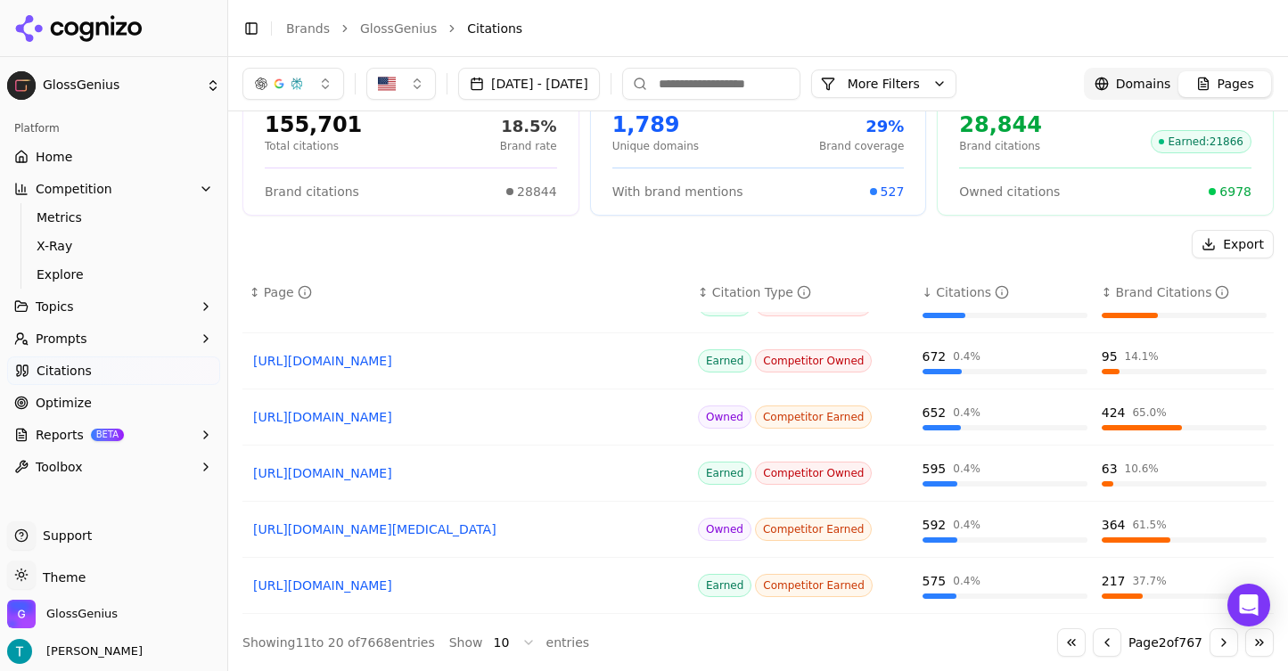
click at [1207, 646] on div "Go to first page Go to previous page Page 2 of 767 Go to next page Go to last p…" at bounding box center [1165, 642] width 217 height 29
click at [1215, 646] on button "Go to next page" at bounding box center [1224, 642] width 29 height 29
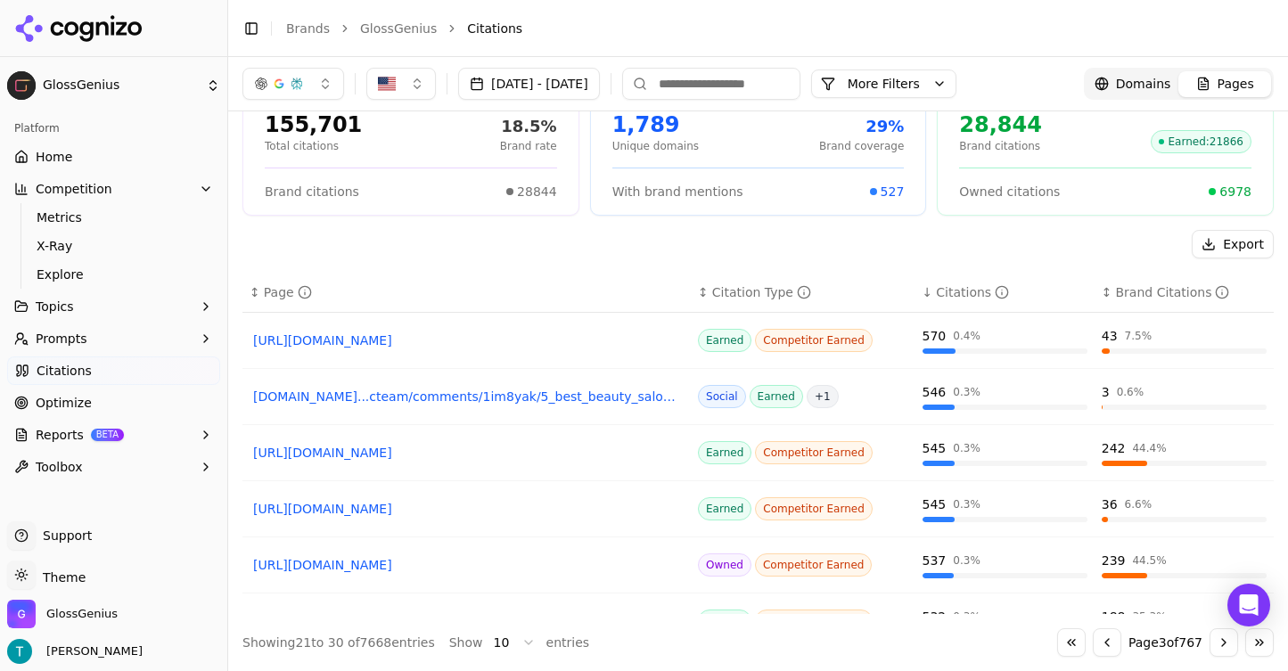
scroll to position [0, 0]
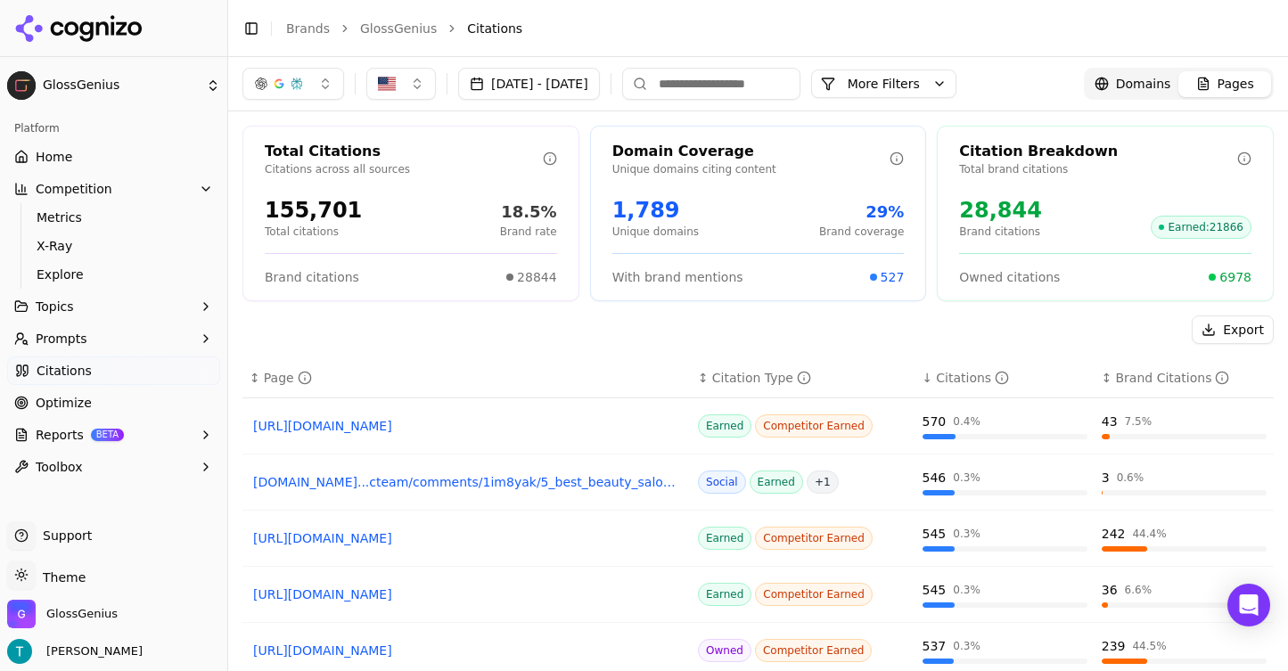
click at [94, 162] on link "Home" at bounding box center [113, 157] width 213 height 29
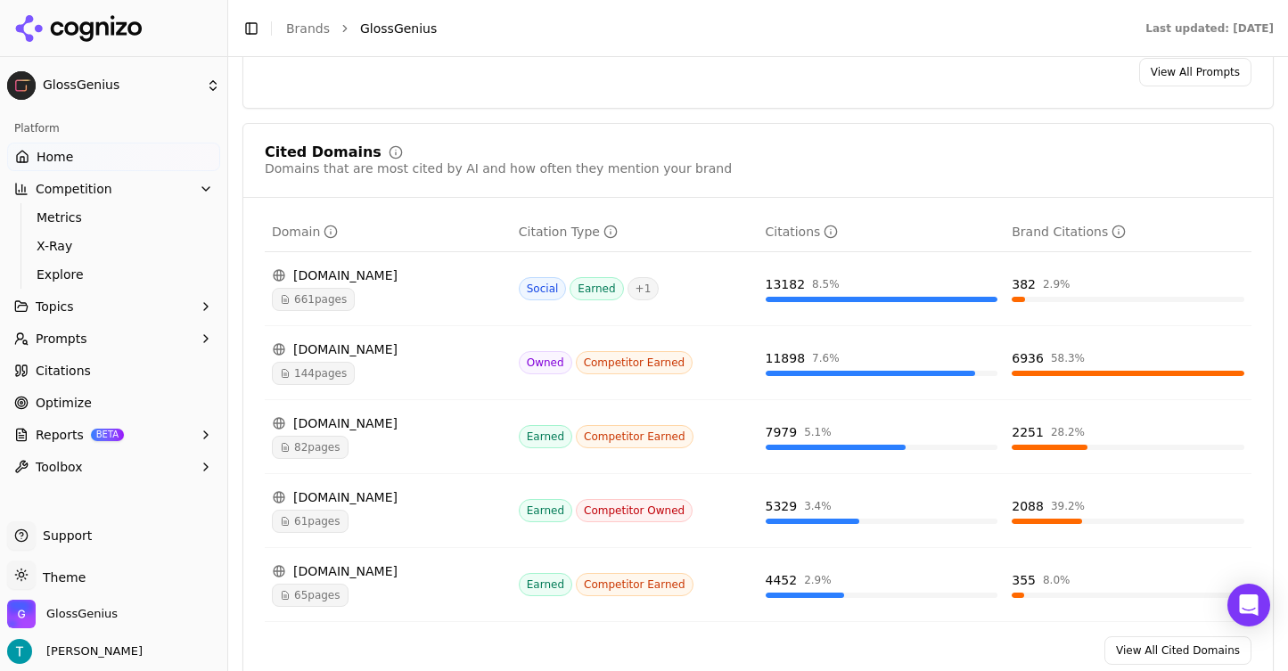
scroll to position [1808, 0]
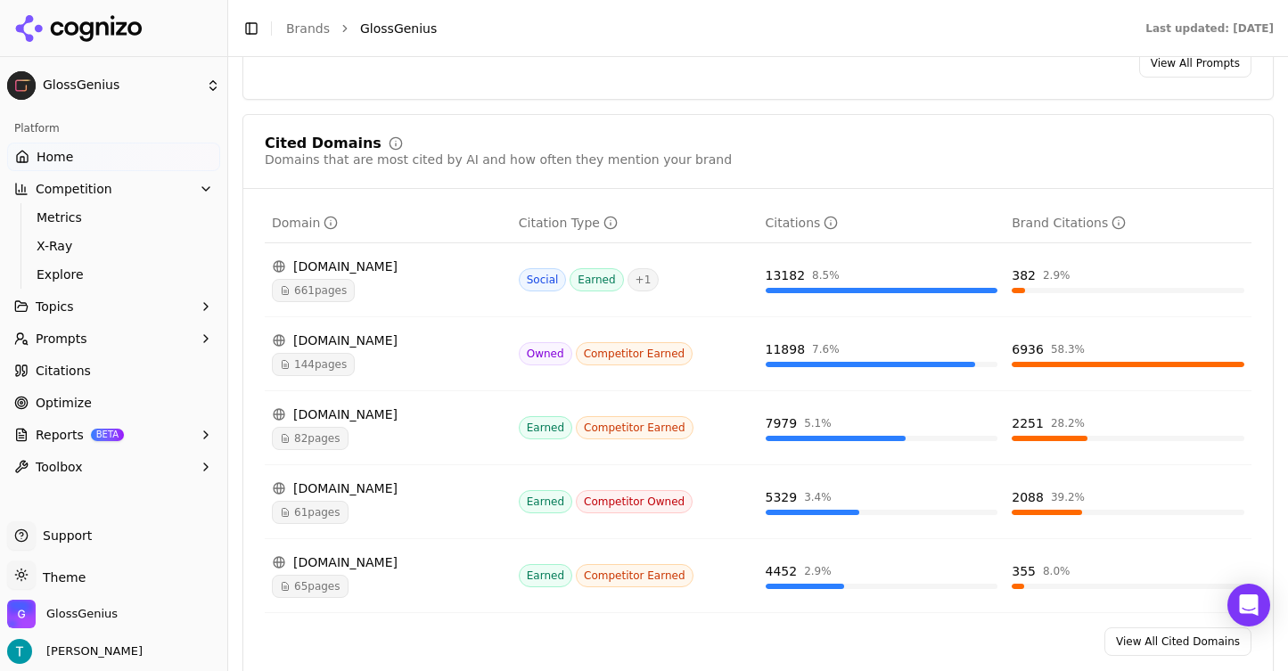
click at [349, 270] on div "[DOMAIN_NAME]" at bounding box center [388, 267] width 233 height 18
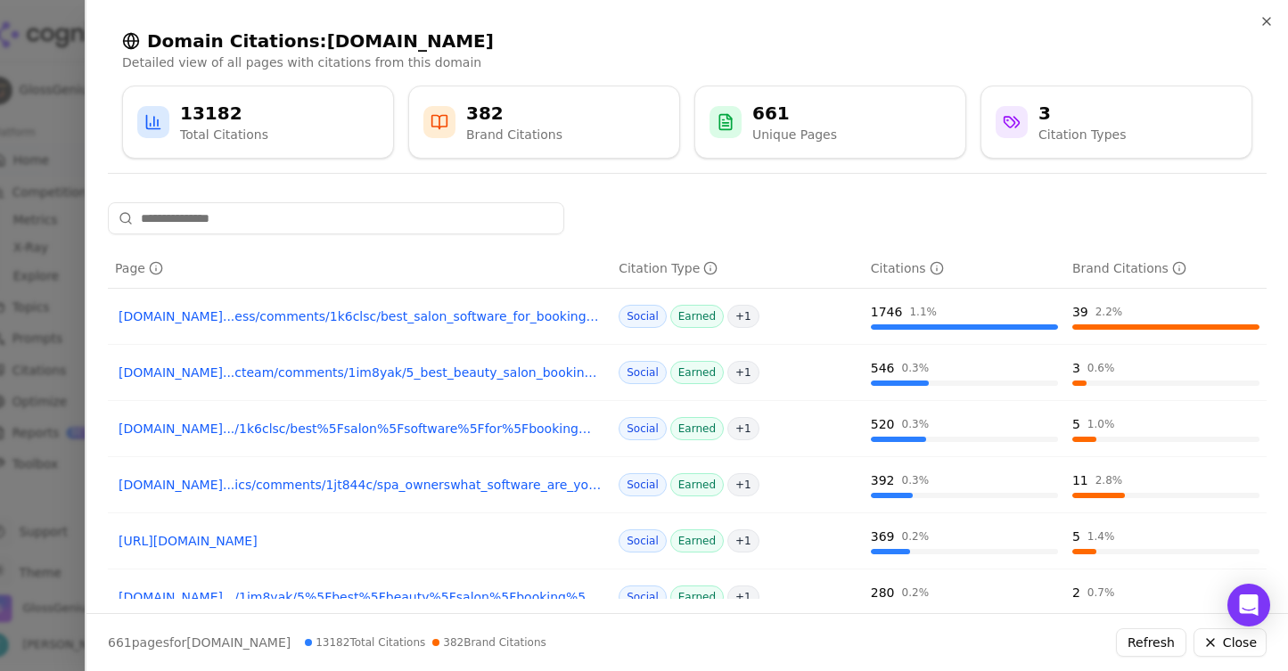
click at [781, 131] on div "Unique Pages" at bounding box center [794, 135] width 85 height 18
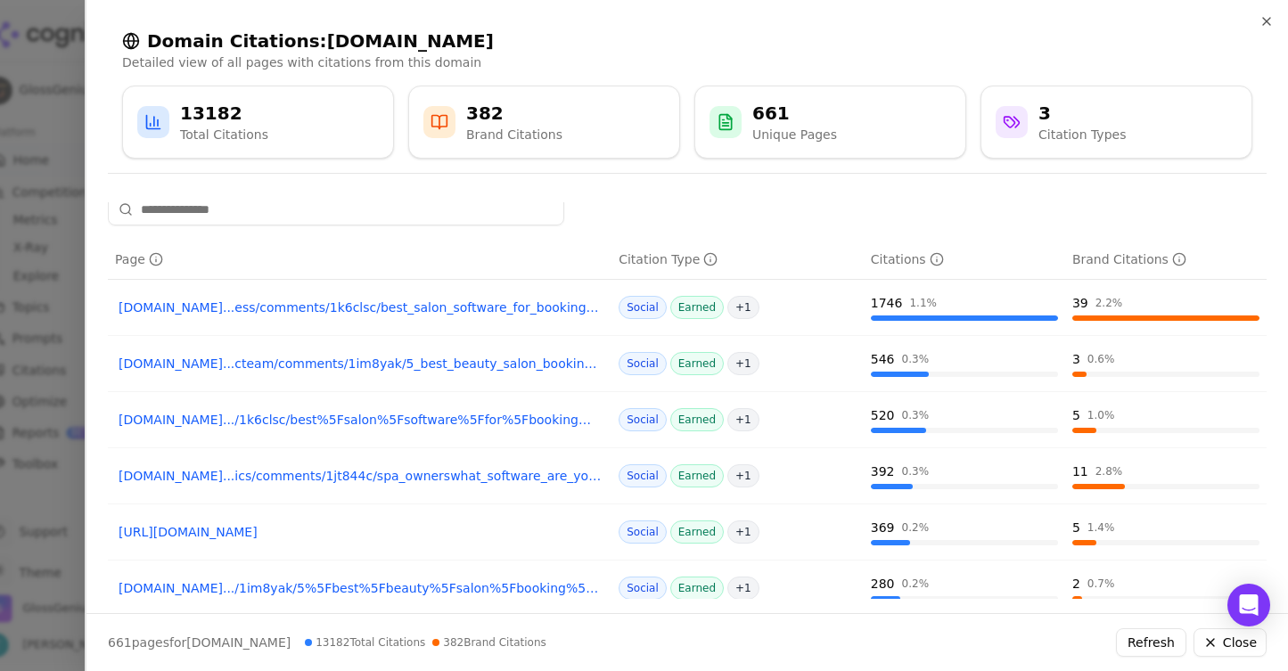
scroll to position [0, 0]
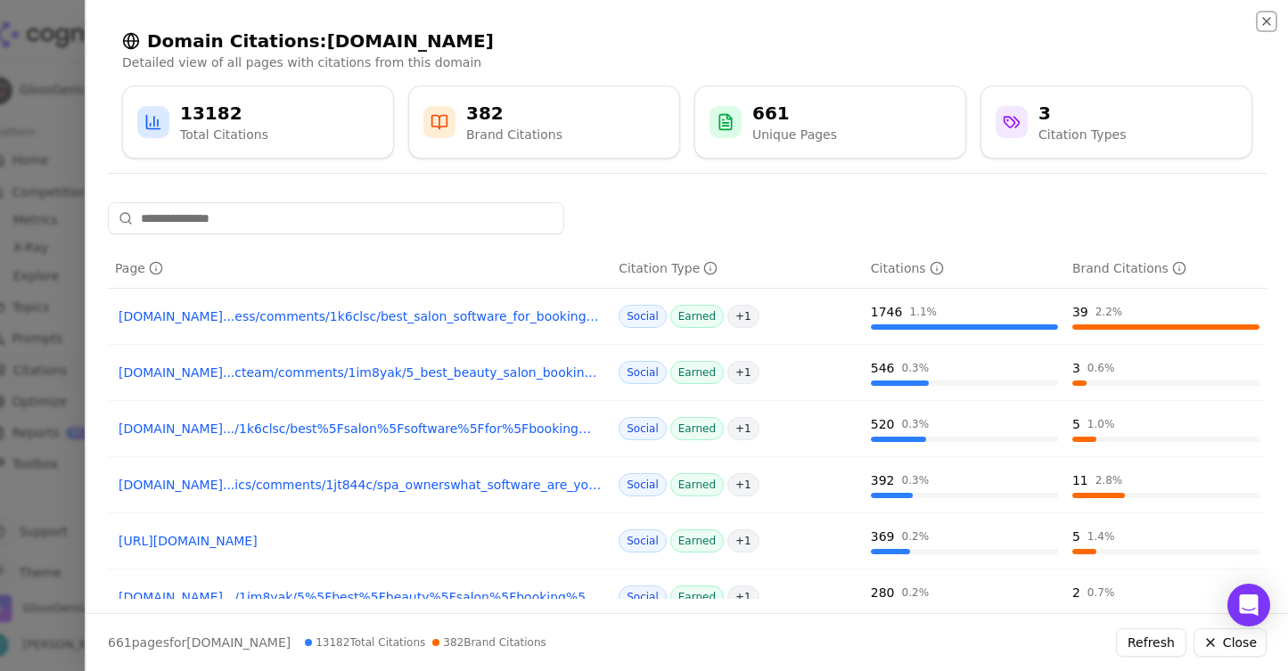
click at [1265, 20] on icon "button" at bounding box center [1266, 21] width 7 height 7
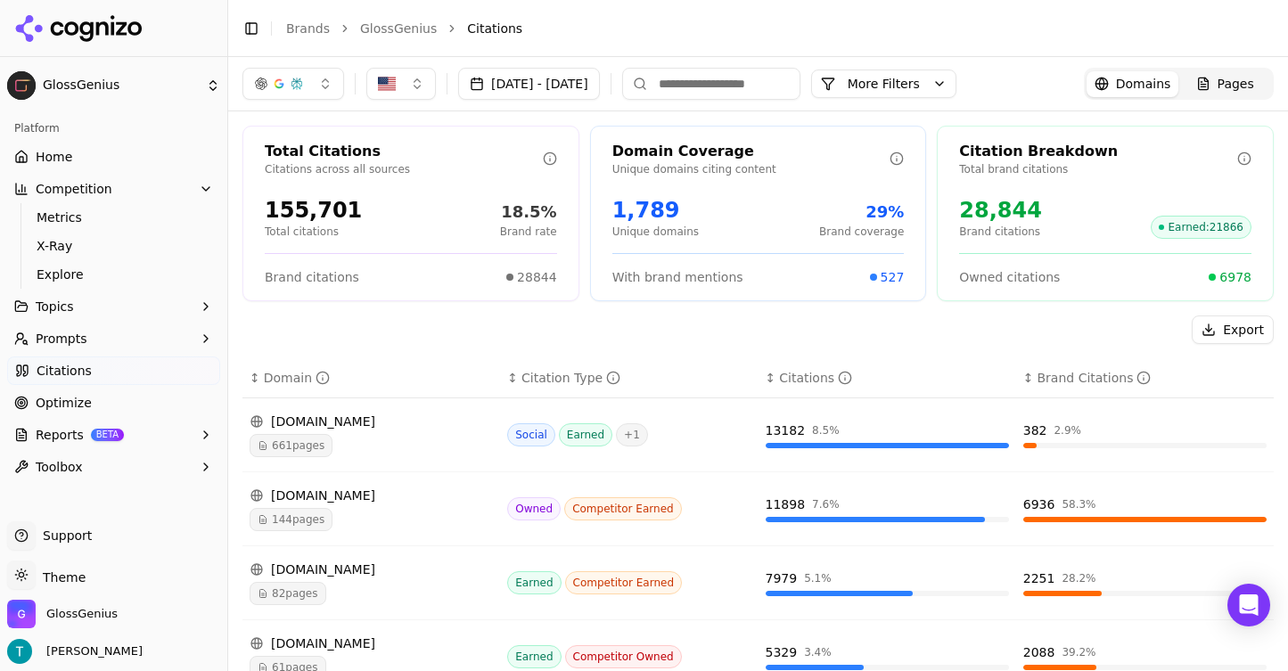
click at [1227, 330] on button "Export" at bounding box center [1233, 330] width 82 height 29
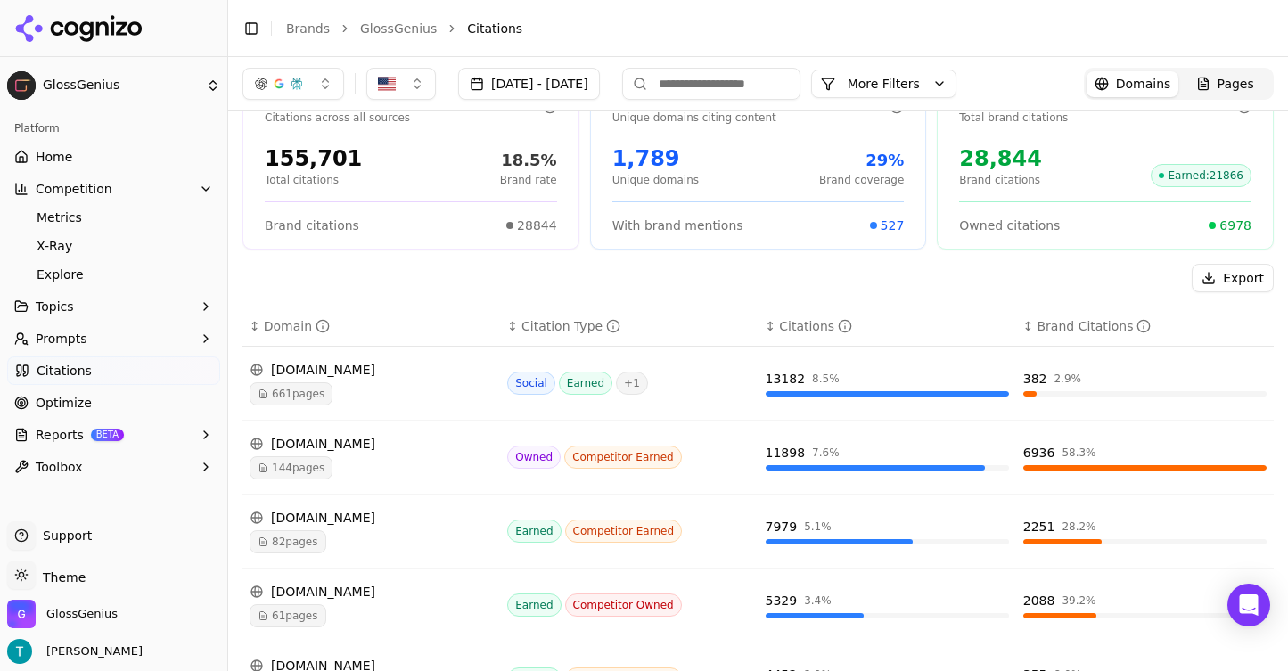
scroll to position [69, 0]
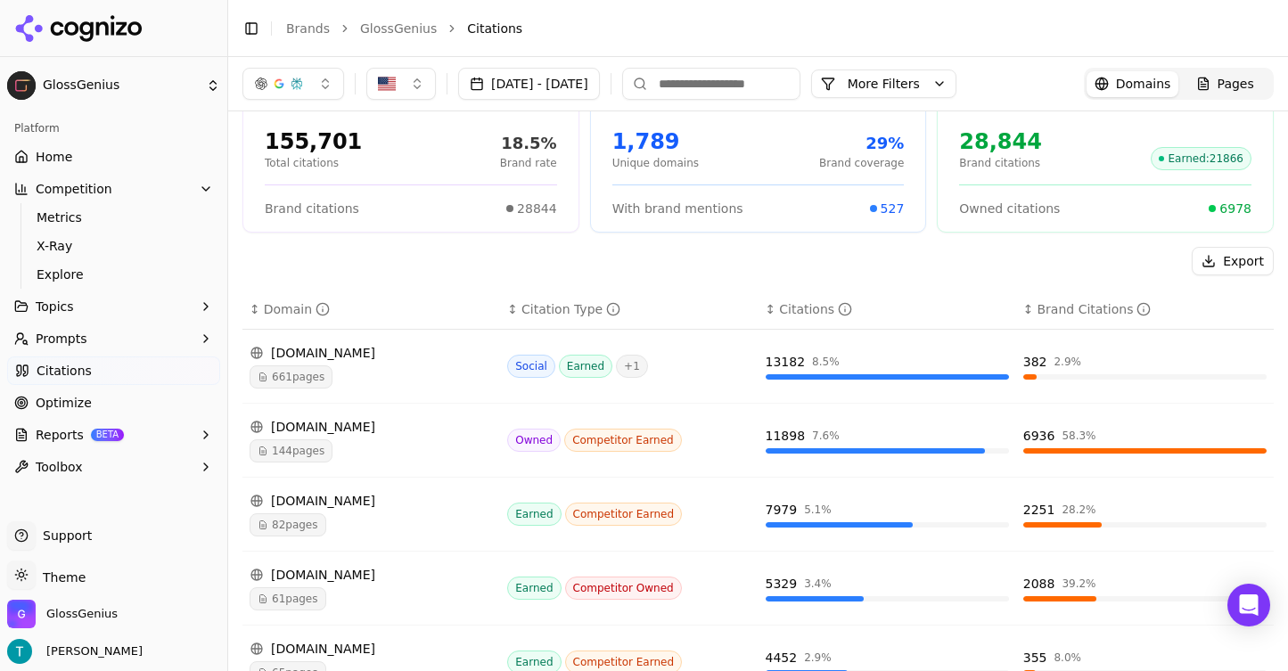
click at [310, 376] on span "661 pages" at bounding box center [291, 376] width 83 height 23
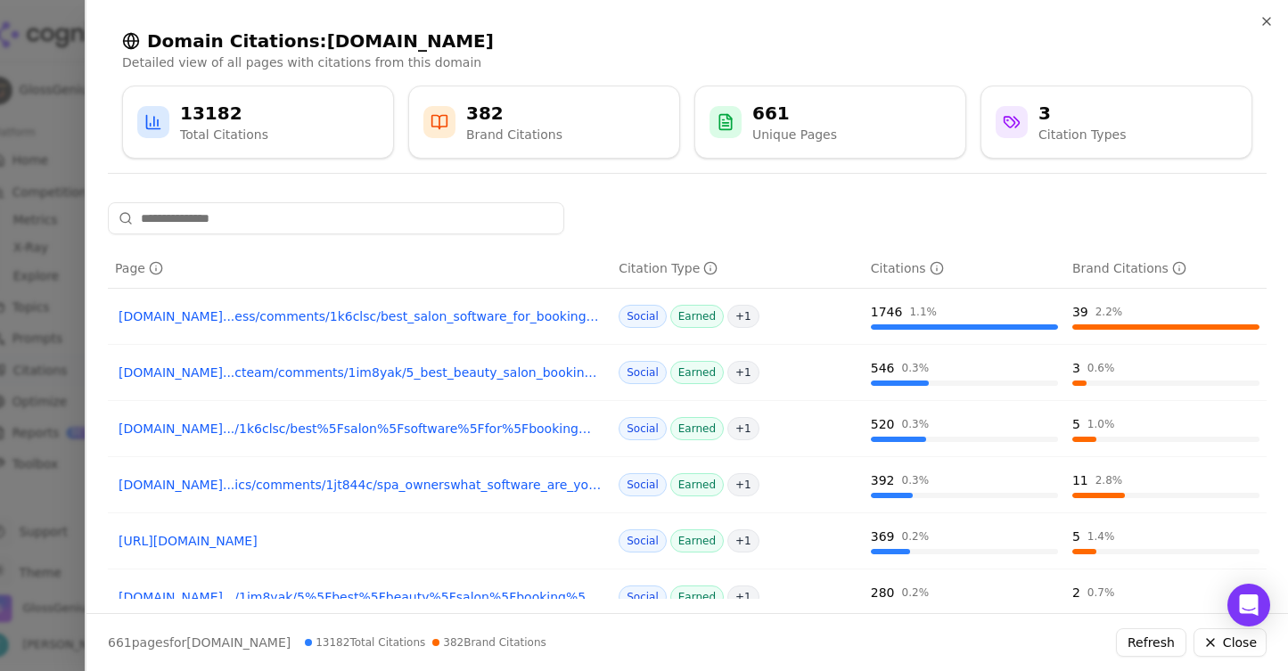
scroll to position [308, 0]
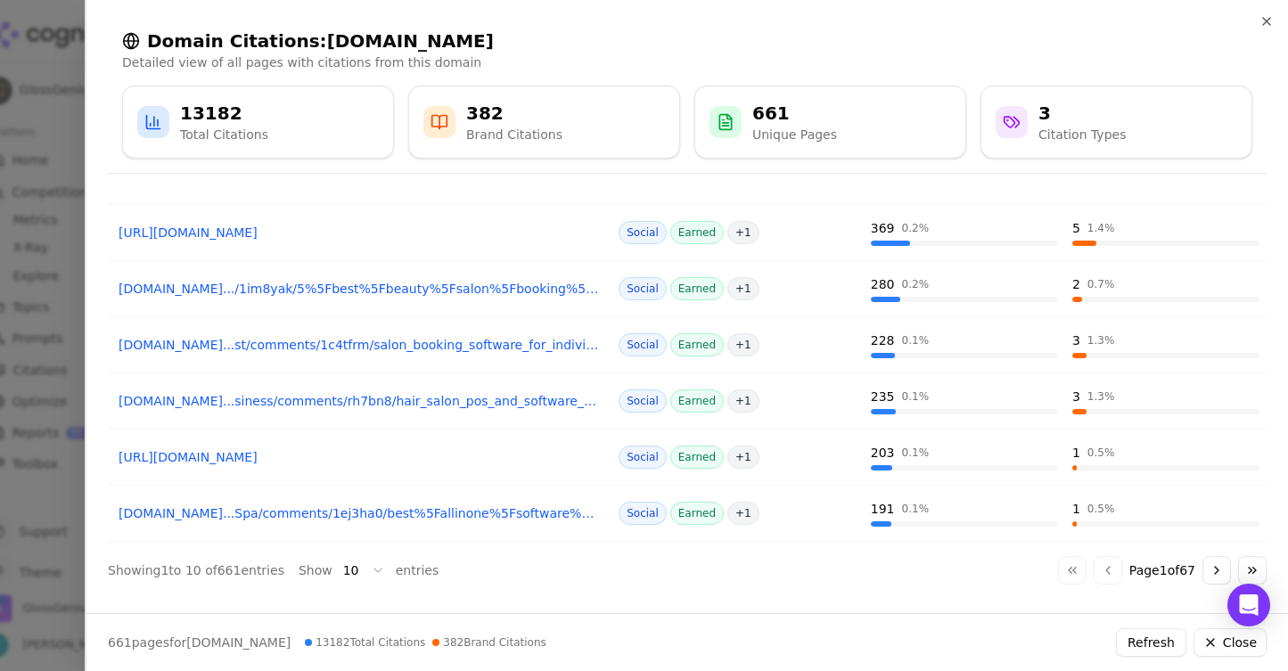
click at [360, 569] on body "GlossGenius Platform Home Competition Metrics X-Ray Explore Topics Prompts Cita…" at bounding box center [644, 335] width 1288 height 671
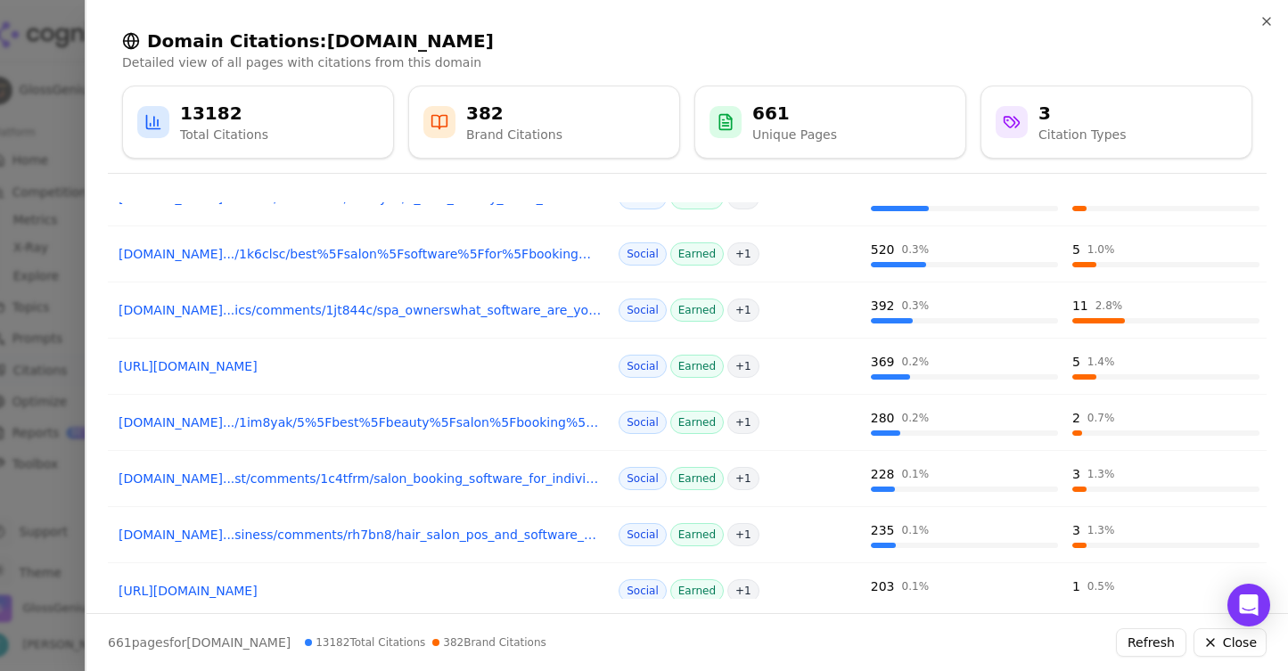
scroll to position [0, 0]
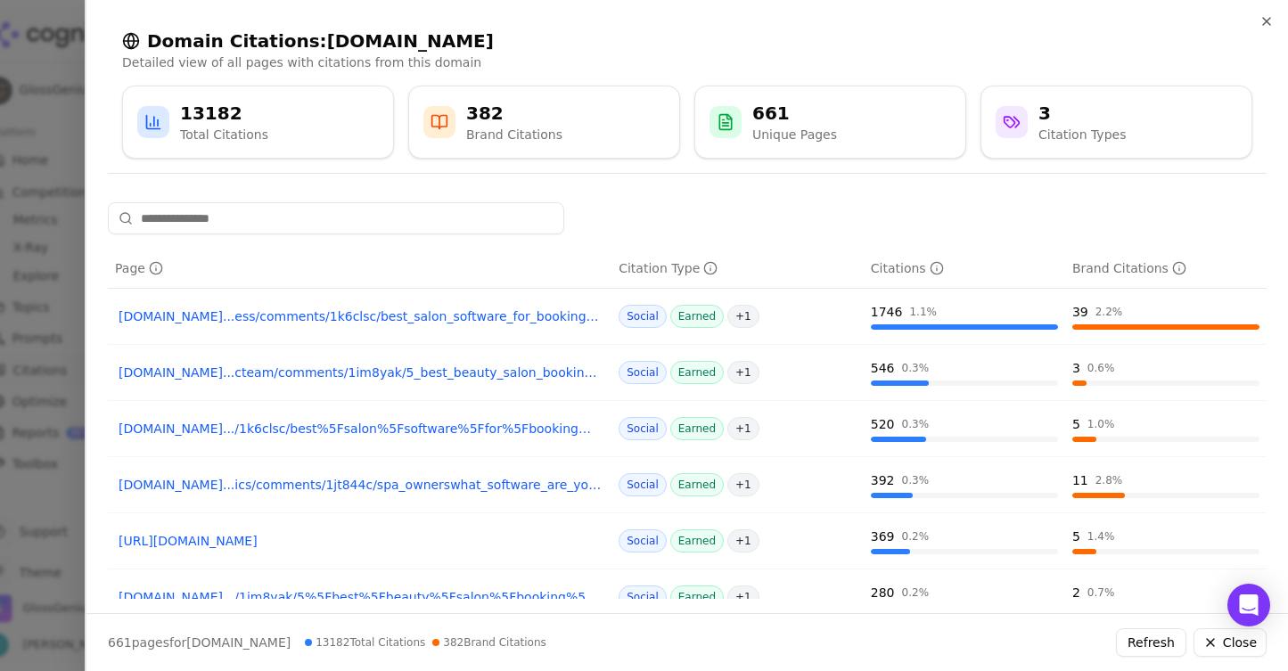
click at [890, 273] on div "Citations" at bounding box center [907, 268] width 73 height 18
click at [901, 262] on div "Citations" at bounding box center [907, 268] width 73 height 18
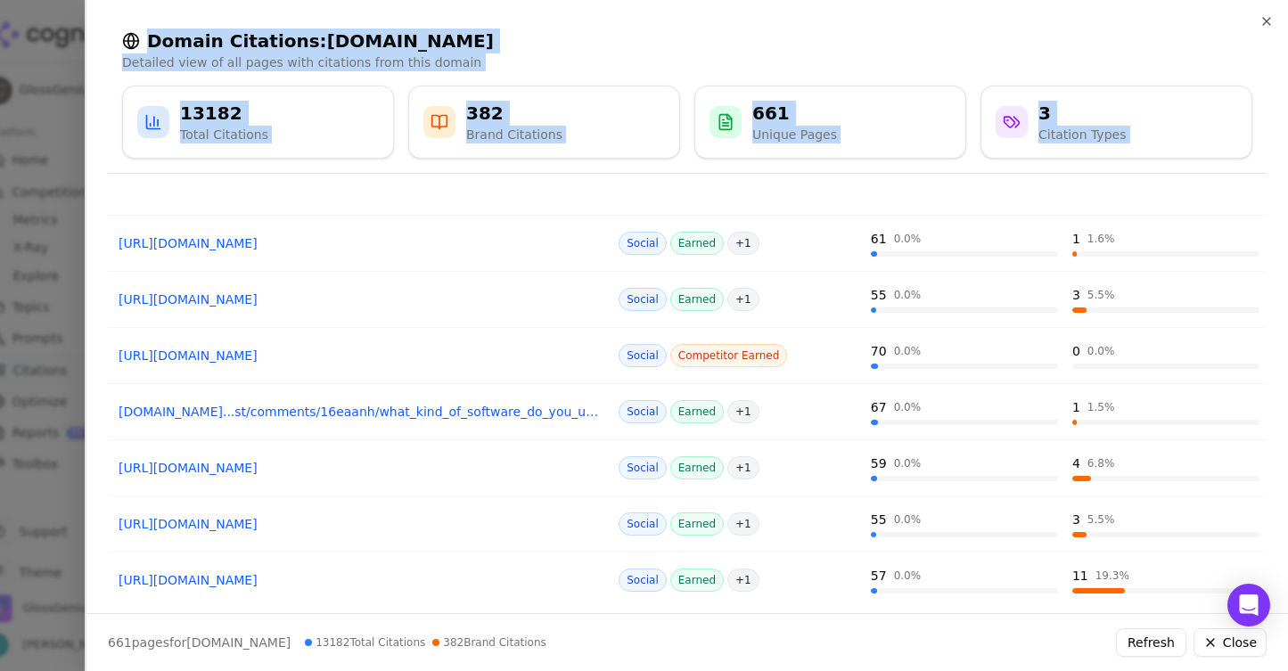
scroll to position [2555, 0]
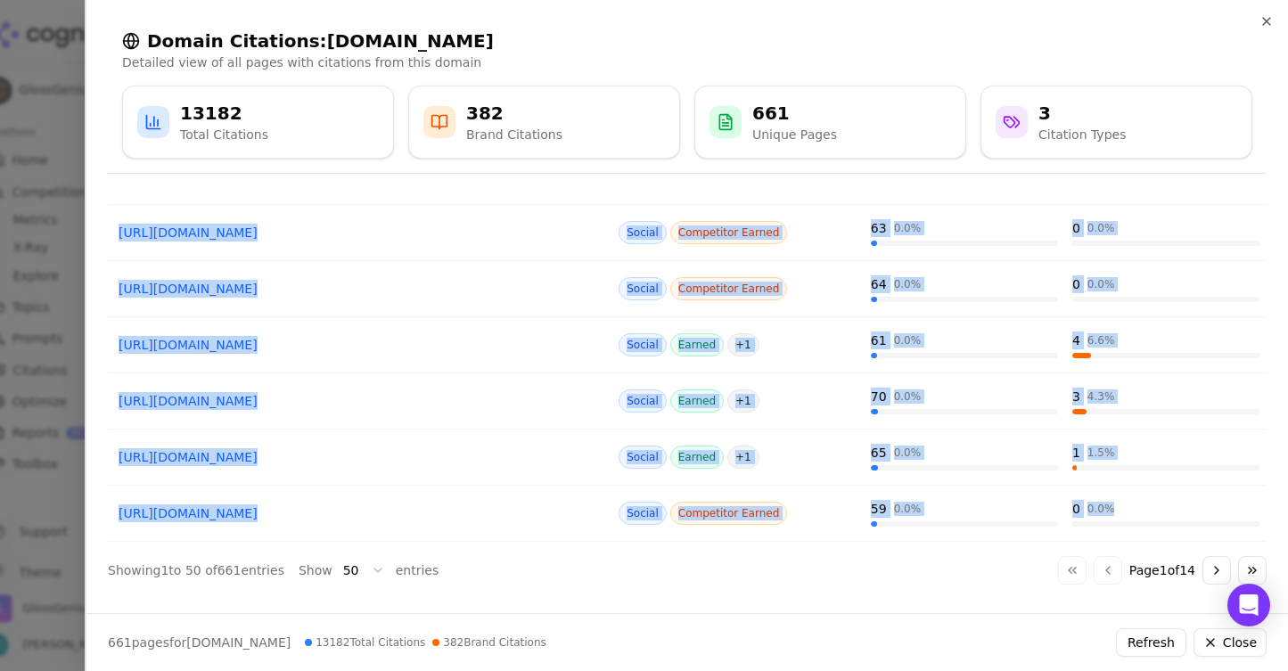
drag, startPoint x: 111, startPoint y: 267, endPoint x: 1195, endPoint y: 515, distance: 1112.0
copy table "Page Citation Type Citations Brand Citations reddit.com...ess/comments/1k6clsc/…"
click at [521, 213] on td "https://reddit.com/r/MassageTherapists/comments/1j1pi8k" at bounding box center [360, 233] width 504 height 56
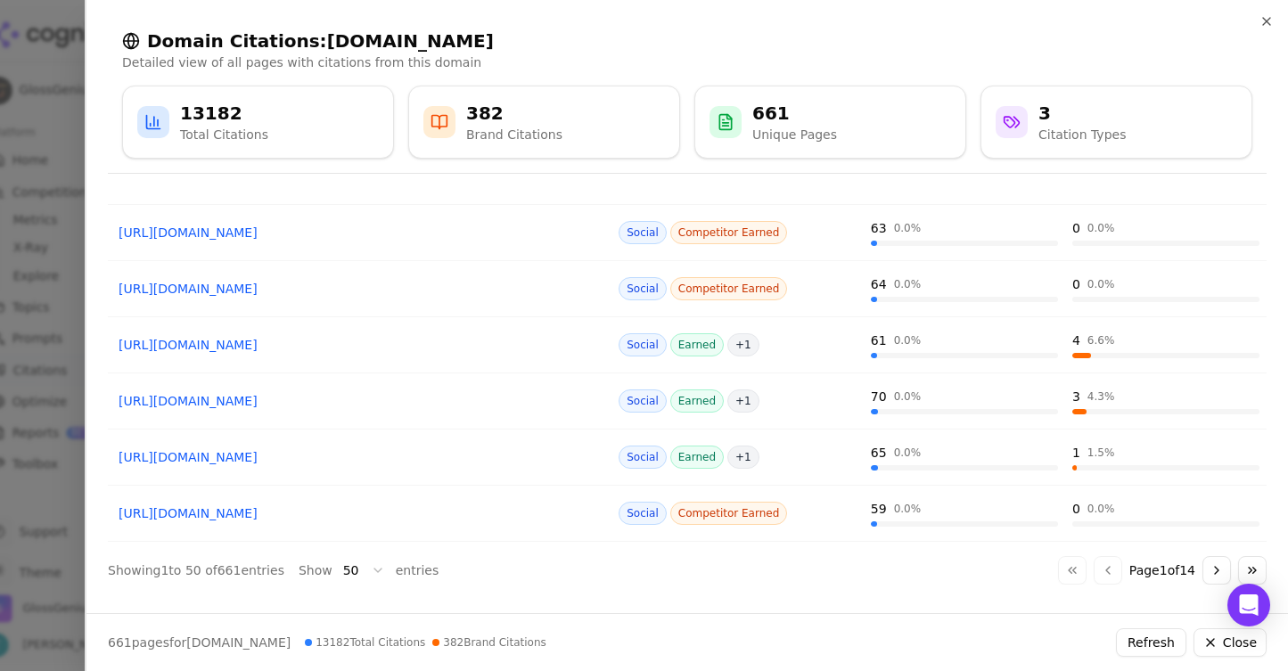
click at [1214, 564] on button "Go to next page" at bounding box center [1216, 570] width 29 height 29
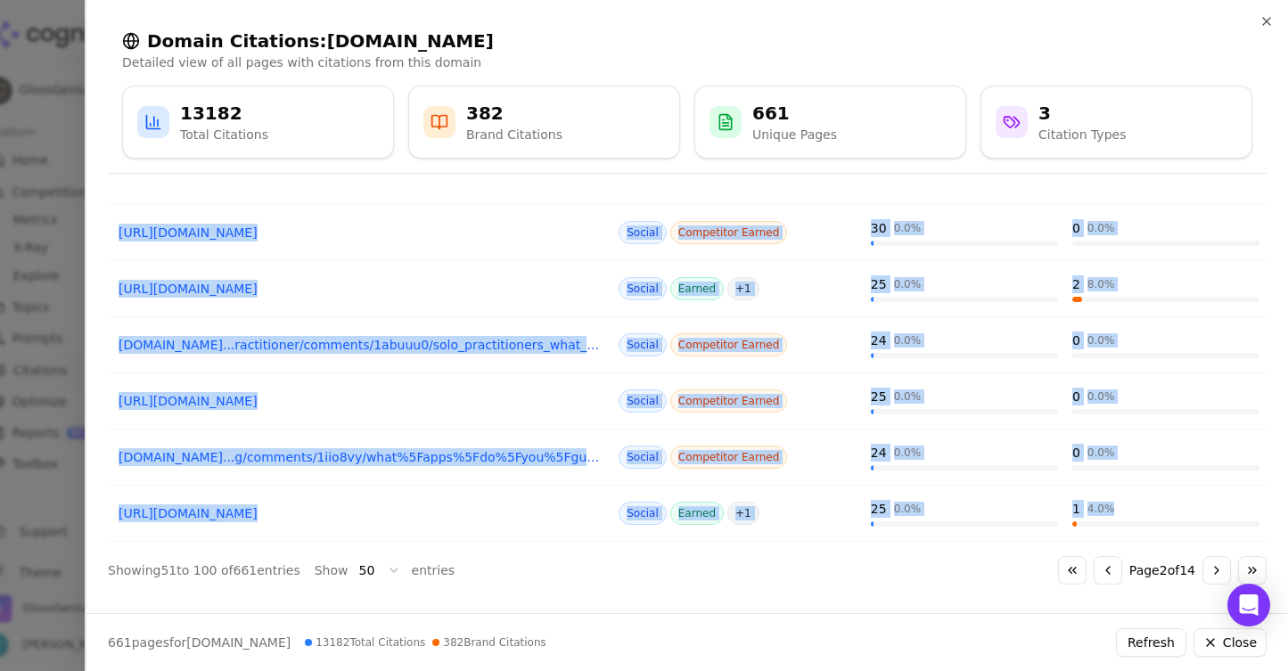
drag, startPoint x: 112, startPoint y: 306, endPoint x: 1118, endPoint y: 521, distance: 1028.3
copy tbody "https://reddit.com/r/YogaTeachers/comments/15cg7kn/scheduling_software_preferen…"
click at [1214, 568] on button "Go to next page" at bounding box center [1216, 570] width 29 height 29
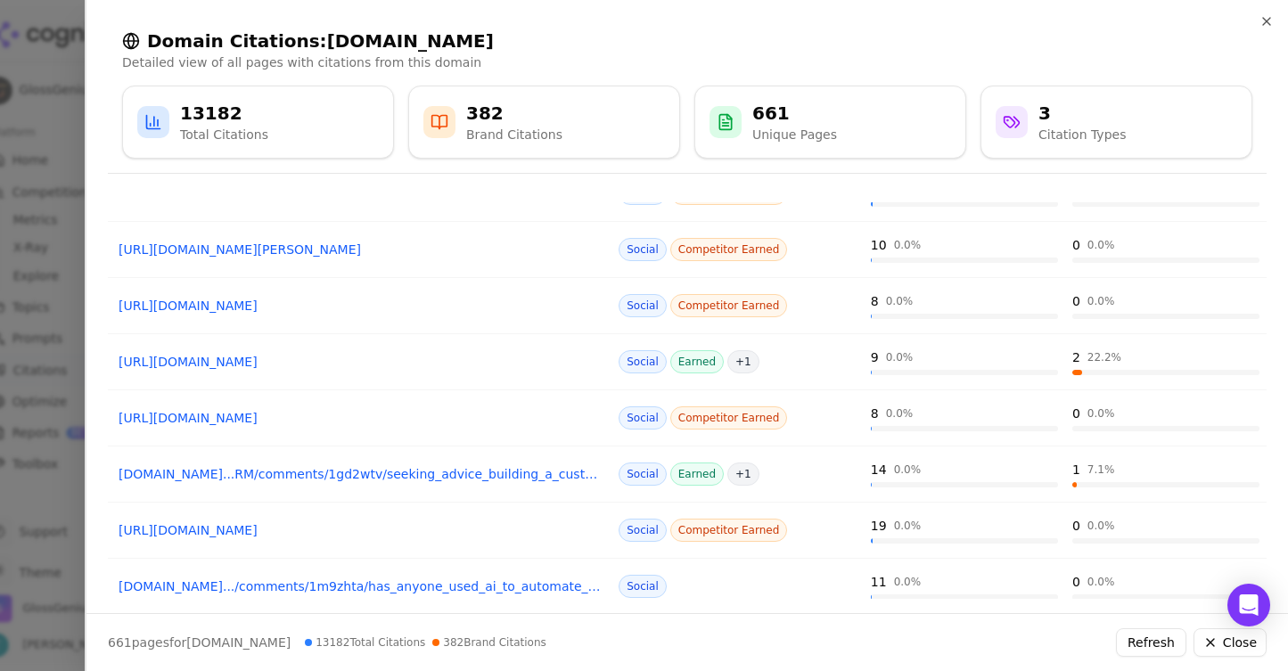
scroll to position [0, 0]
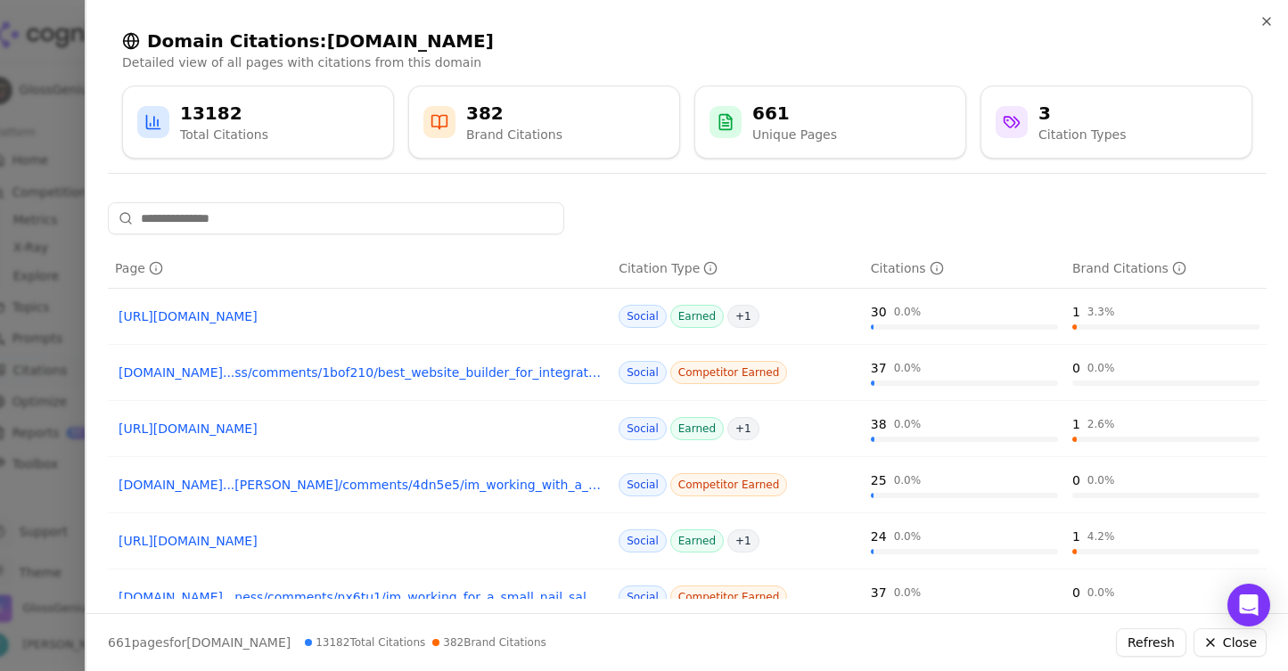
drag, startPoint x: 96, startPoint y: 306, endPoint x: 456, endPoint y: 534, distance: 426.3
click at [456, 534] on div "Page Citation Type Citations Brand Citations https://reddit.com/r/smallbusiness…" at bounding box center [686, 400] width 1201 height 397
click at [77, 291] on div at bounding box center [644, 335] width 1288 height 671
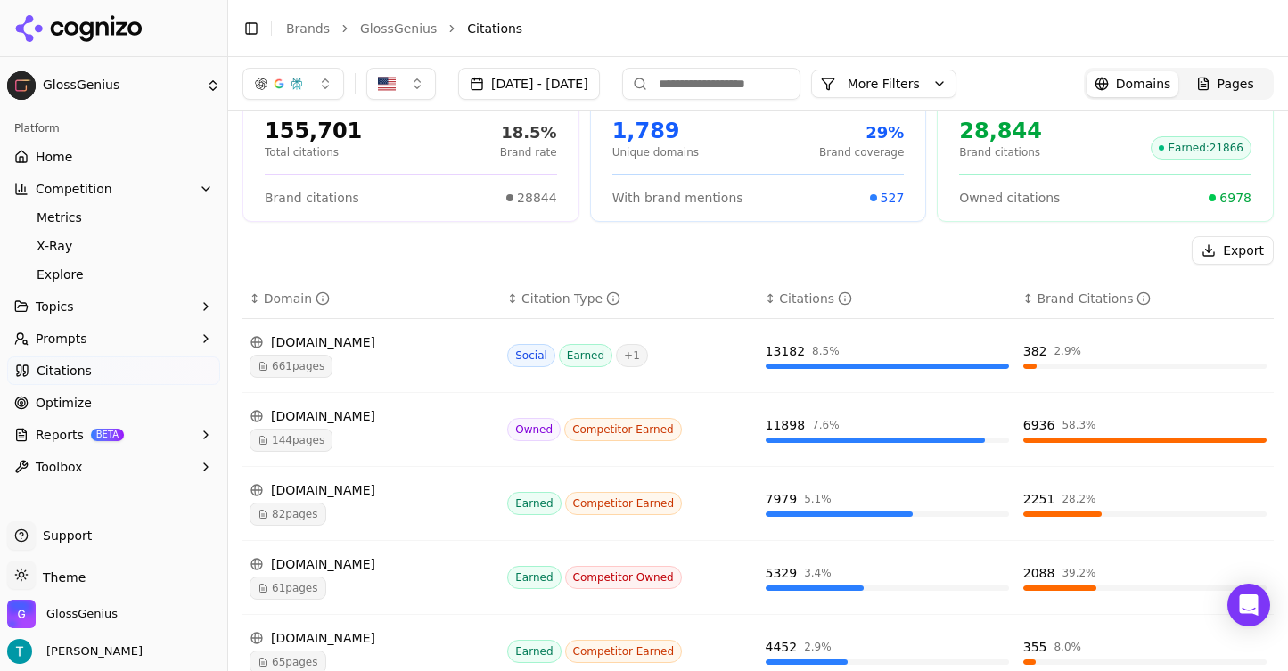
scroll to position [82, 0]
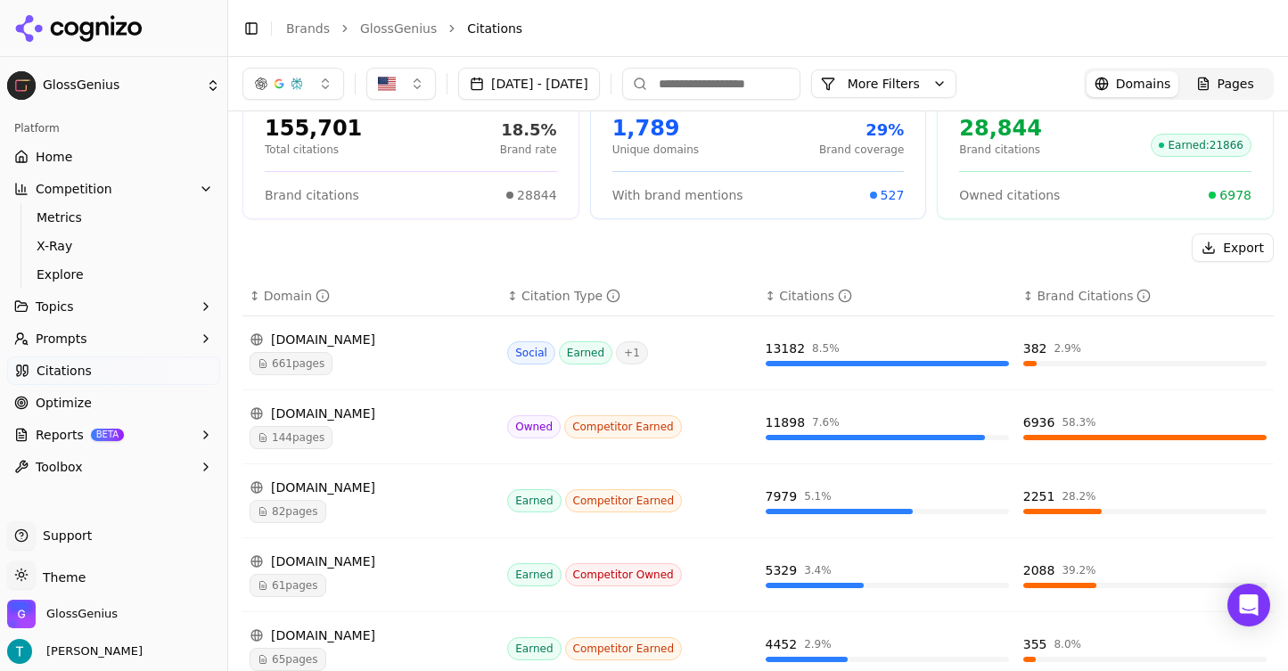
click at [318, 366] on span "661 pages" at bounding box center [291, 363] width 83 height 23
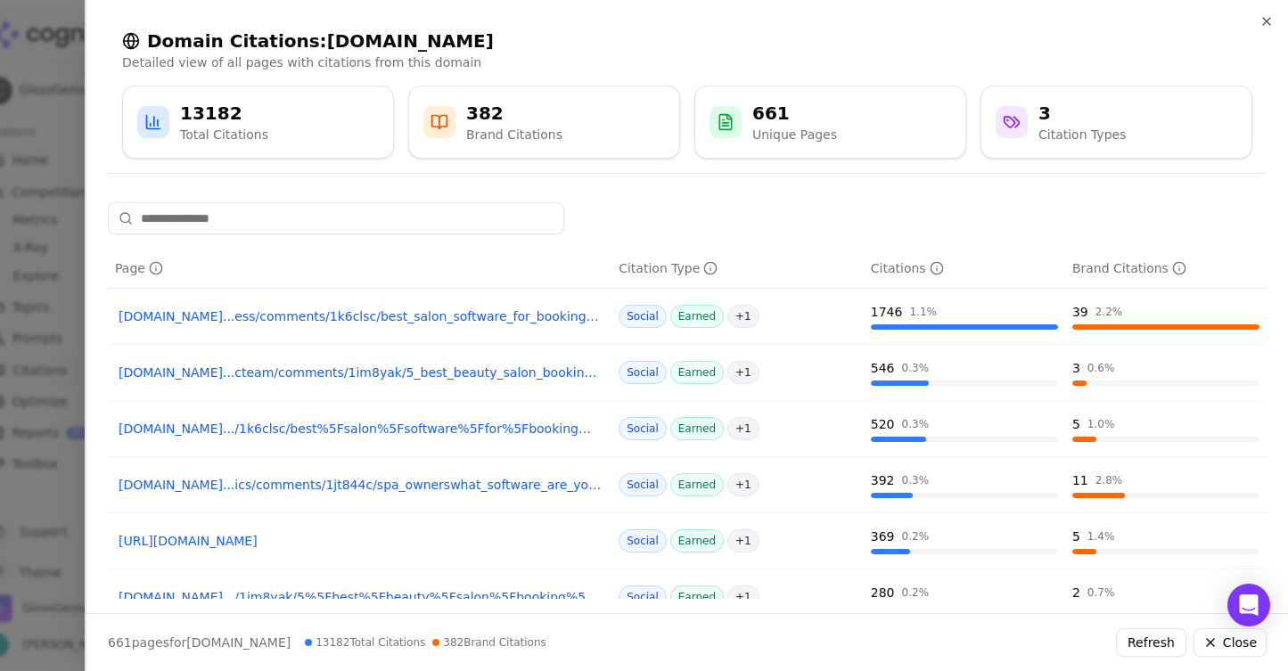
scroll to position [308, 0]
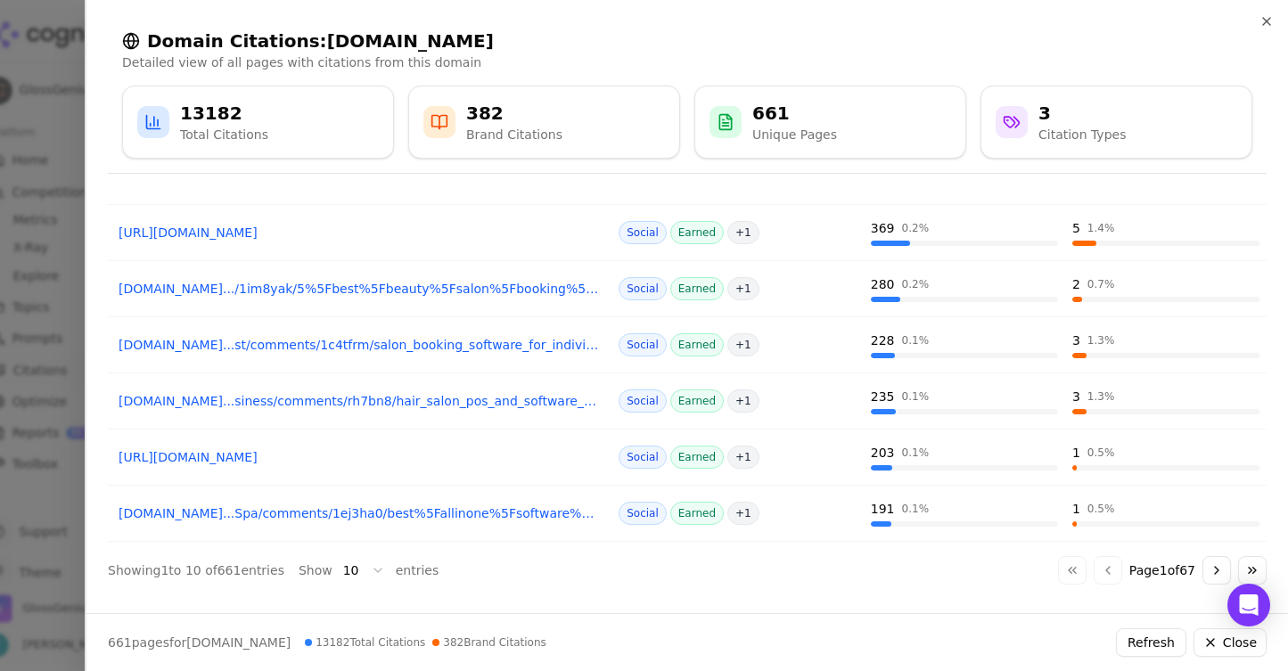
click at [357, 578] on body "GlossGenius Platform Home Competition Metrics X-Ray Explore Topics Prompts Cita…" at bounding box center [644, 335] width 1288 height 671
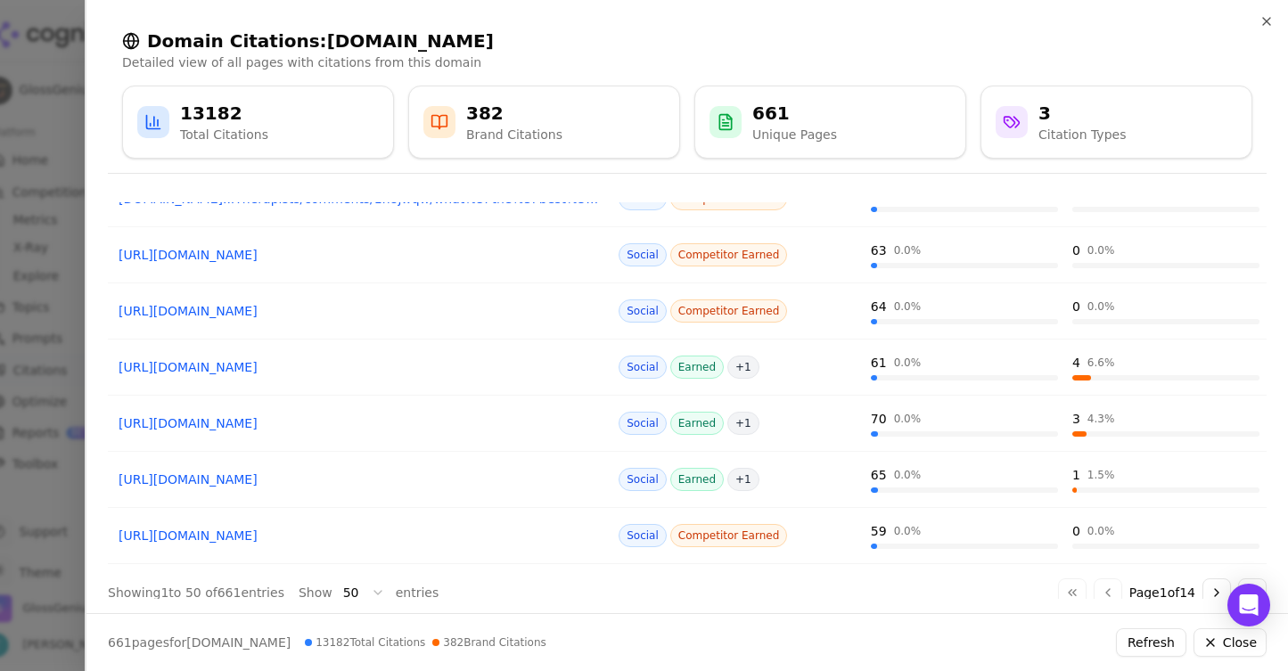
scroll to position [2555, 0]
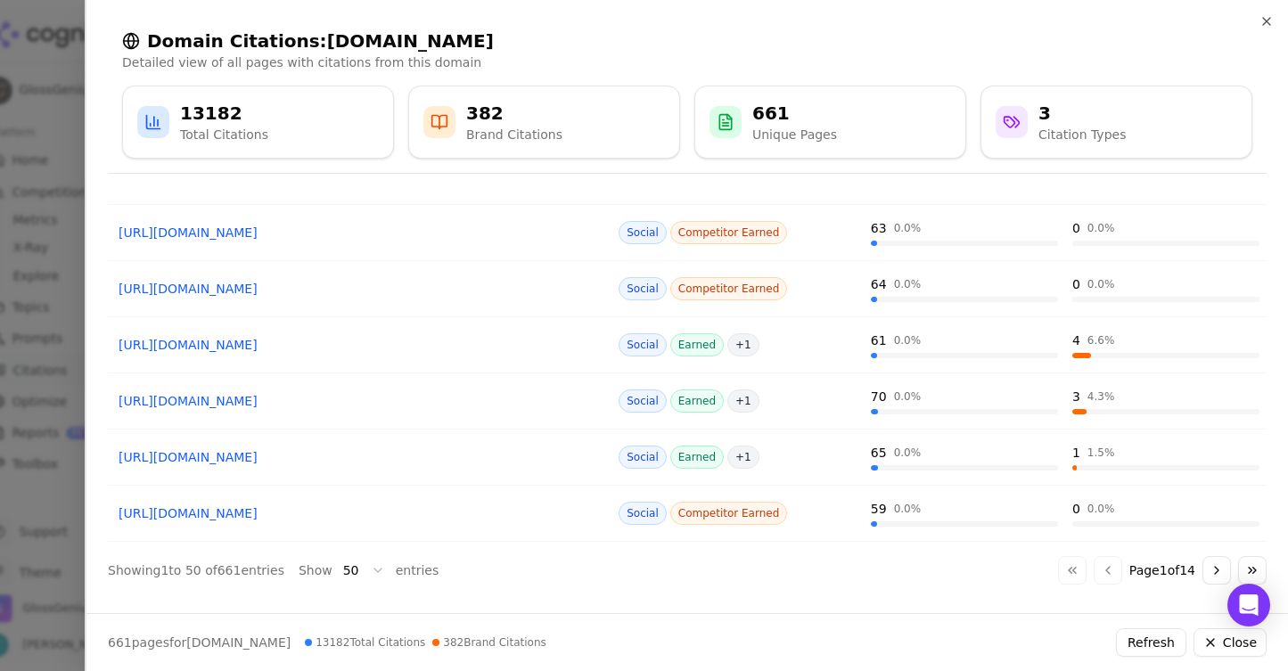
click at [1206, 570] on button "Go to next page" at bounding box center [1216, 570] width 29 height 29
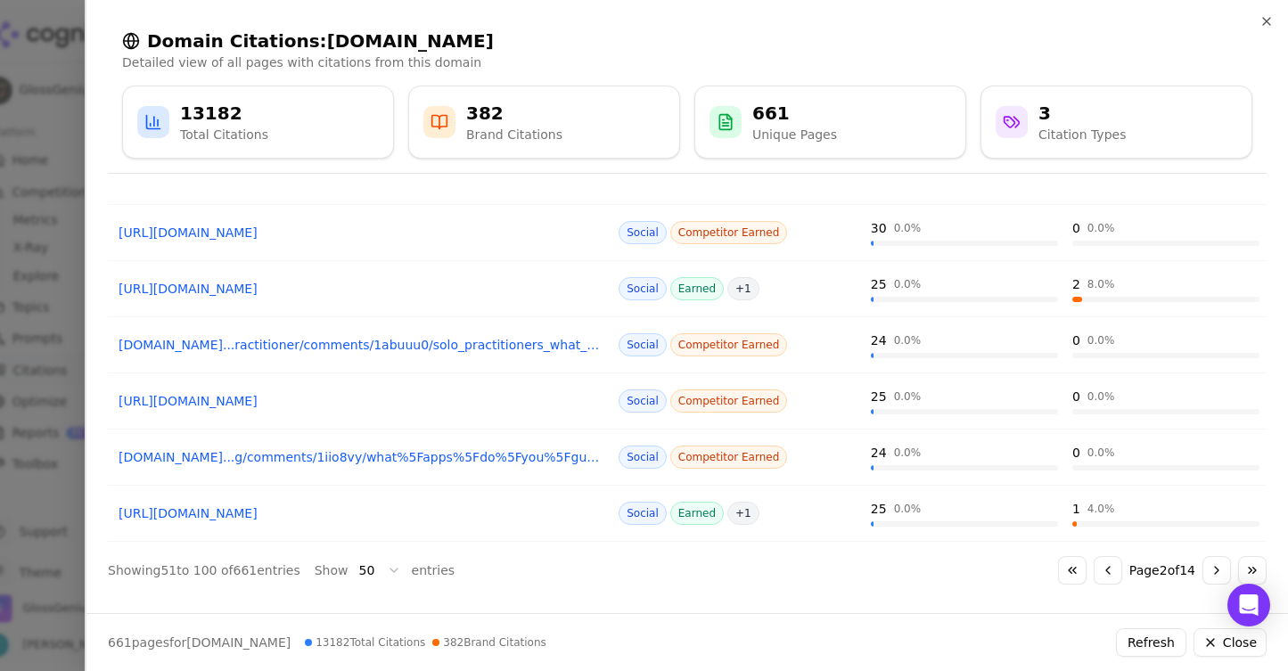
click at [1205, 568] on button "Go to next page" at bounding box center [1216, 570] width 29 height 29
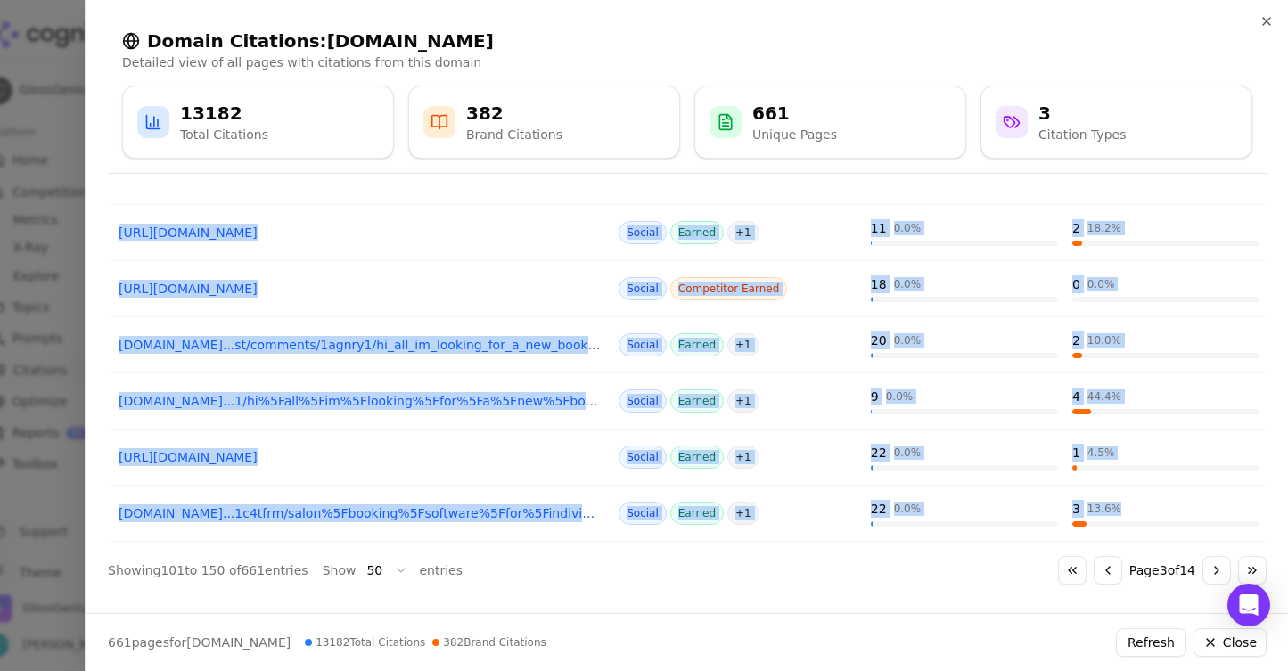
drag, startPoint x: 111, startPoint y: 315, endPoint x: 1138, endPoint y: 504, distance: 1045.1
copy tbody "https://reddit.com/r/smallbusiness/comments/111as6d Social Earned + 1 30 0.0 % …"
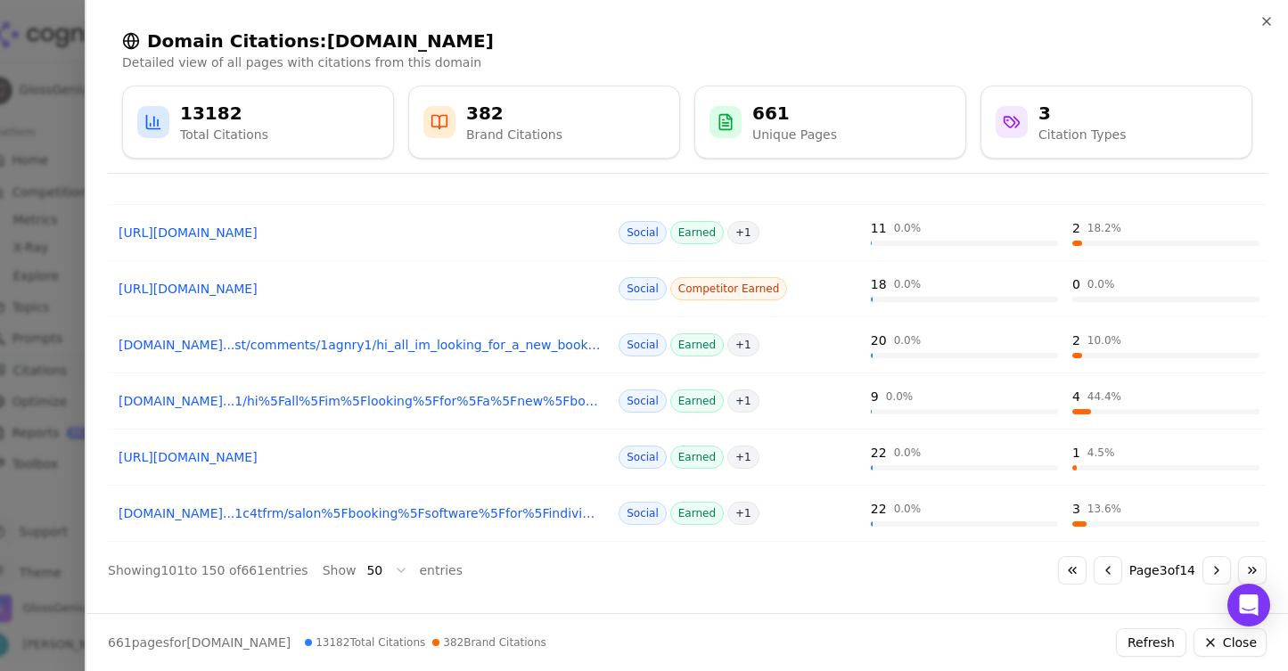
click at [479, 117] on div "382" at bounding box center [514, 113] width 96 height 25
click at [253, 116] on div "13182" at bounding box center [224, 113] width 88 height 25
click at [1225, 568] on button "Go to next page" at bounding box center [1216, 570] width 29 height 29
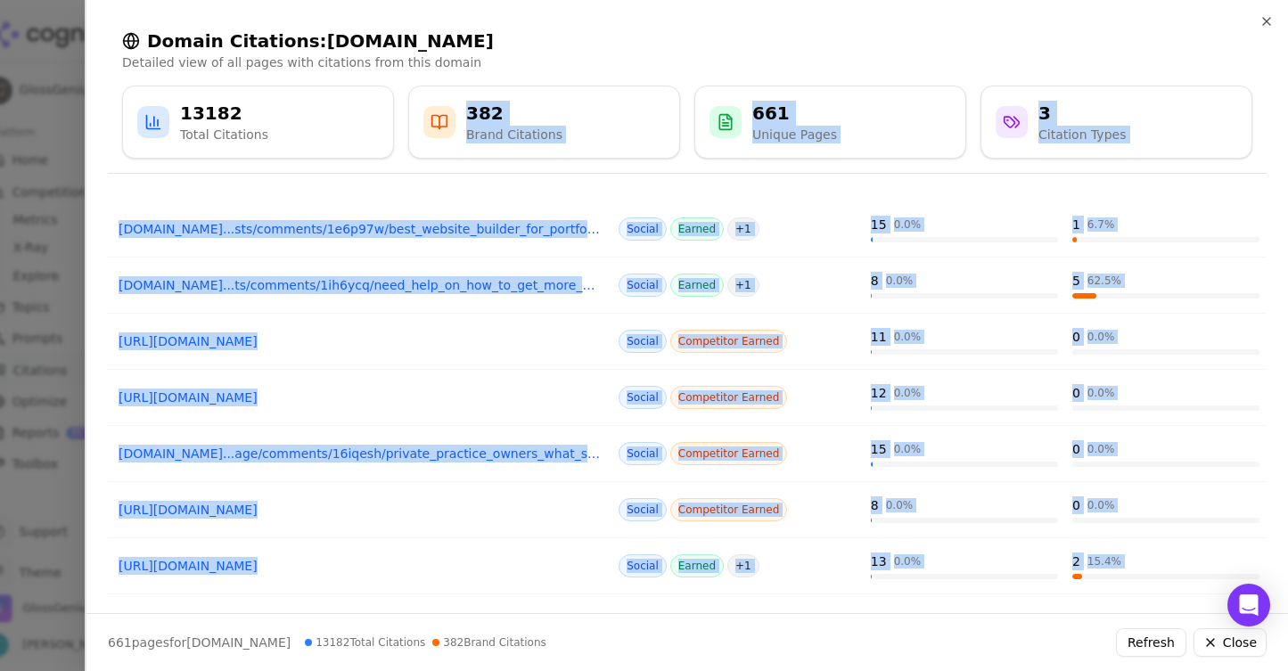
scroll to position [0, 0]
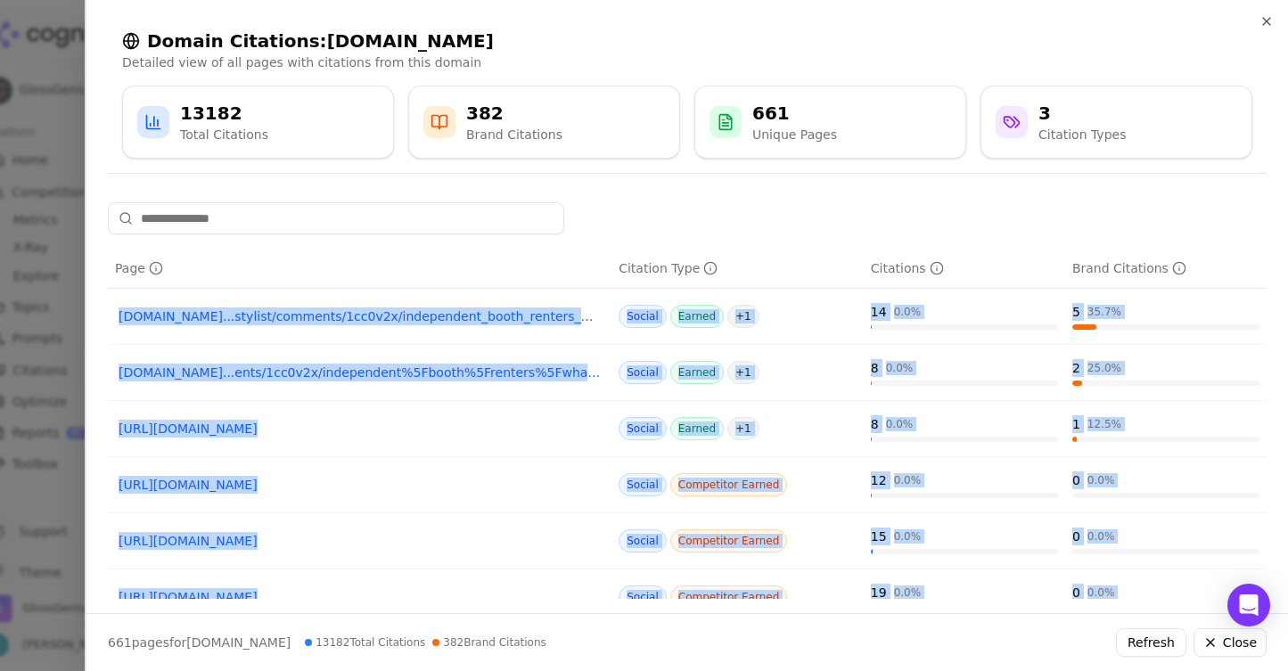
drag, startPoint x: 1134, startPoint y: 513, endPoint x: 114, endPoint y: 315, distance: 1038.9
copy tbody "reddit.com...stylist/comments/1cc0v2x/independent_booth_renters_what_is_the_bes…"
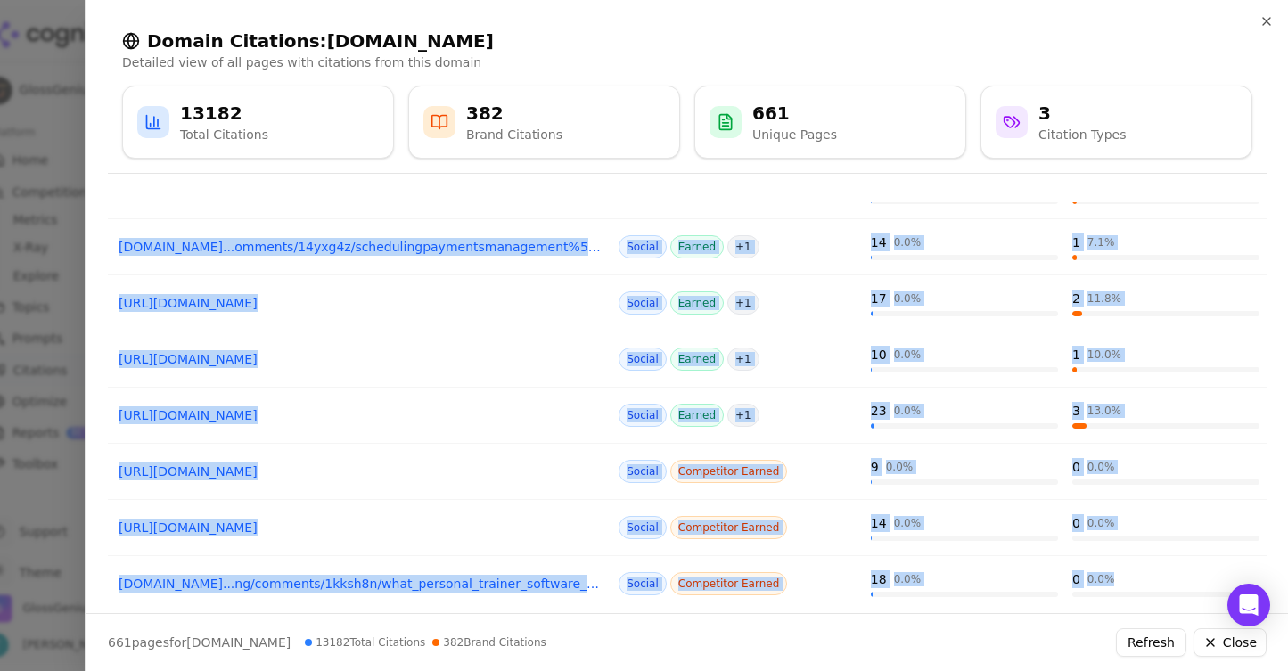
scroll to position [2555, 0]
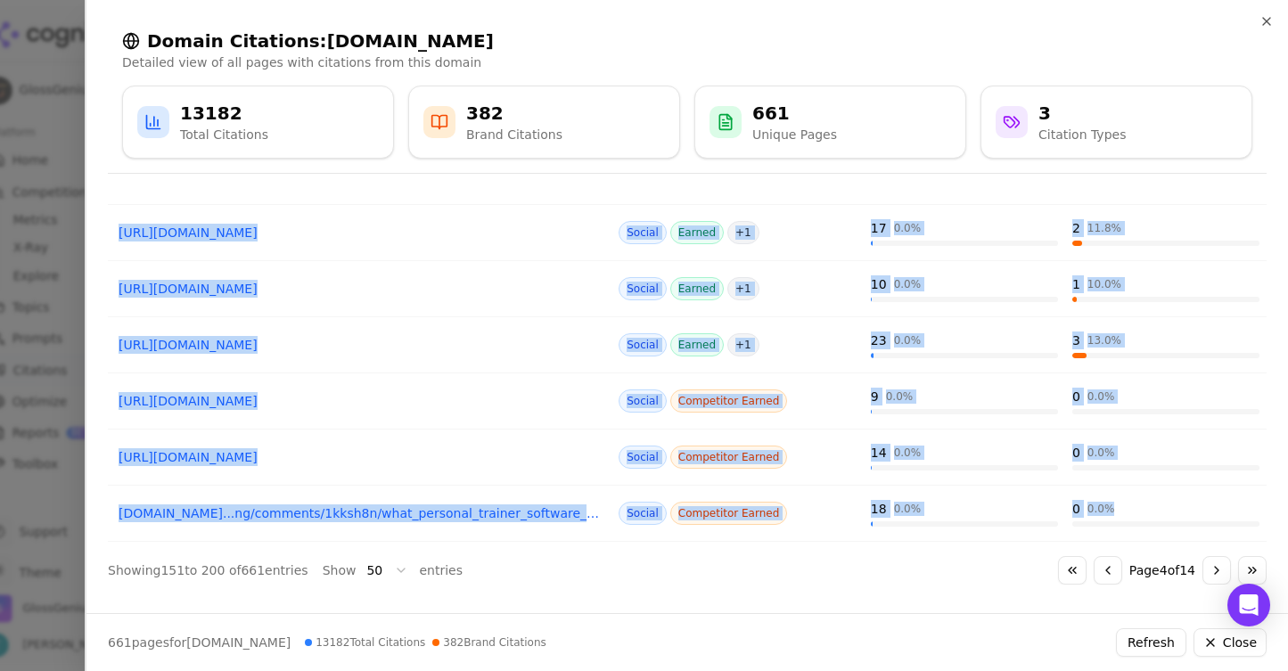
click at [1216, 566] on button "Go to next page" at bounding box center [1216, 570] width 29 height 29
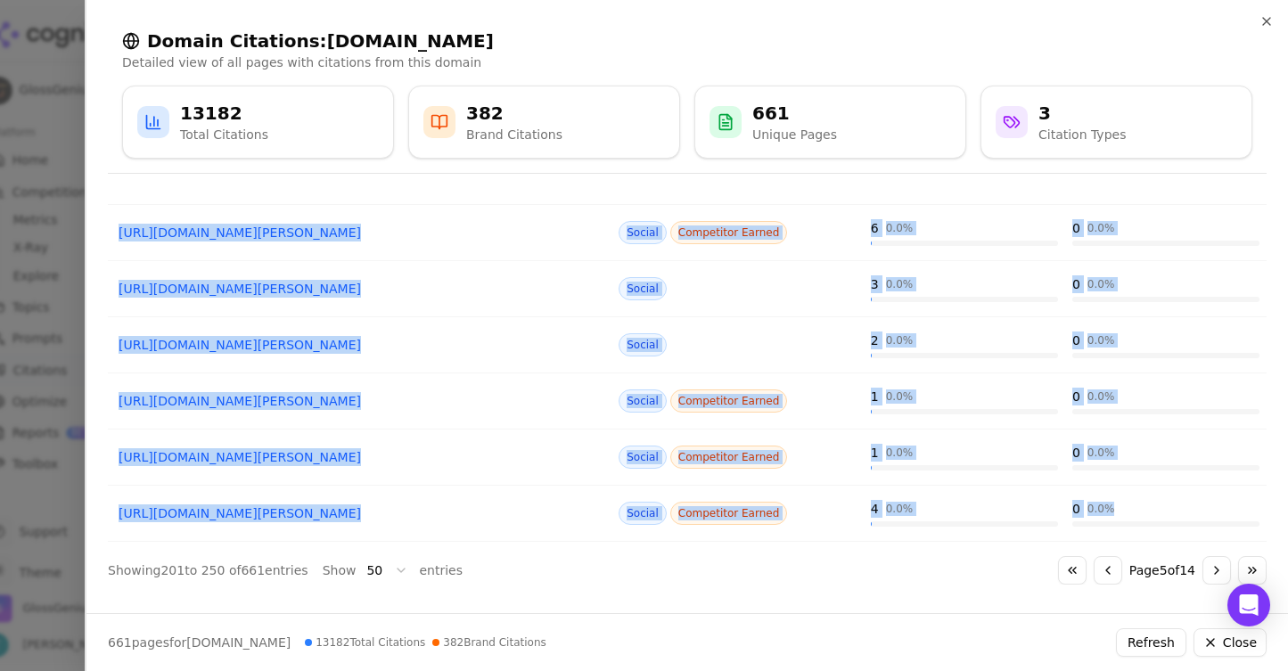
drag, startPoint x: 111, startPoint y: 312, endPoint x: 1152, endPoint y: 523, distance: 1061.4
copy tbody "reddit.com...ss/comments/1098bco/looking_for_insight_into_starting_a_salon_suit…"
click at [1215, 575] on button "Go to next page" at bounding box center [1216, 570] width 29 height 29
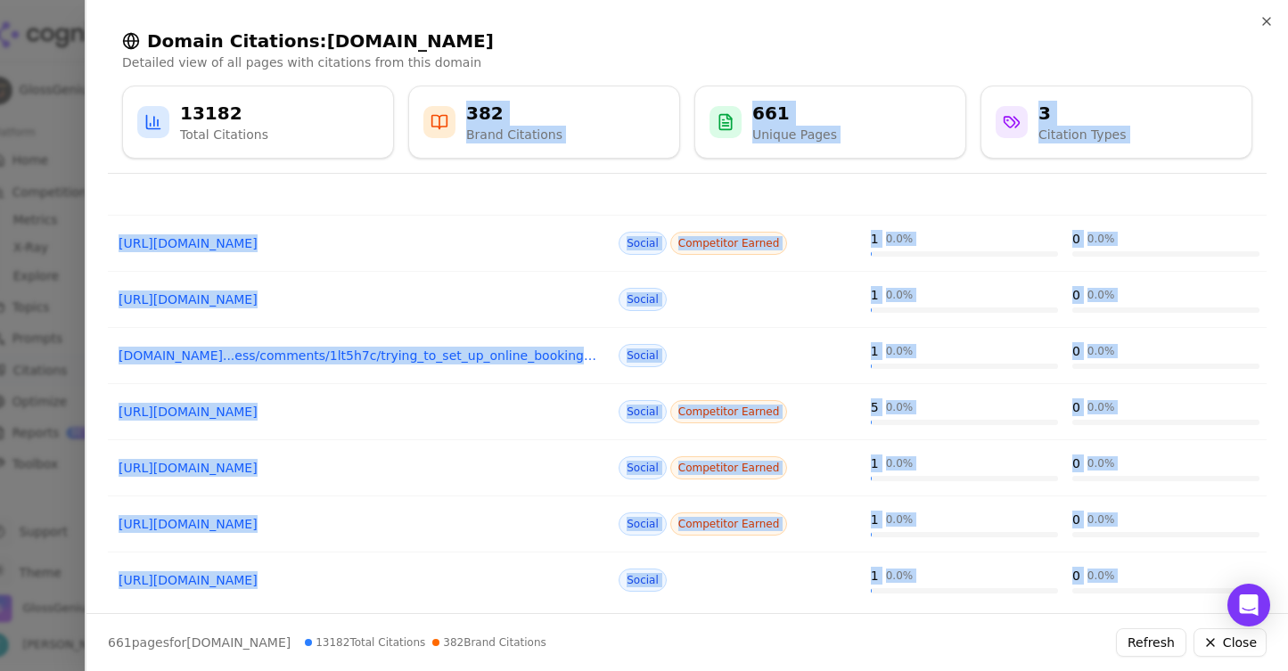
scroll to position [0, 0]
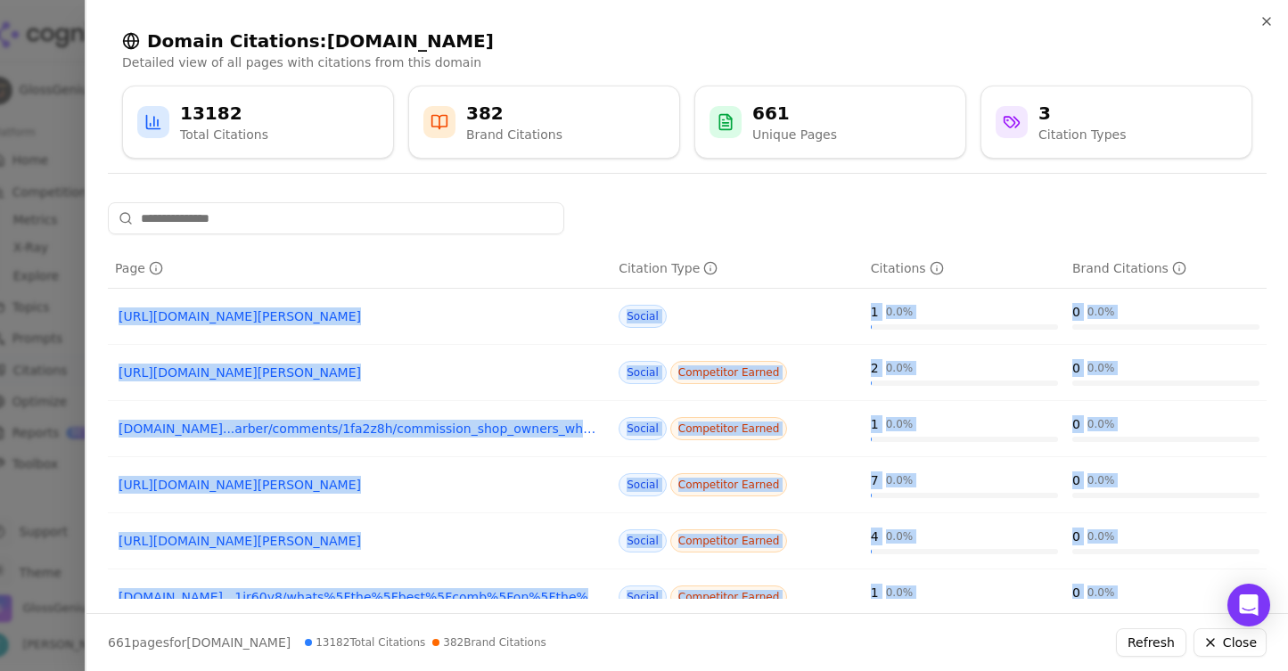
drag, startPoint x: 1125, startPoint y: 510, endPoint x: 119, endPoint y: 323, distance: 1023.6
copy tbody "https://reddit.com/r/Barber/comments/1aygzw1 Social 1 0.0 % 0 0.0 % https://red…"
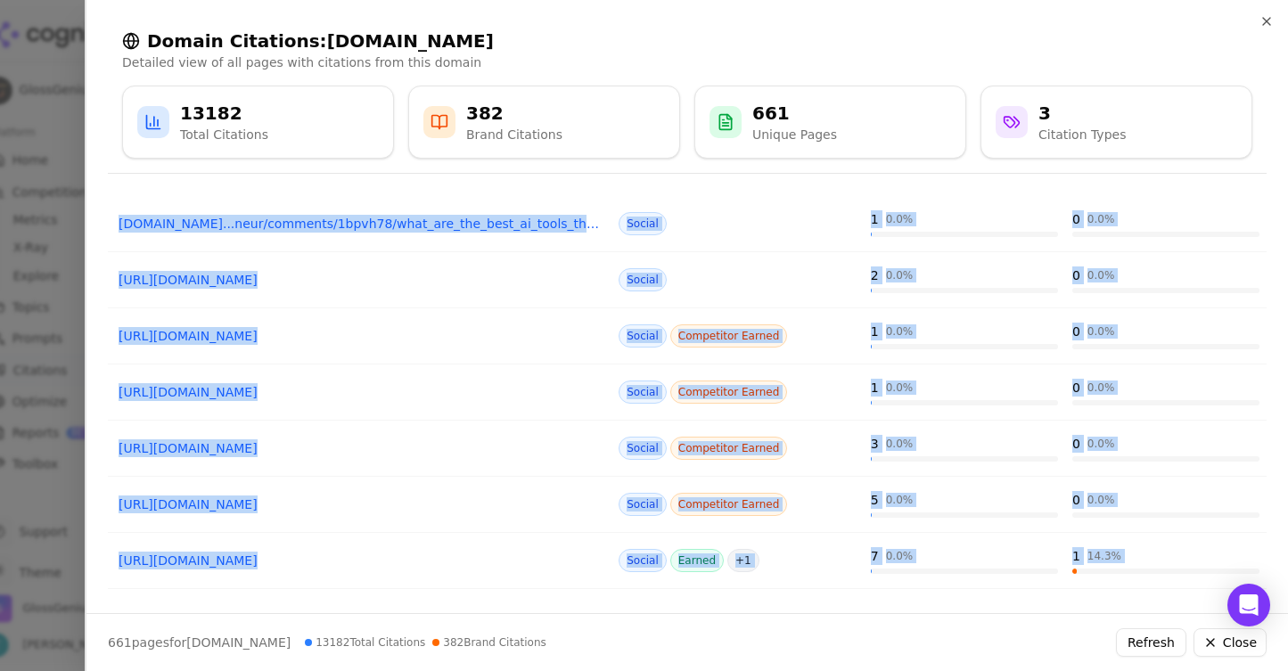
scroll to position [2555, 0]
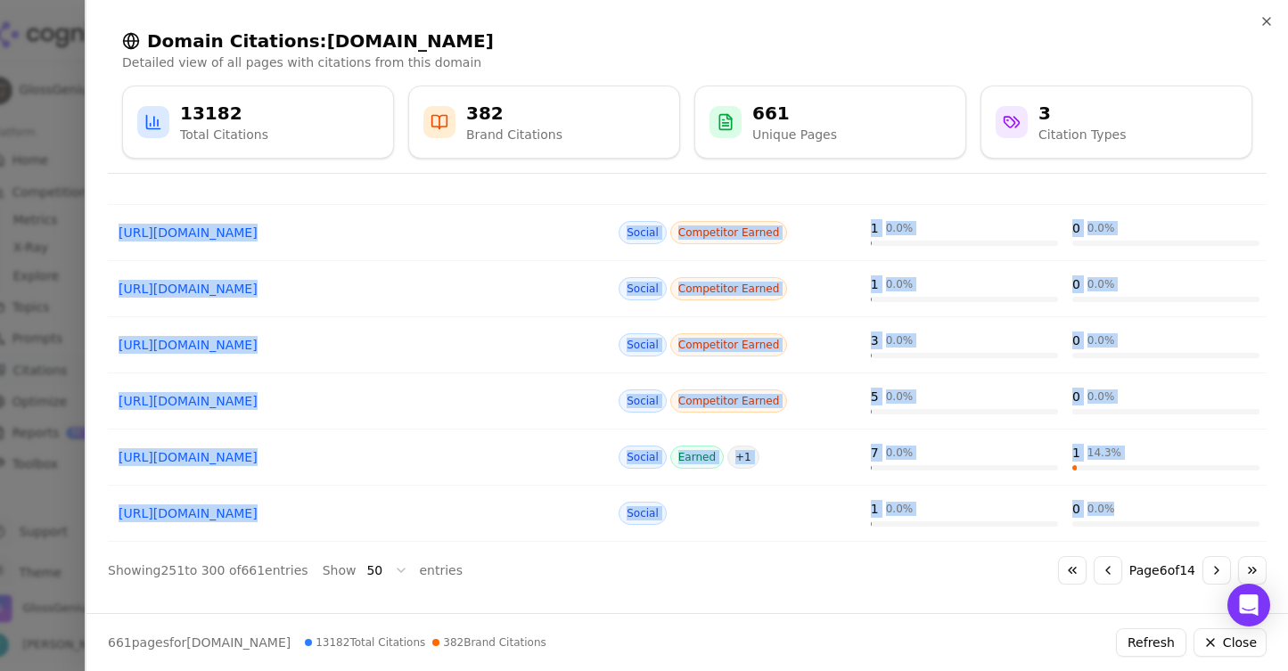
click at [1210, 564] on button "Go to next page" at bounding box center [1216, 570] width 29 height 29
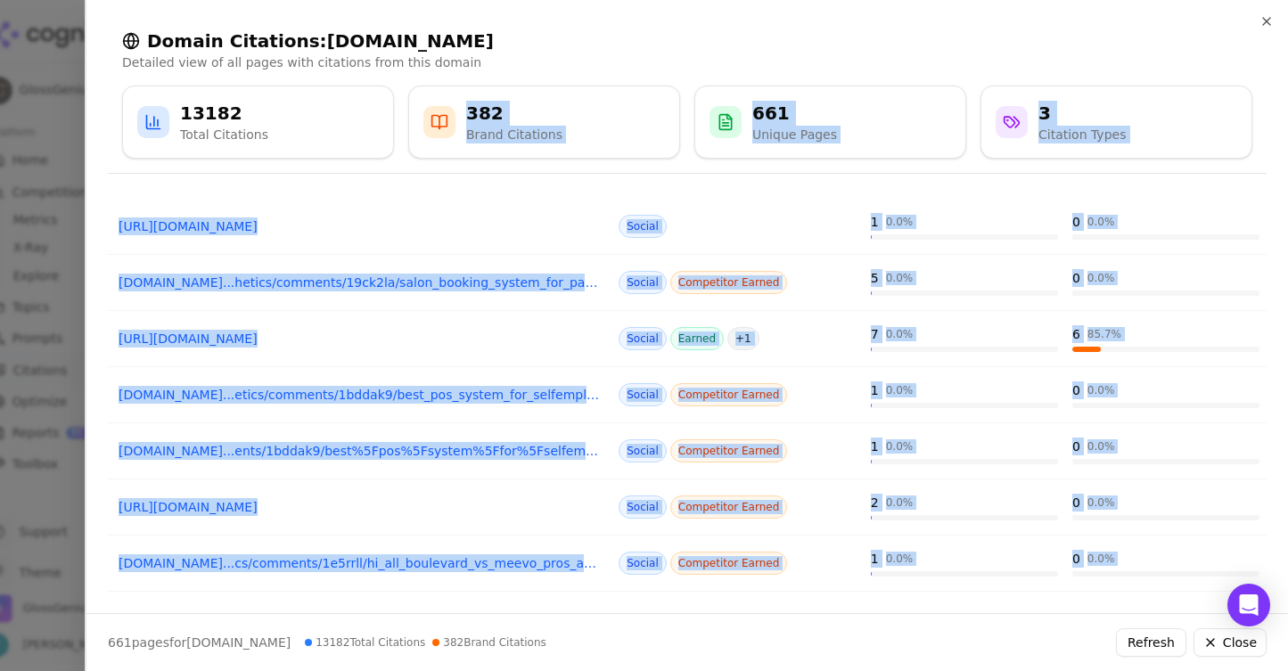
scroll to position [0, 0]
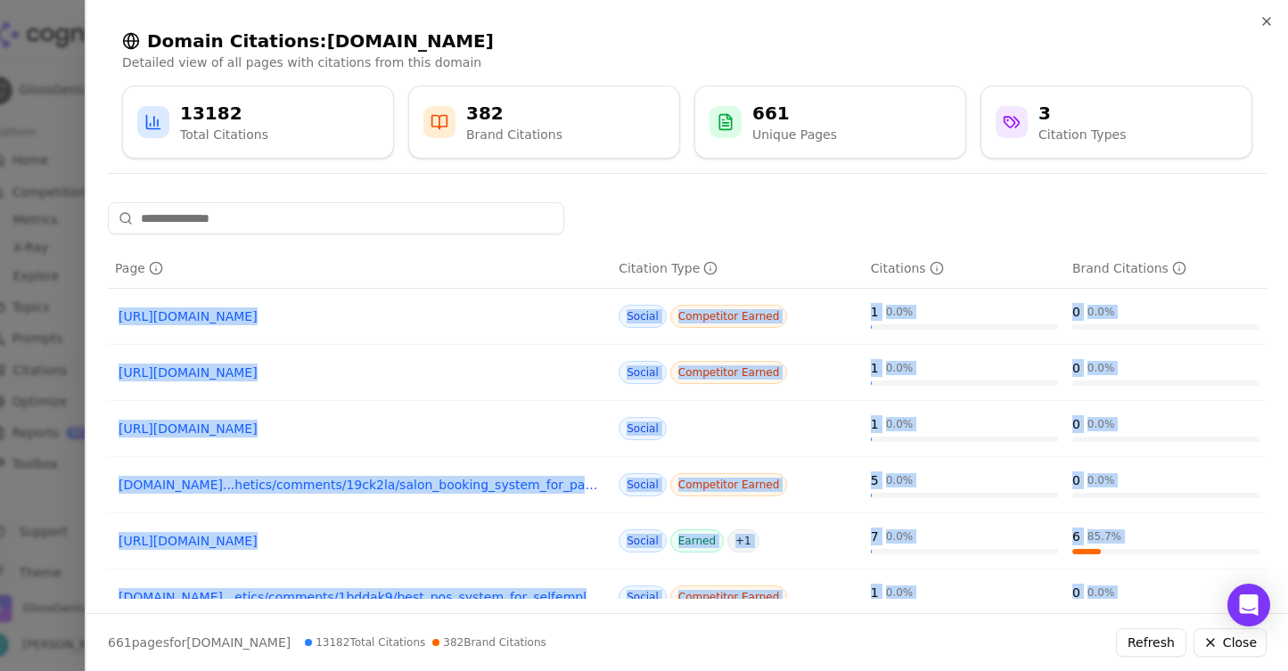
drag, startPoint x: 1124, startPoint y: 509, endPoint x: 121, endPoint y: 316, distance: 1021.0
copy tbody "https://reddit.com/r/Esthetics/comments/174p5fx Social Competitor Earned 1 0.0 …"
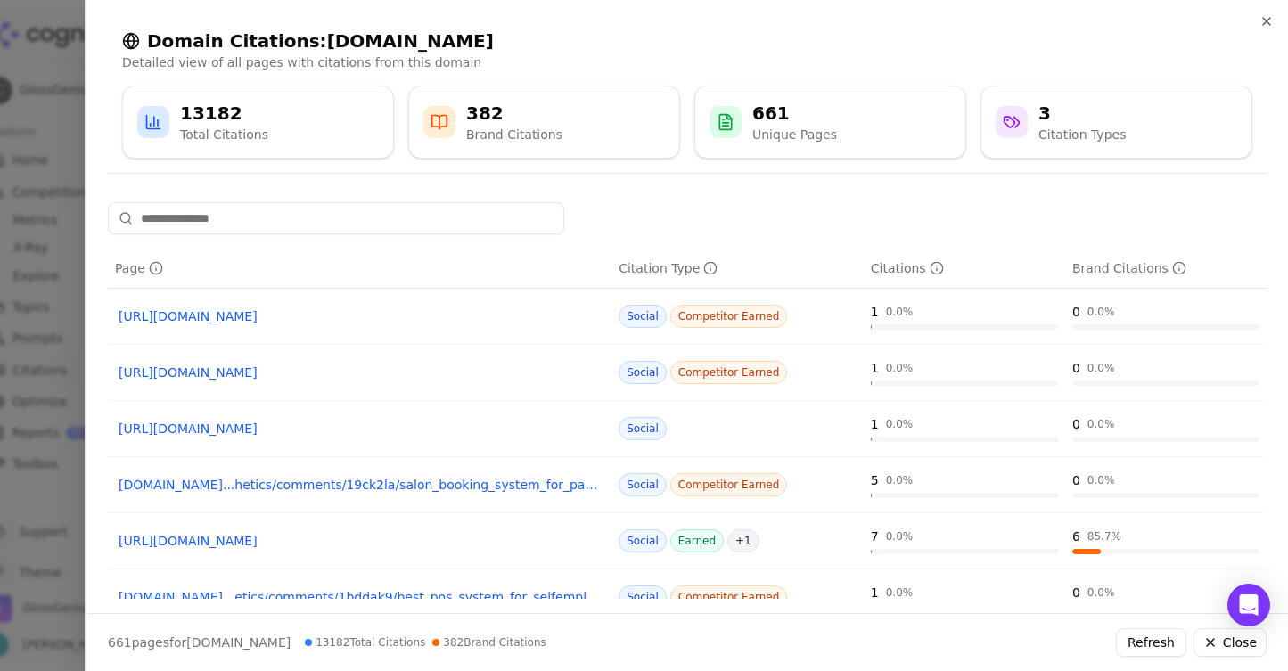
click at [82, 53] on div at bounding box center [644, 335] width 1288 height 671
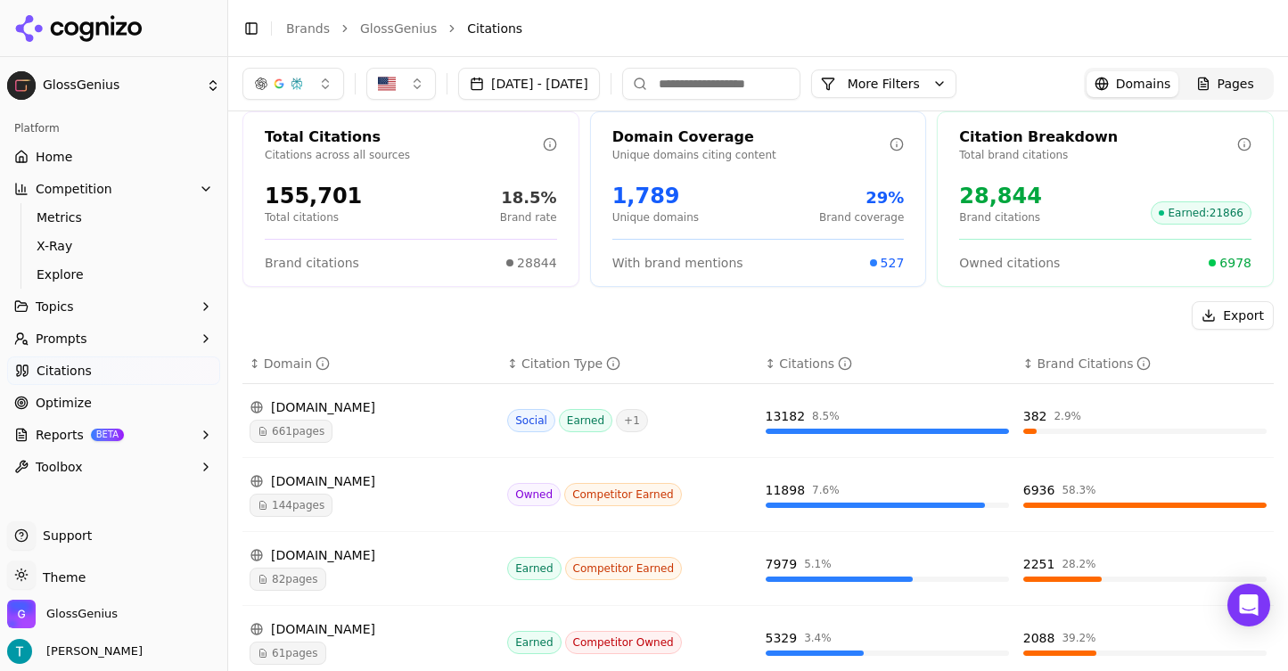
scroll to position [15, 0]
click at [111, 150] on link "Home" at bounding box center [113, 157] width 213 height 29
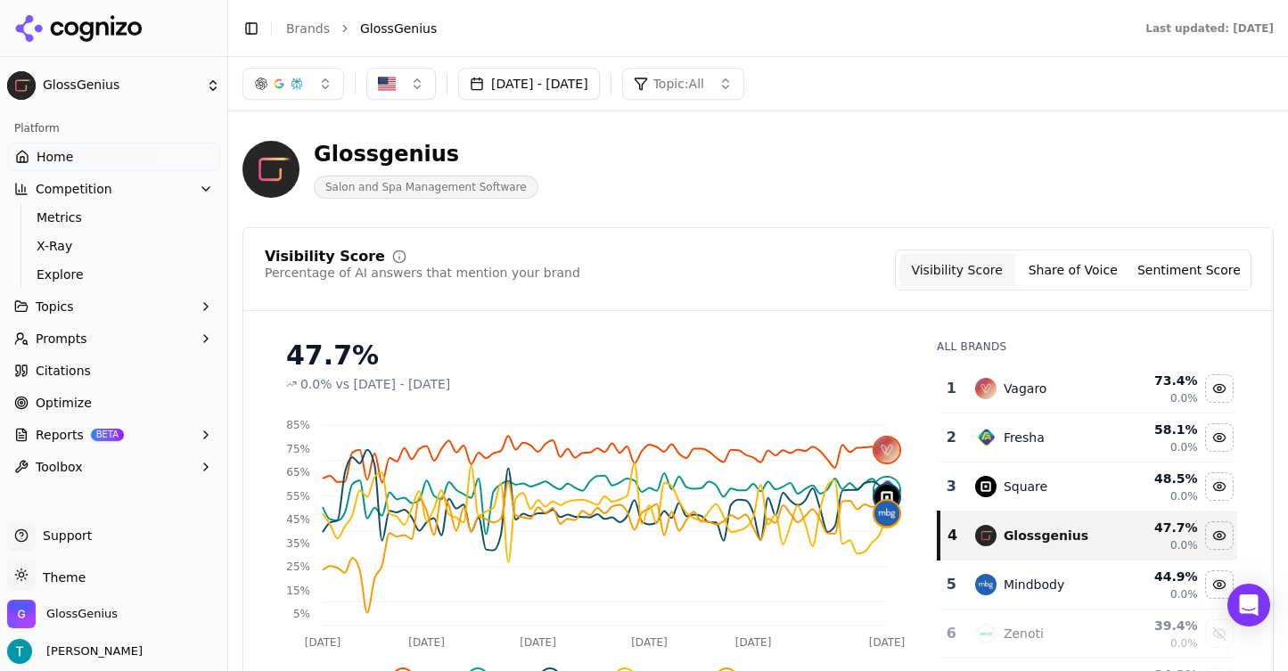
click at [331, 83] on button "button" at bounding box center [293, 84] width 102 height 32
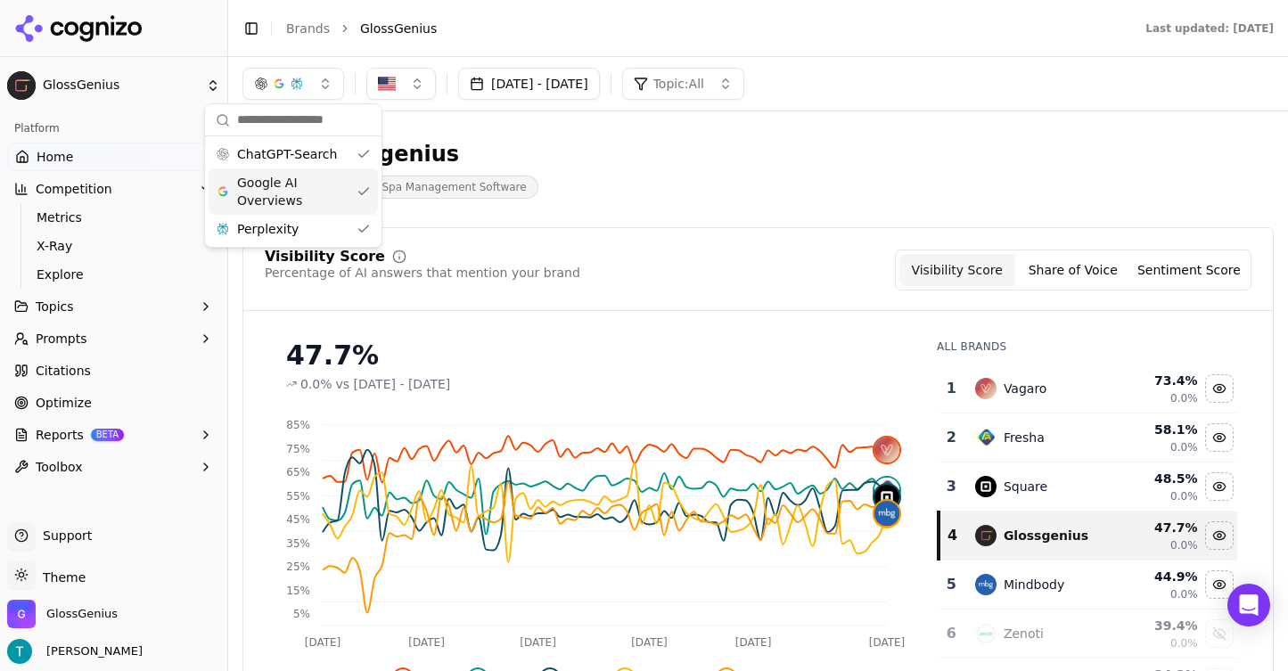
click at [368, 185] on div "Google AI Overviews" at bounding box center [293, 191] width 169 height 46
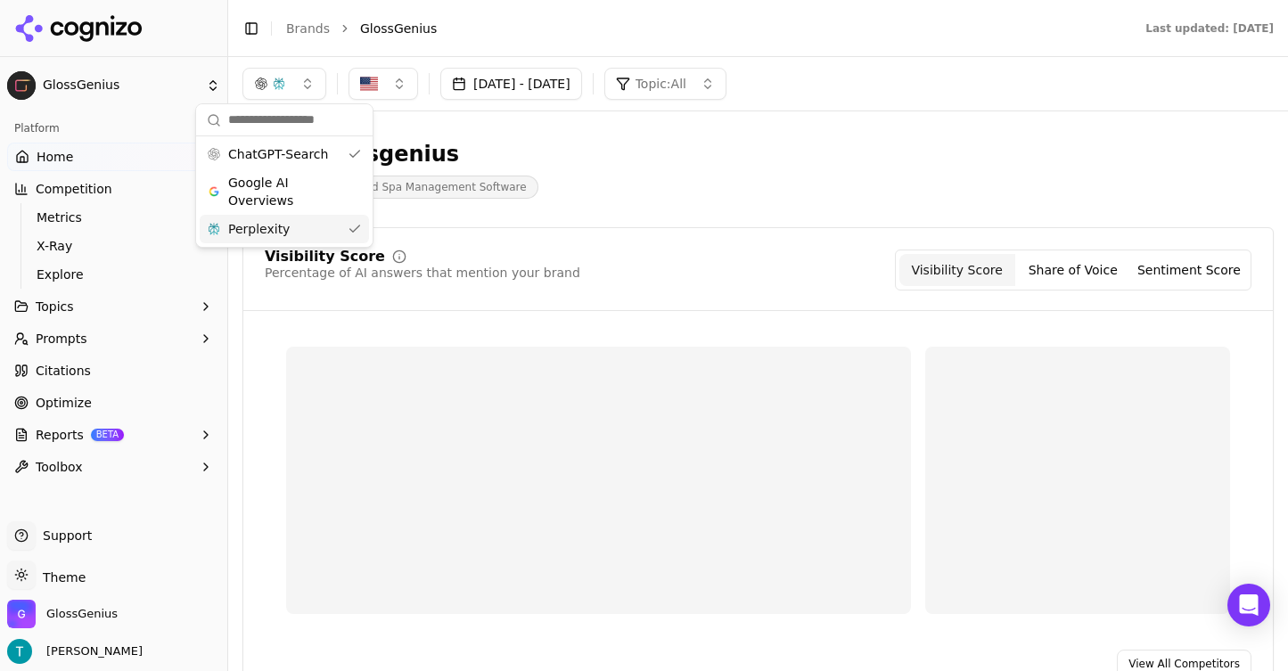
click at [351, 226] on div "Perplexity" at bounding box center [284, 229] width 169 height 29
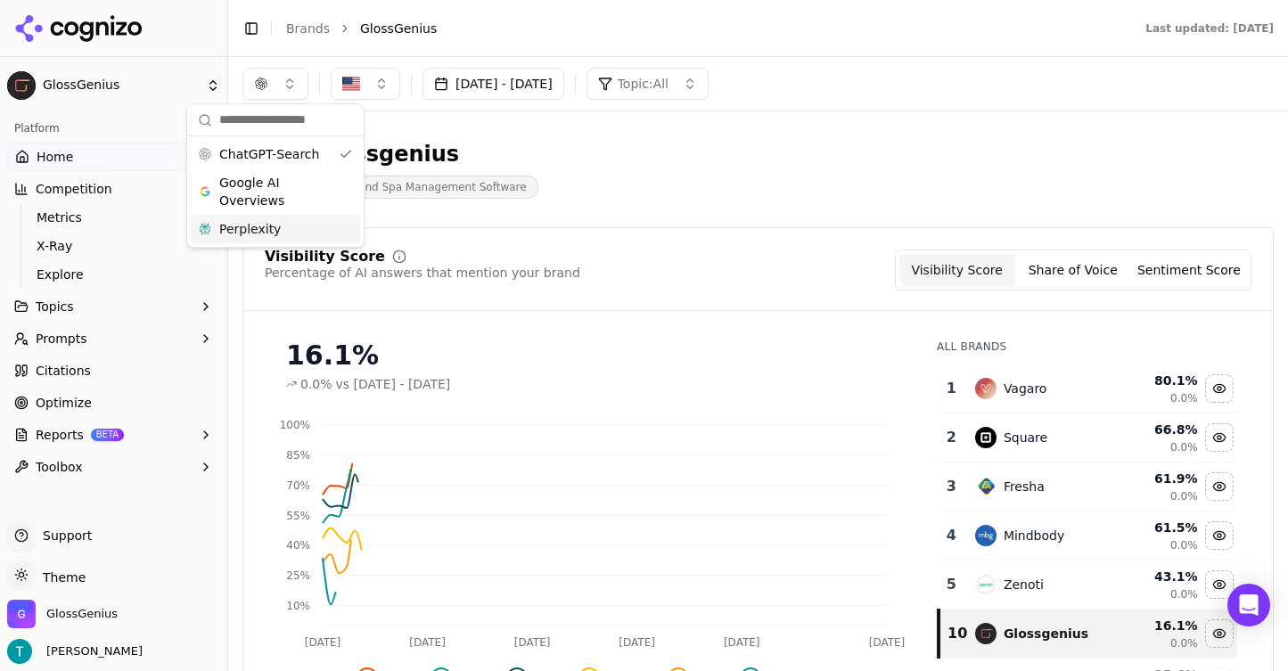
click at [661, 259] on div "Visibility Score Percentage of AI answers that mention your brand Visibility Sc…" at bounding box center [758, 270] width 987 height 41
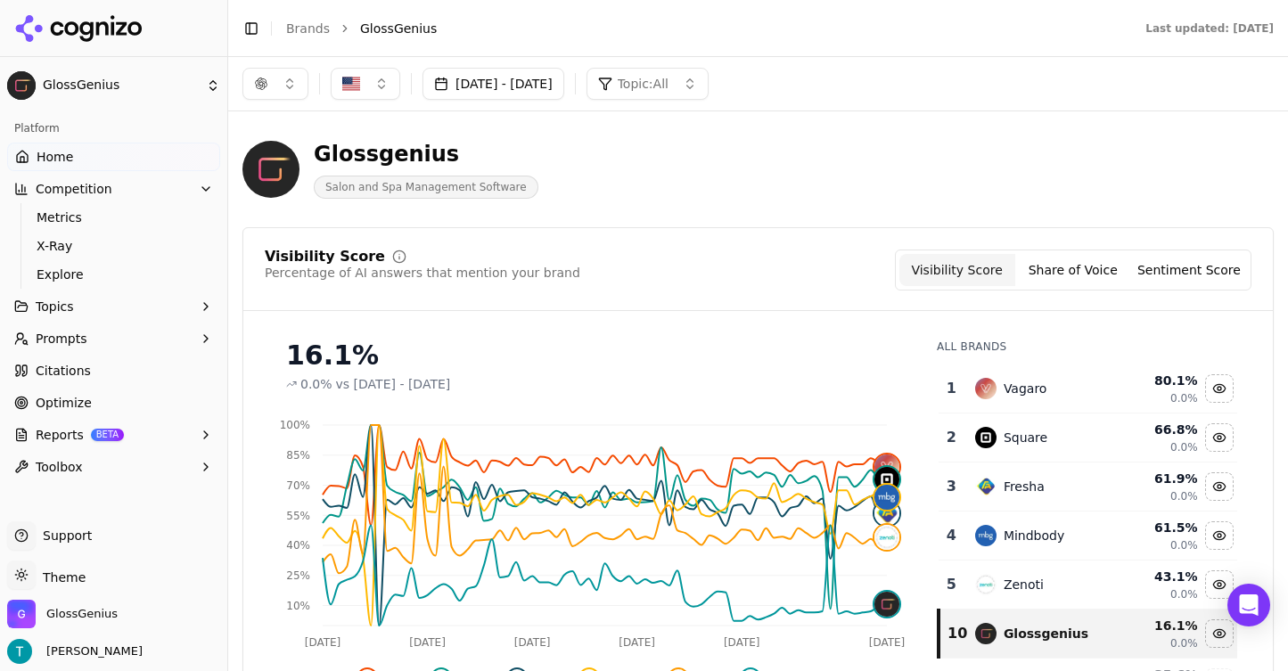
click at [296, 89] on button "button" at bounding box center [275, 84] width 66 height 32
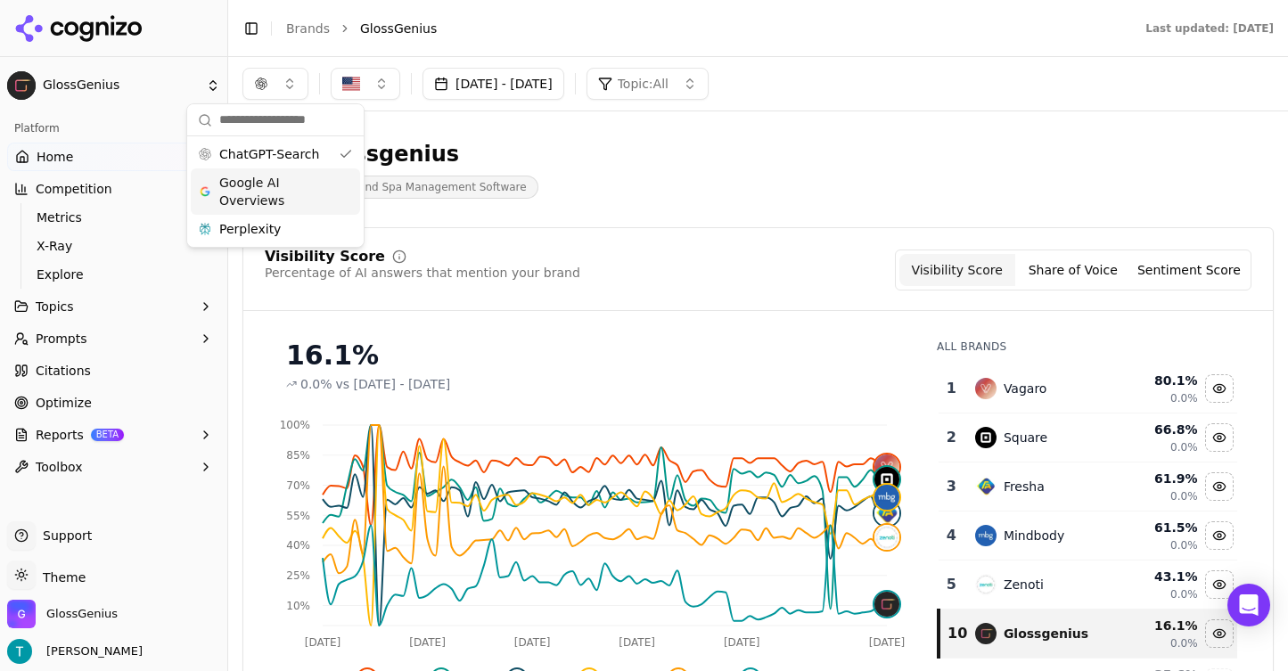
click at [316, 193] on span "Google AI Overviews" at bounding box center [275, 192] width 112 height 36
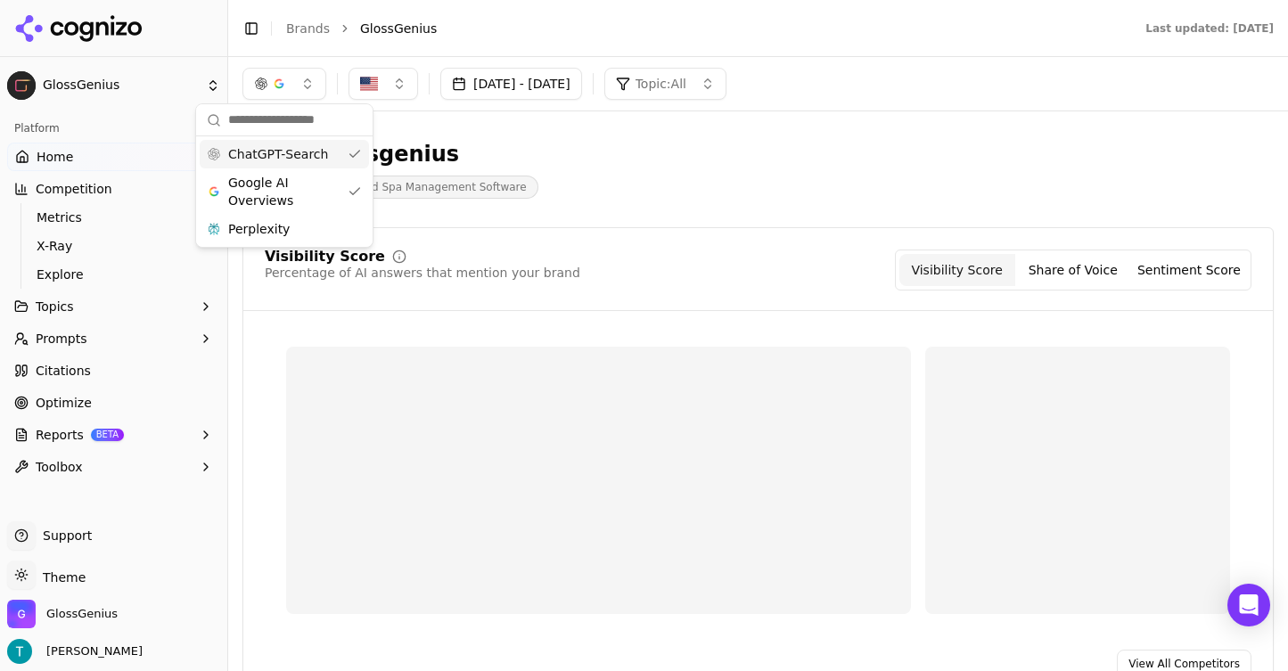
click at [355, 153] on div "ChatGPT-Search" at bounding box center [284, 154] width 169 height 29
click at [694, 145] on div "Glossgenius Salon and Spa Management Software" at bounding box center [641, 169] width 799 height 59
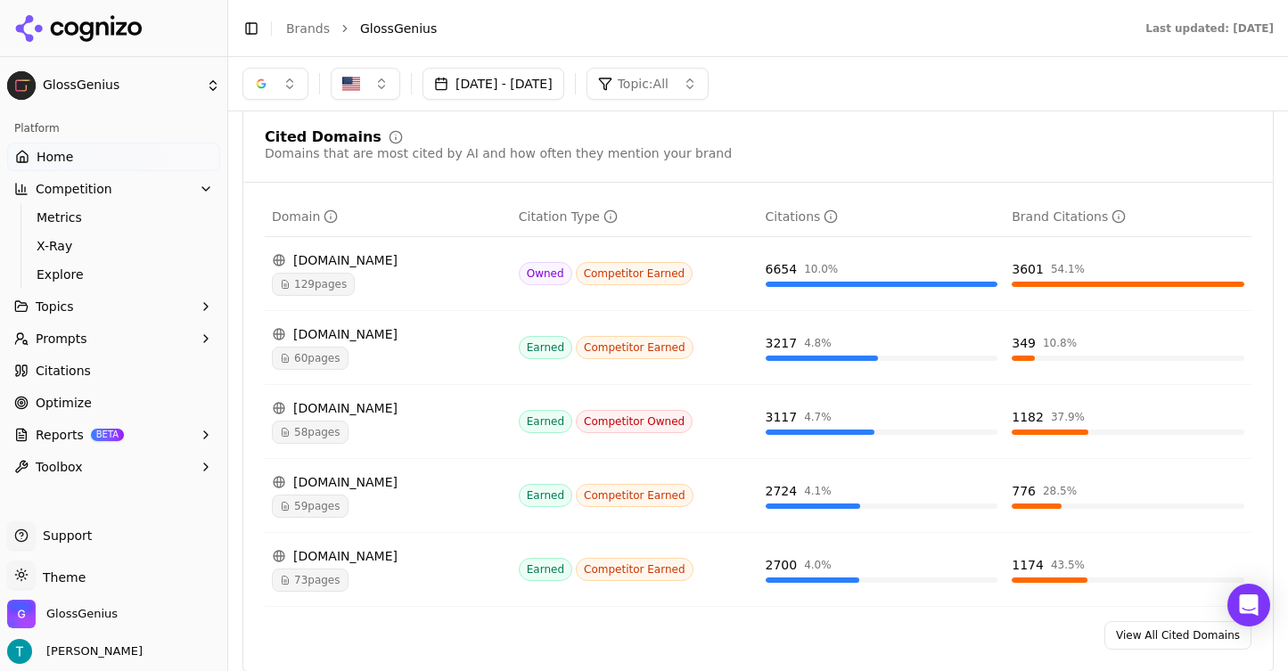
scroll to position [1808, 0]
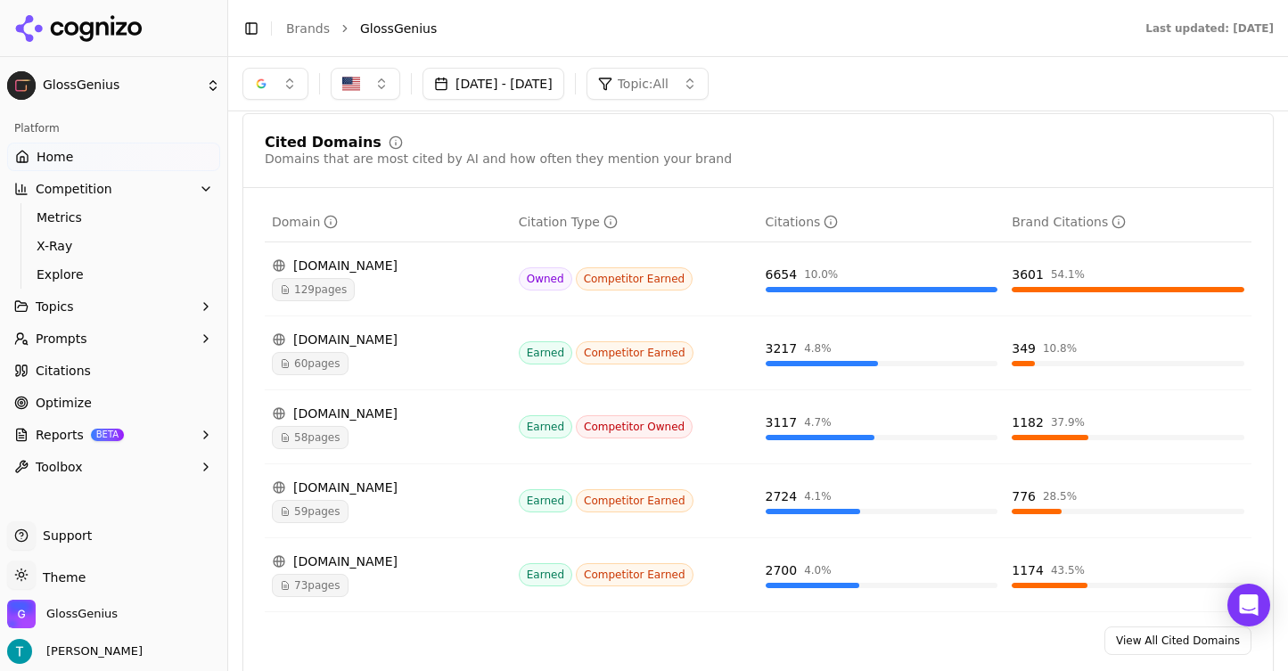
click at [340, 294] on span "129 pages" at bounding box center [313, 289] width 83 height 23
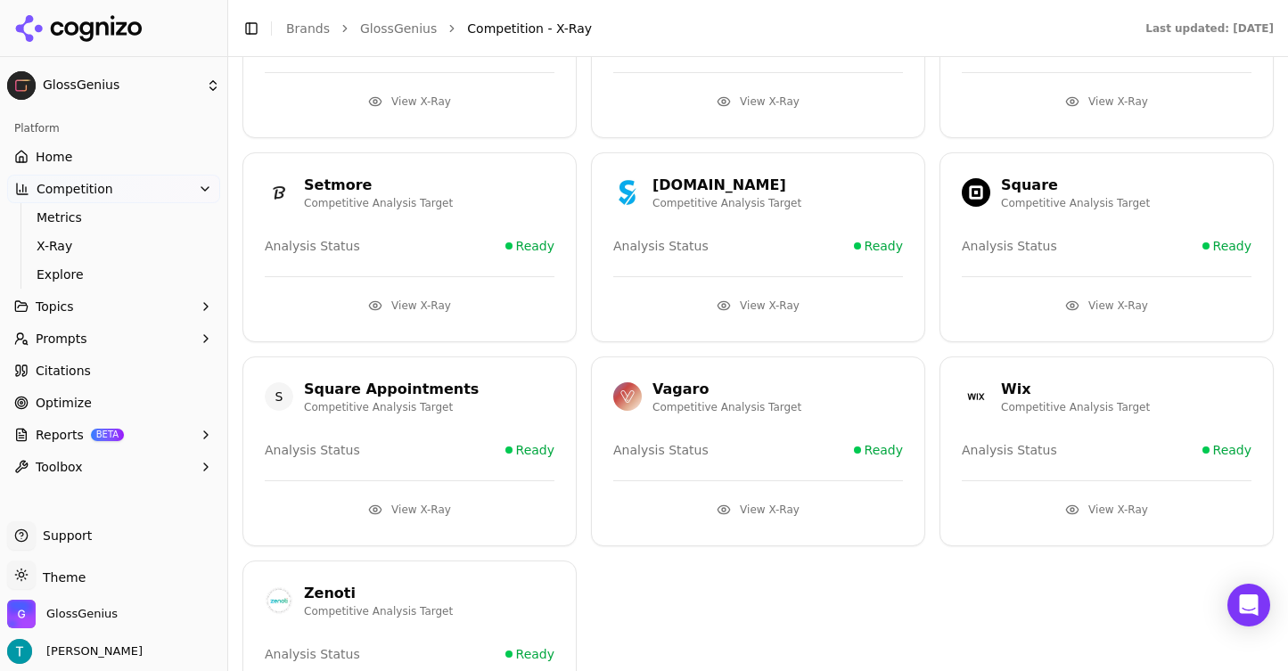
scroll to position [931, 0]
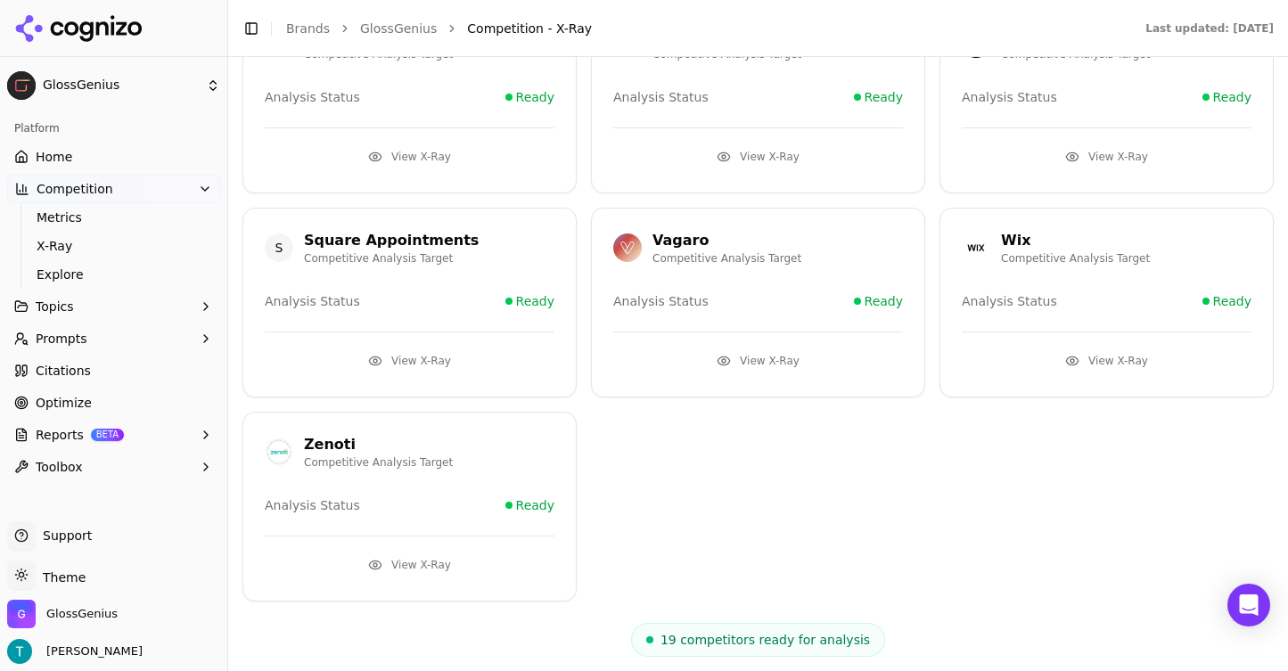
click at [791, 359] on button "View X-Ray" at bounding box center [758, 361] width 290 height 29
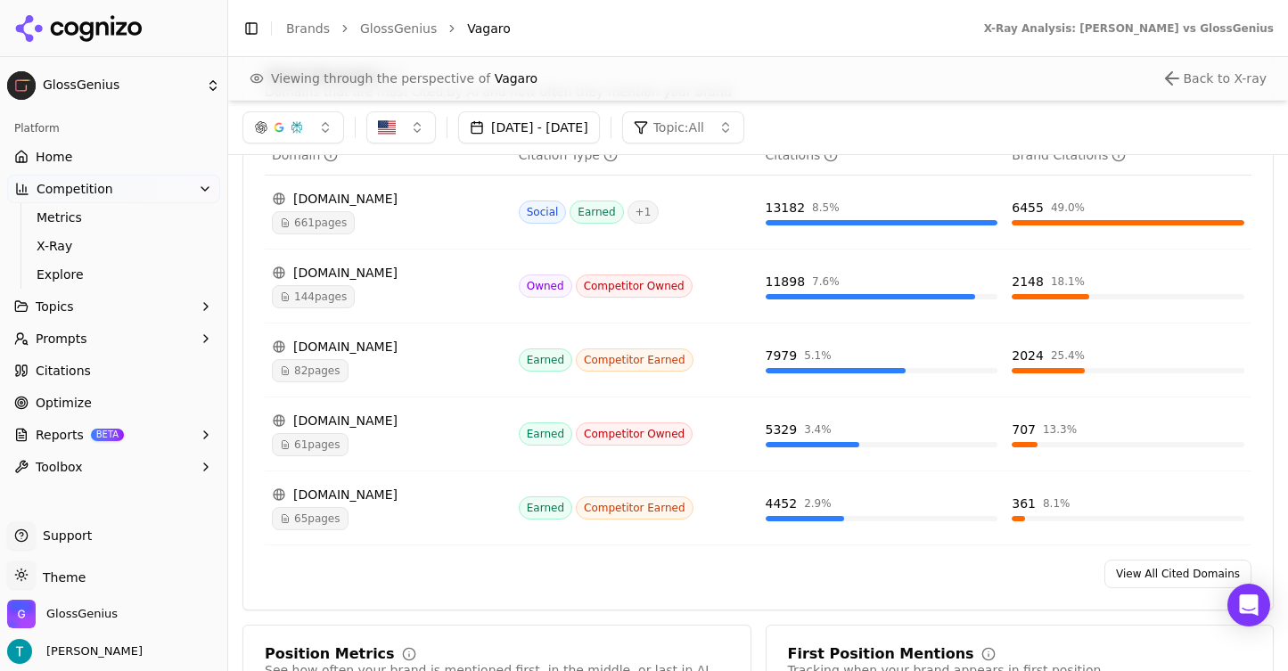
scroll to position [1922, 0]
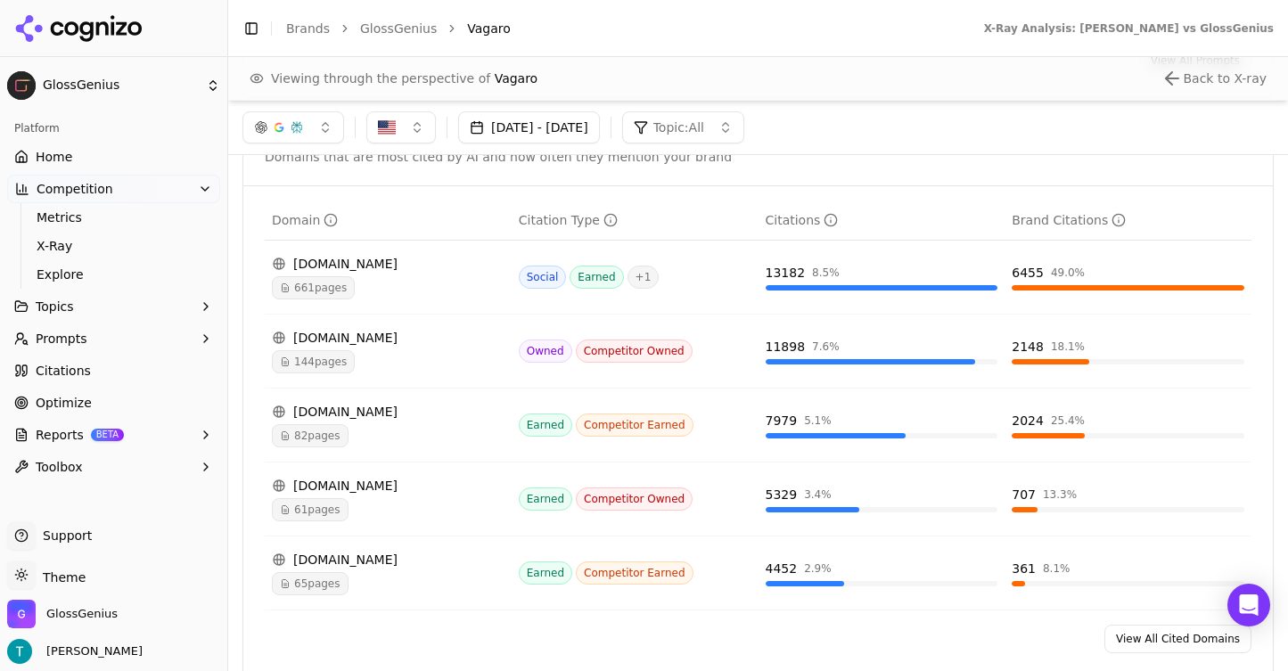
click at [1189, 643] on link "View All Cited Domains" at bounding box center [1177, 639] width 147 height 29
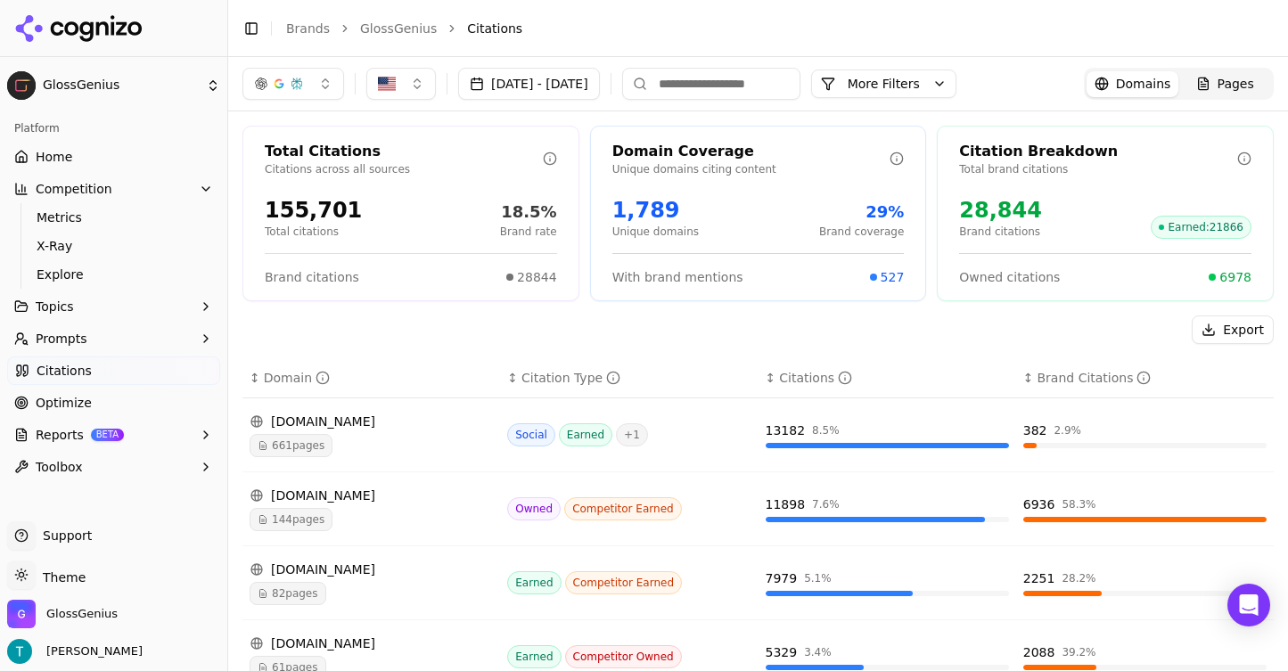
click at [794, 89] on input at bounding box center [711, 84] width 178 height 32
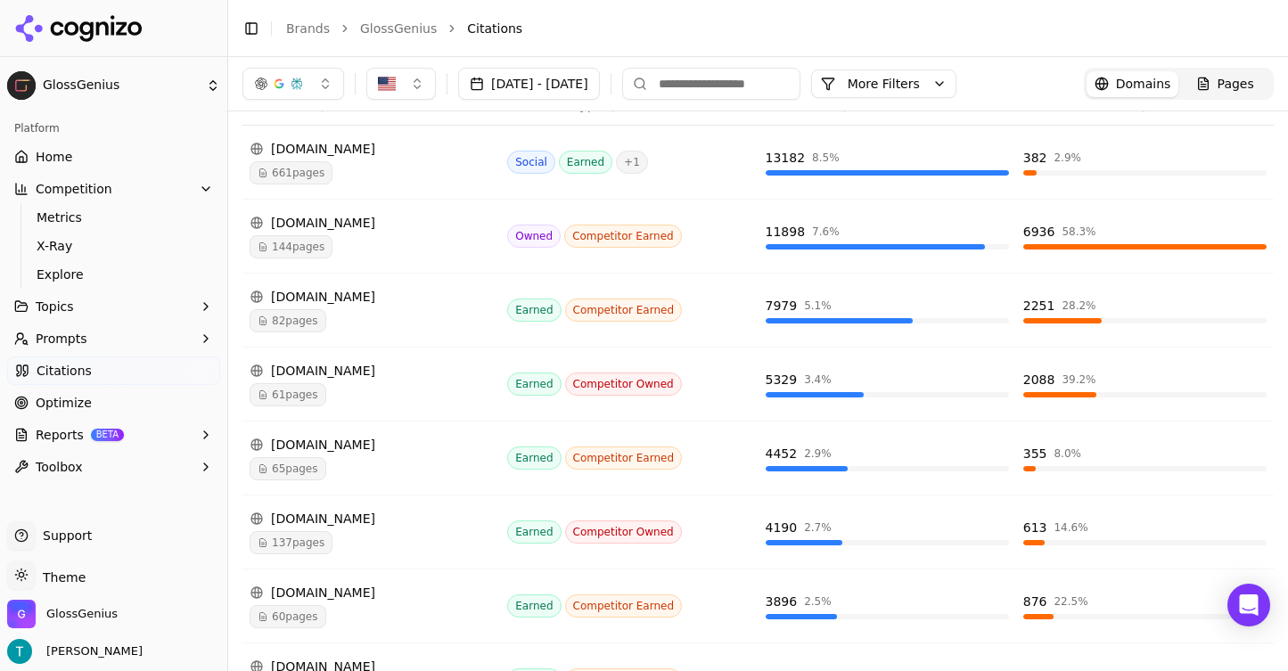
scroll to position [271, 0]
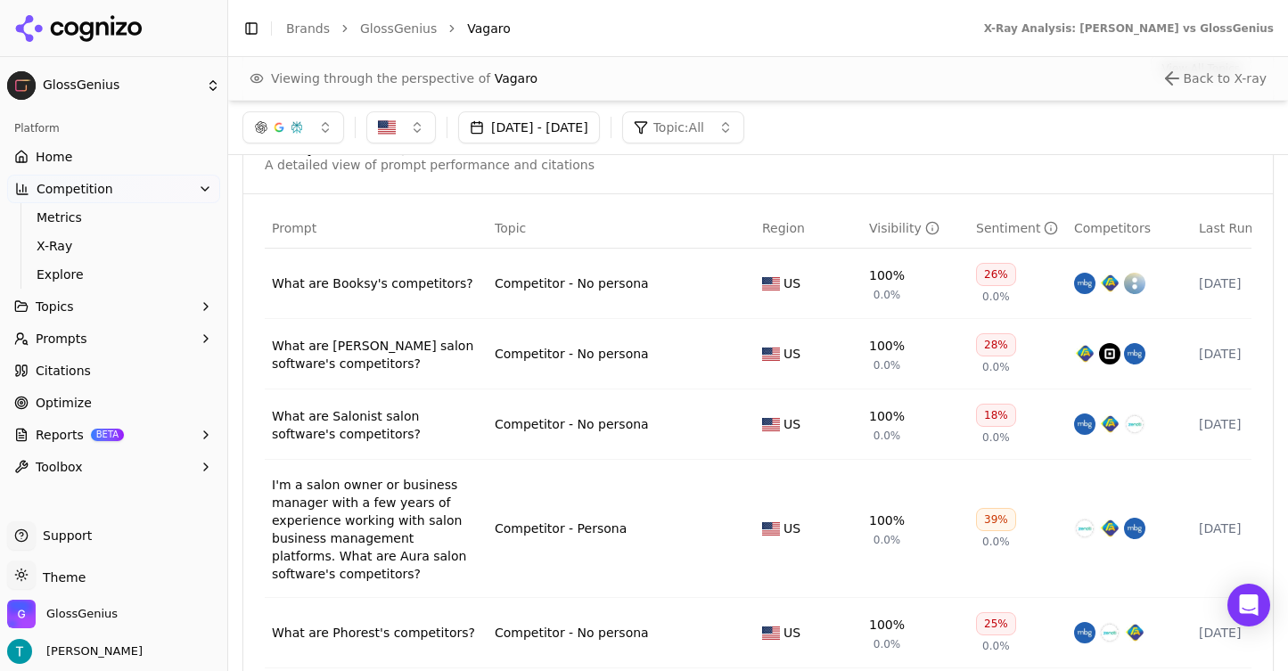
scroll to position [1252, 0]
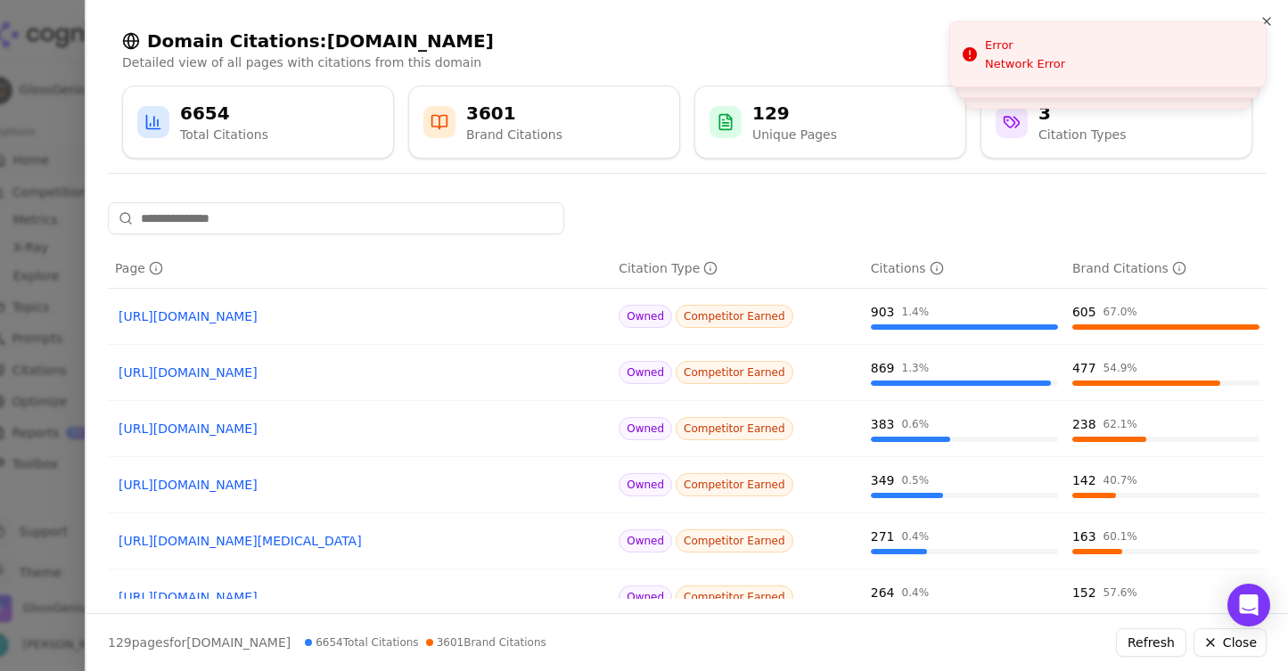
scroll to position [624, 0]
click at [69, 114] on div at bounding box center [644, 335] width 1288 height 671
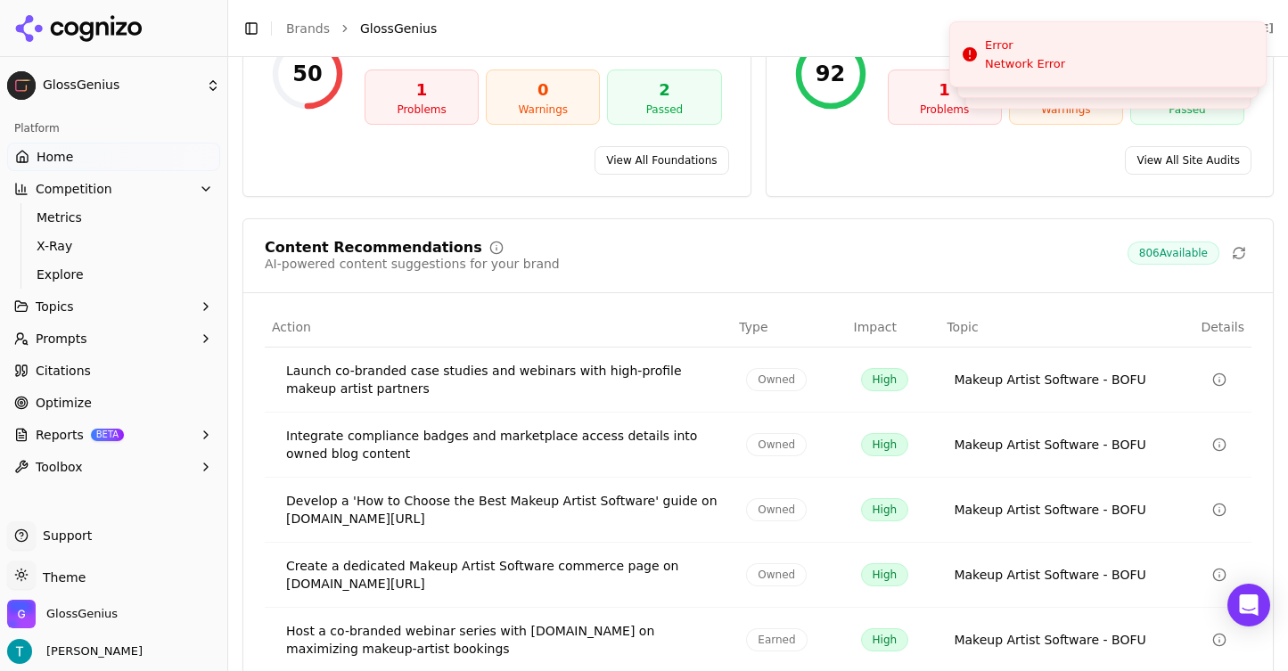
scroll to position [2774, 0]
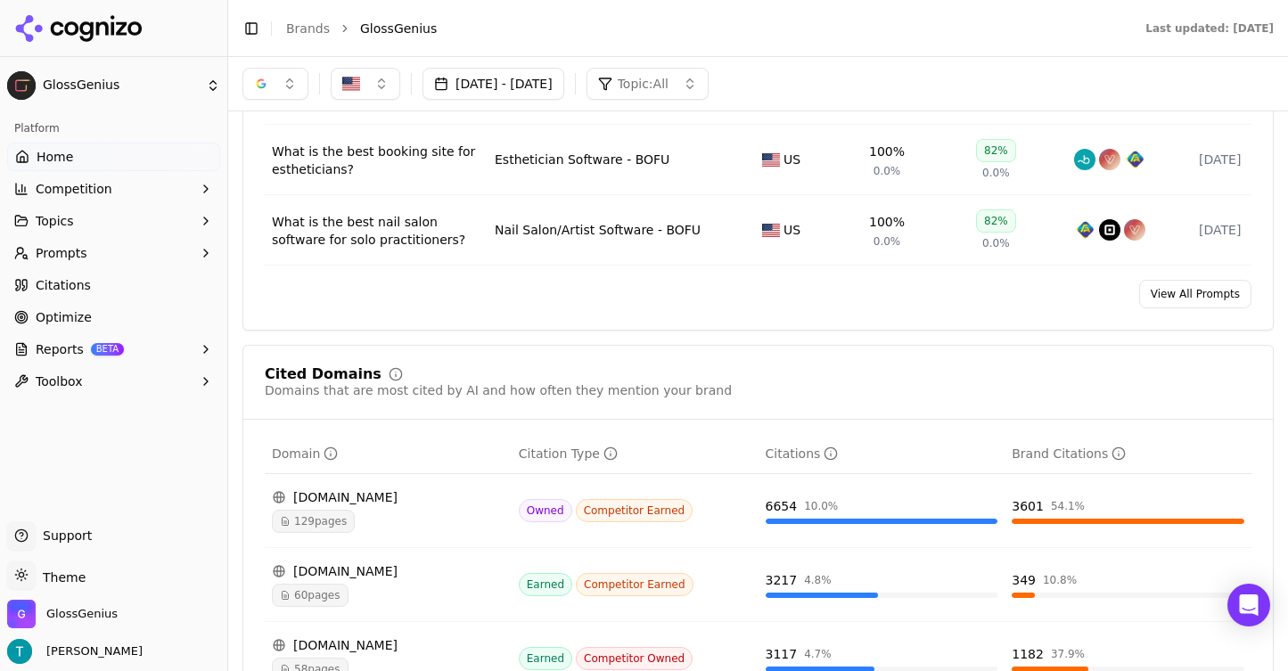
scroll to position [1570, 0]
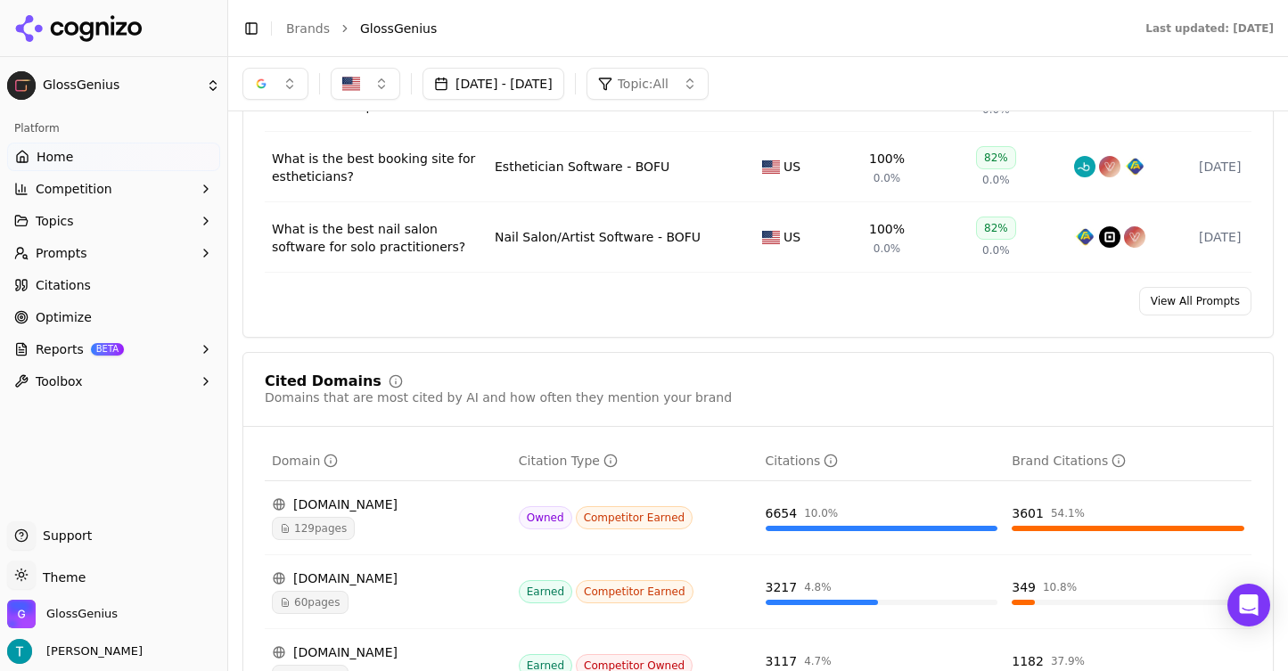
click at [299, 90] on button "button" at bounding box center [275, 84] width 66 height 32
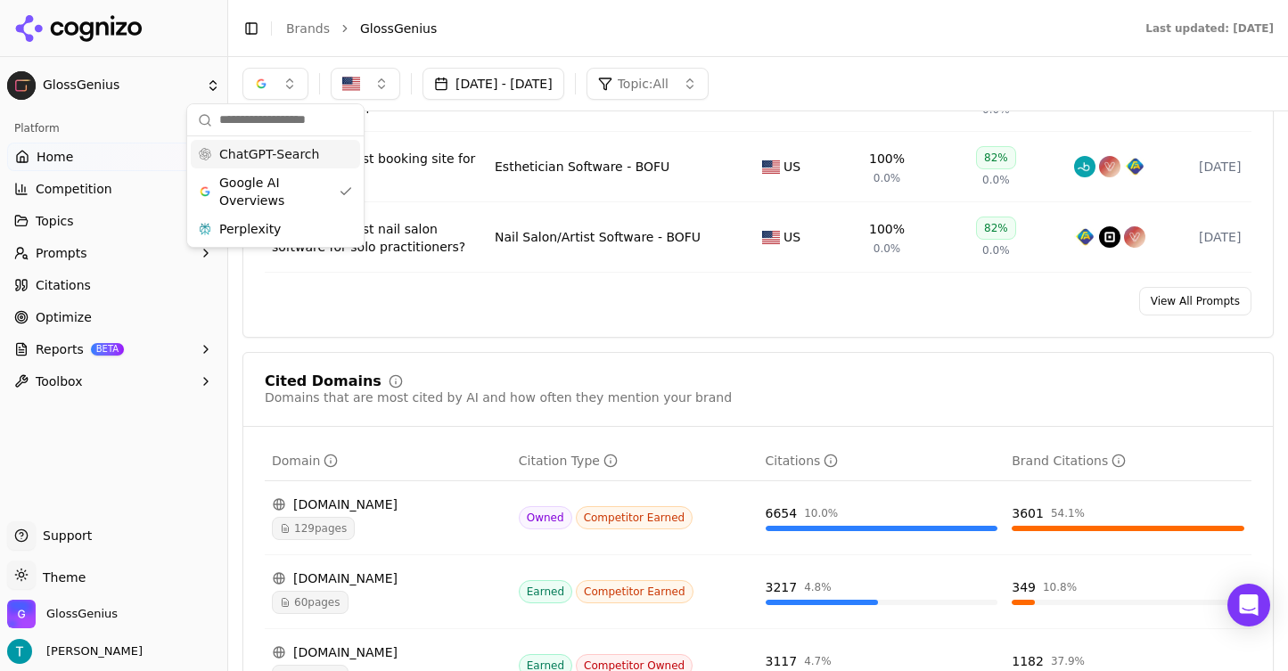
click at [314, 157] on span "ChatGPT-Search" at bounding box center [269, 154] width 100 height 18
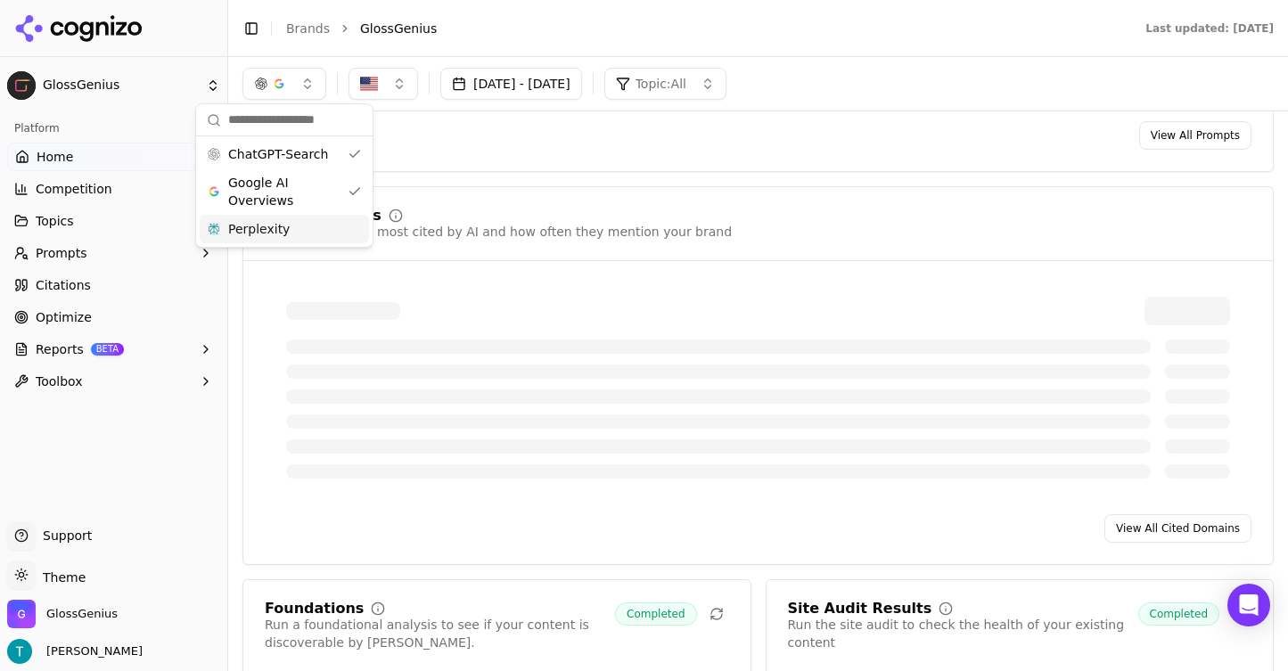
click at [314, 231] on div "Perplexity" at bounding box center [284, 229] width 169 height 29
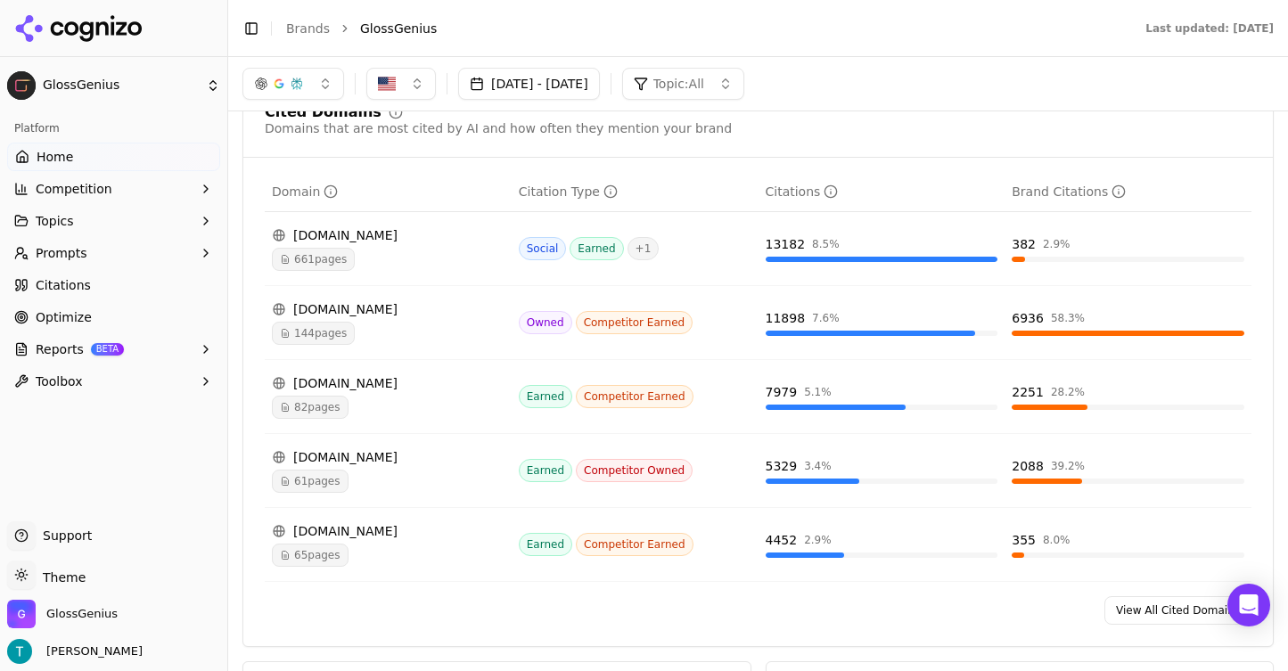
scroll to position [1819, 0]
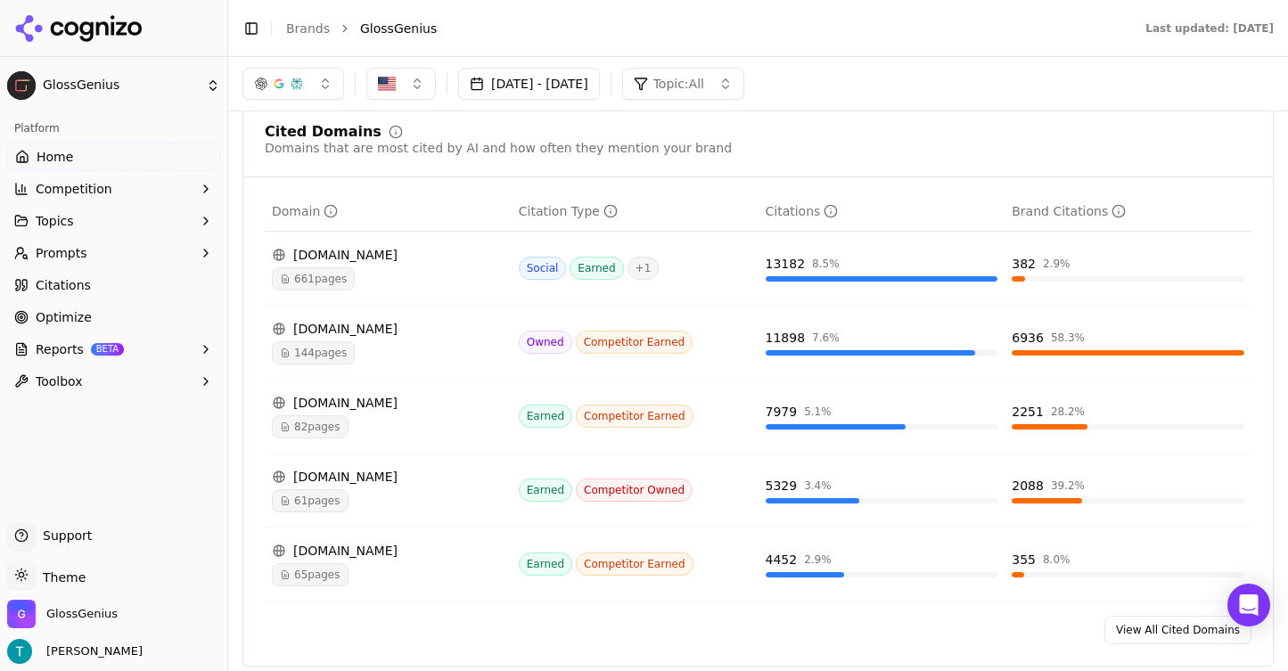
click at [323, 94] on button "button" at bounding box center [293, 84] width 102 height 32
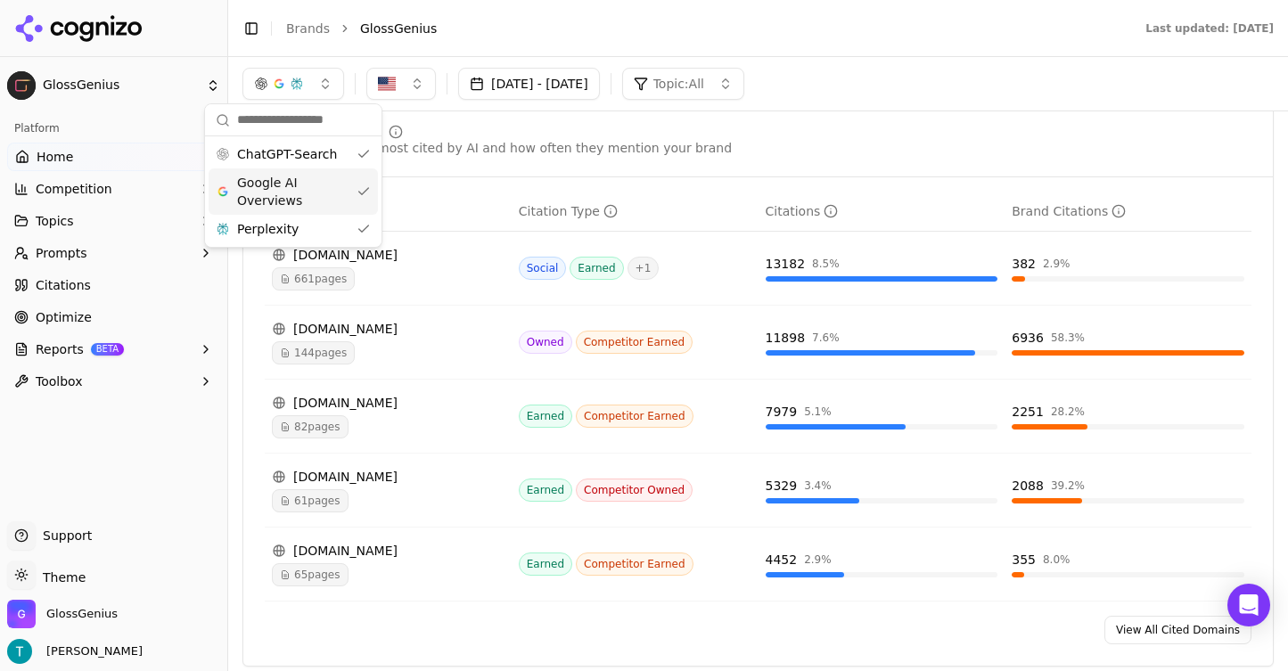
click at [361, 193] on div "Google AI Overviews" at bounding box center [293, 191] width 169 height 46
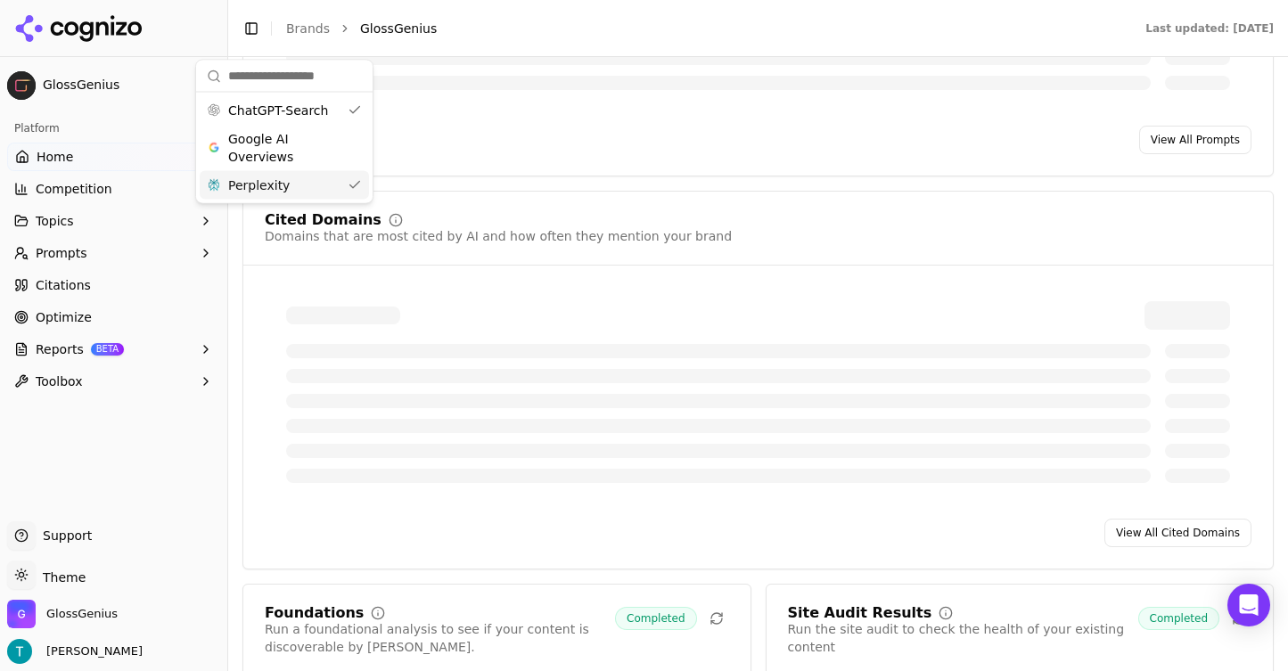
scroll to position [1649, 0]
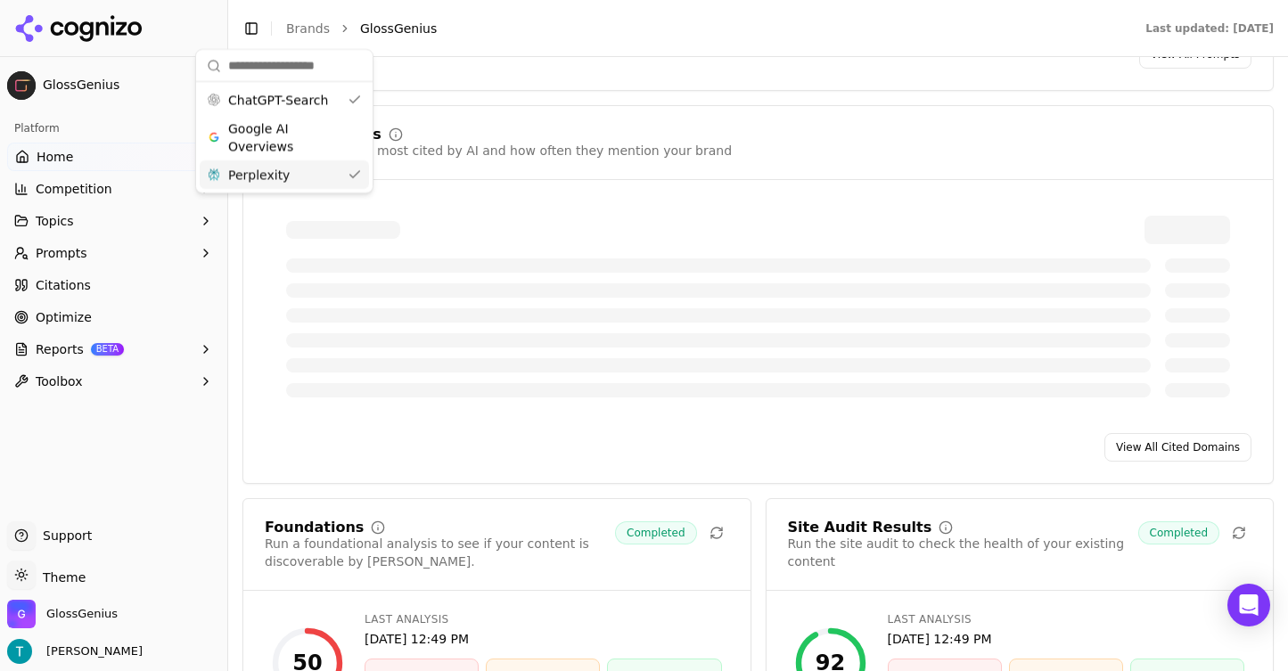
click at [354, 175] on div "Perplexity" at bounding box center [284, 174] width 169 height 29
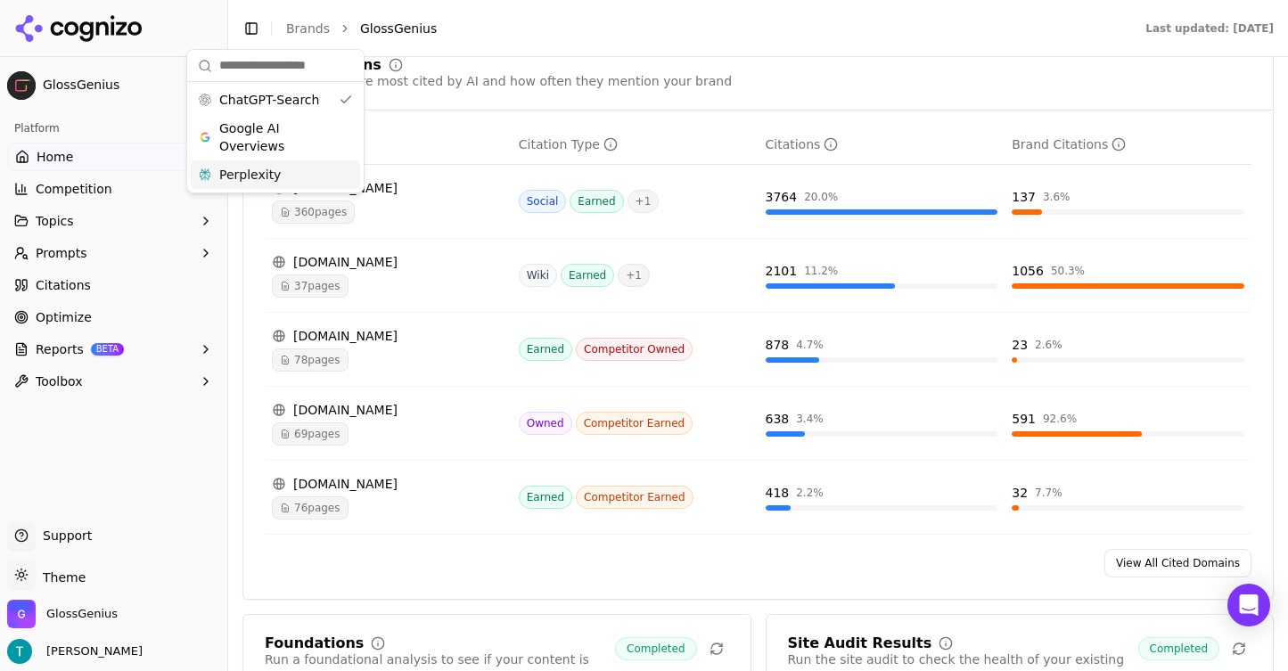
scroll to position [1889, 0]
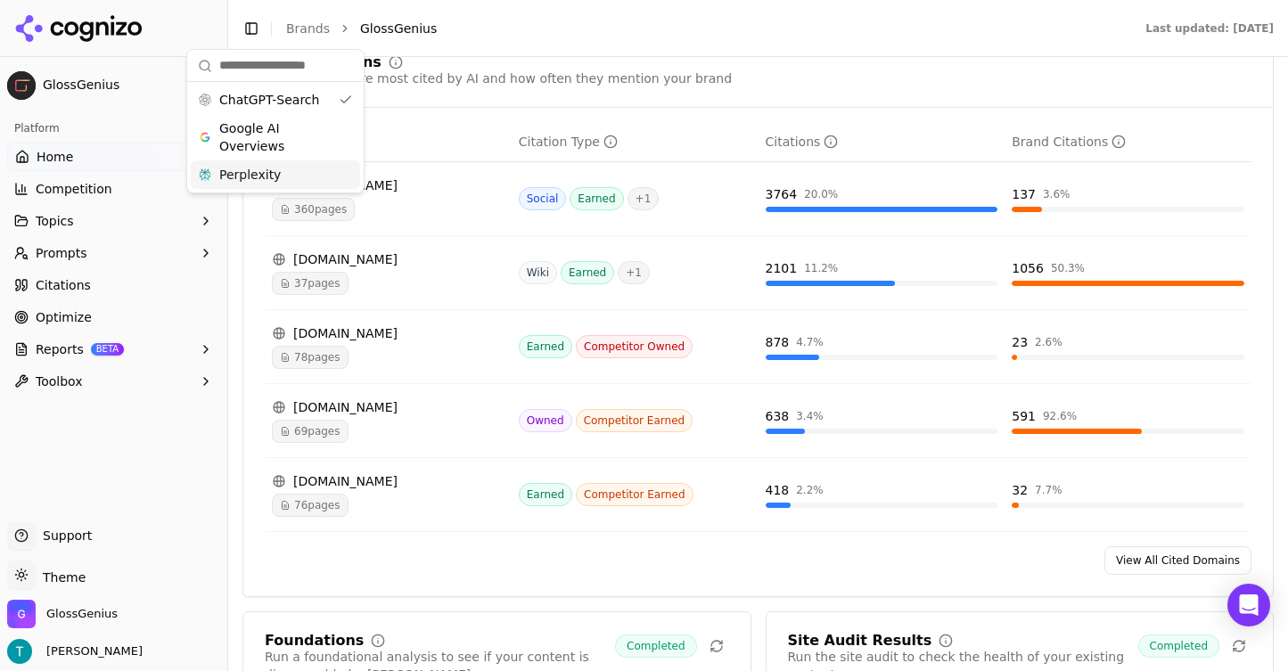
click at [461, 358] on div "78 pages" at bounding box center [388, 357] width 233 height 23
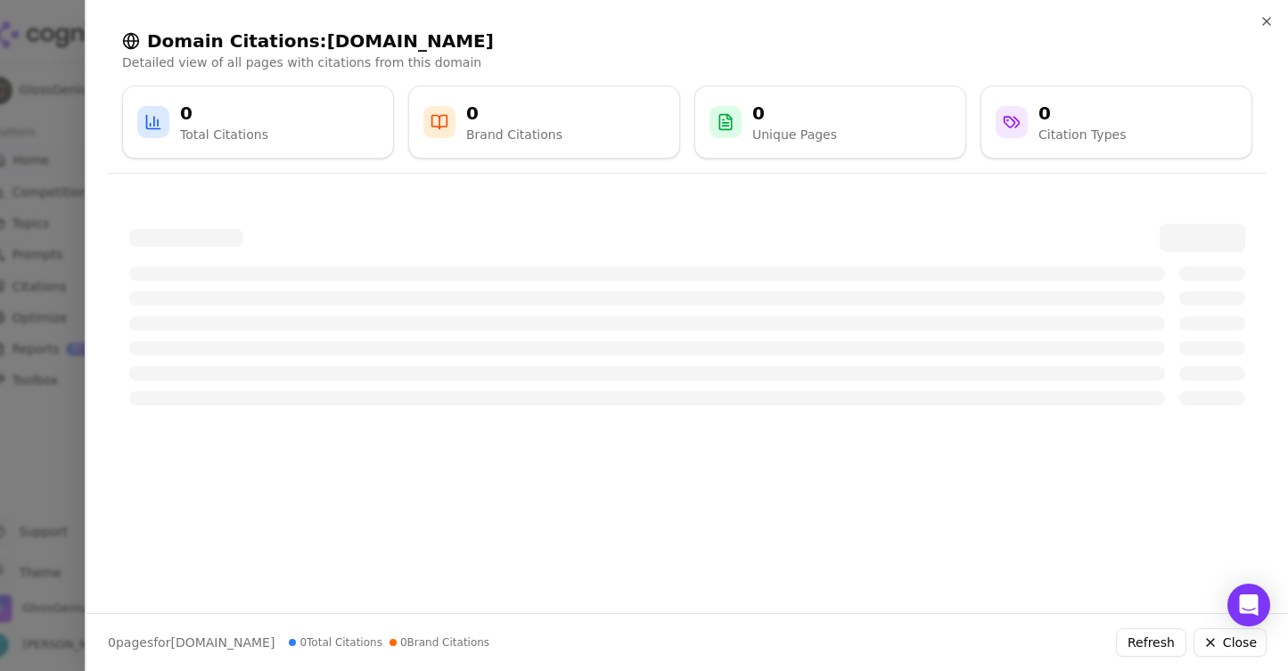
click at [78, 84] on div at bounding box center [644, 335] width 1288 height 671
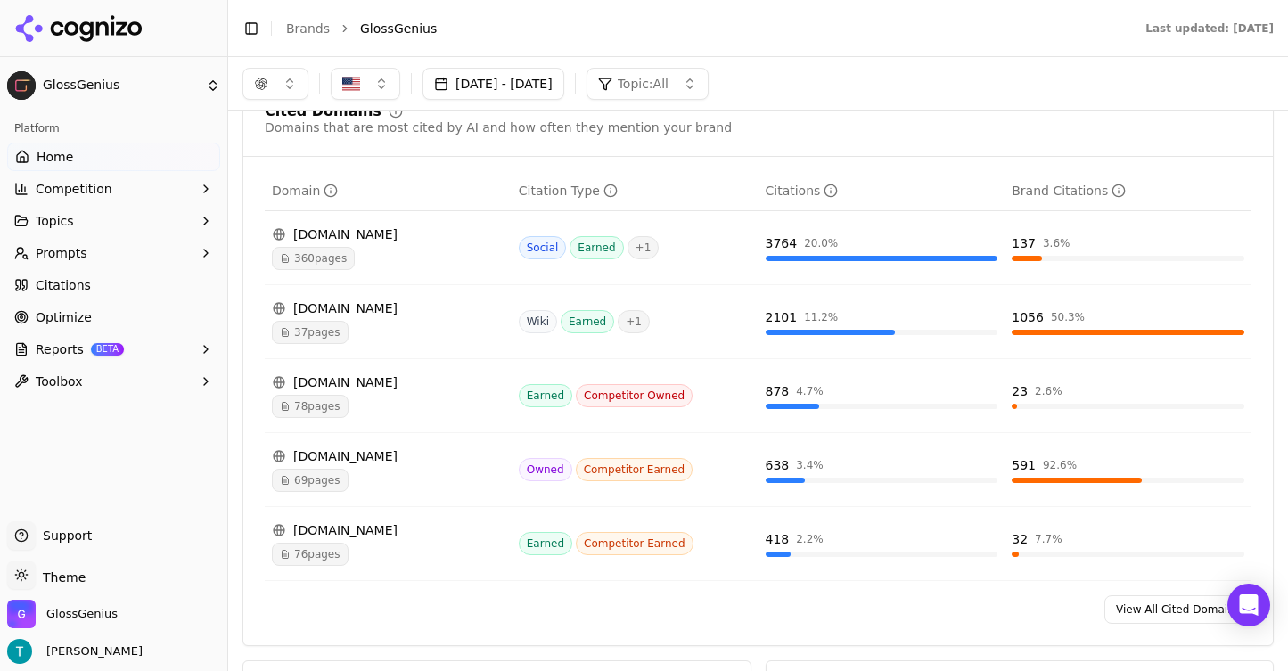
scroll to position [1825, 0]
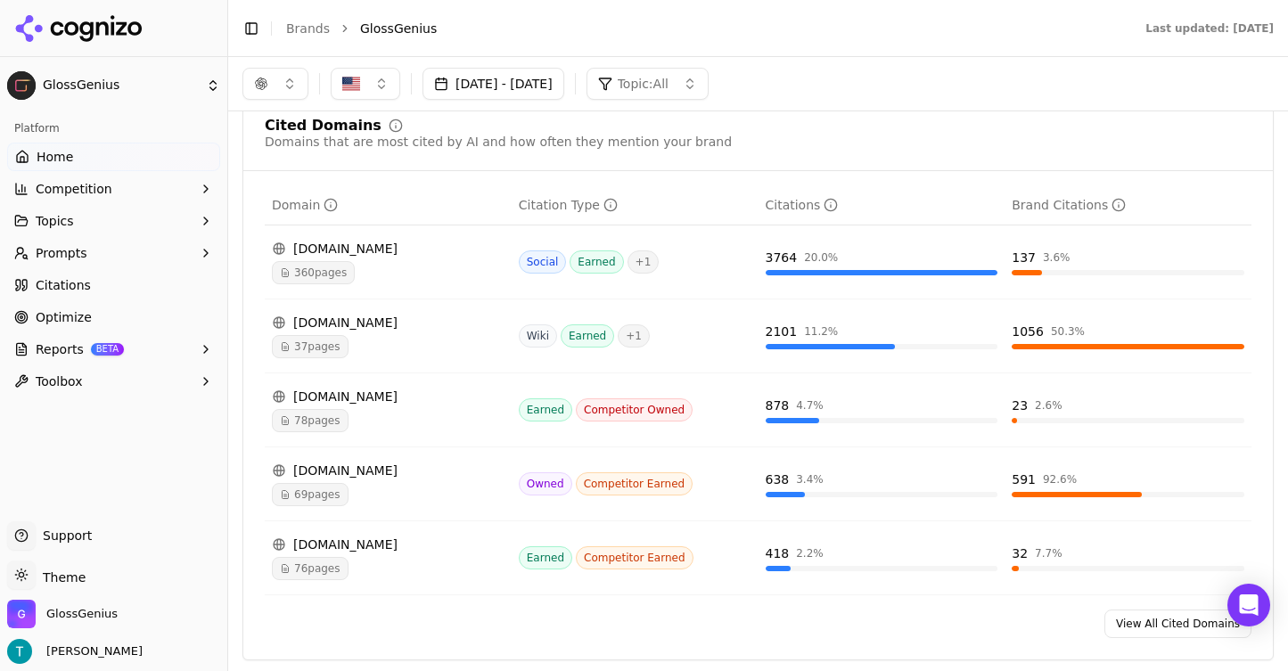
click at [279, 86] on button "button" at bounding box center [275, 84] width 66 height 32
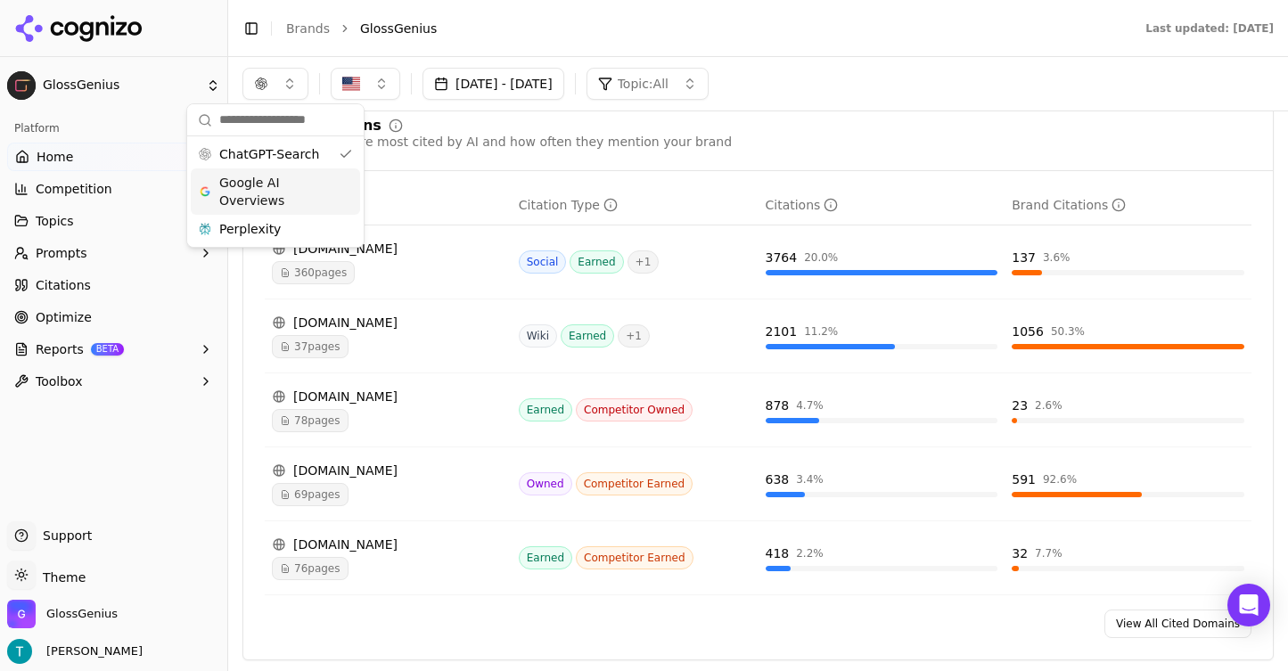
click at [281, 186] on span "Google AI Overviews" at bounding box center [275, 192] width 112 height 36
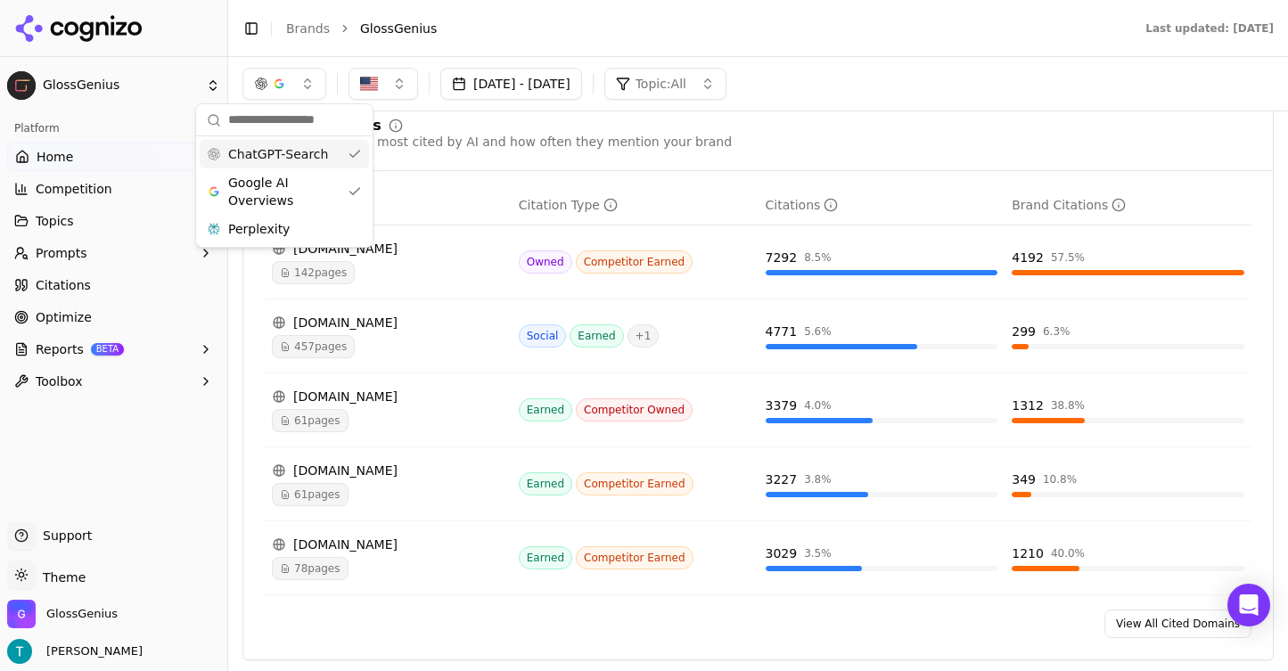
click at [297, 159] on span "ChatGPT-Search" at bounding box center [278, 154] width 100 height 18
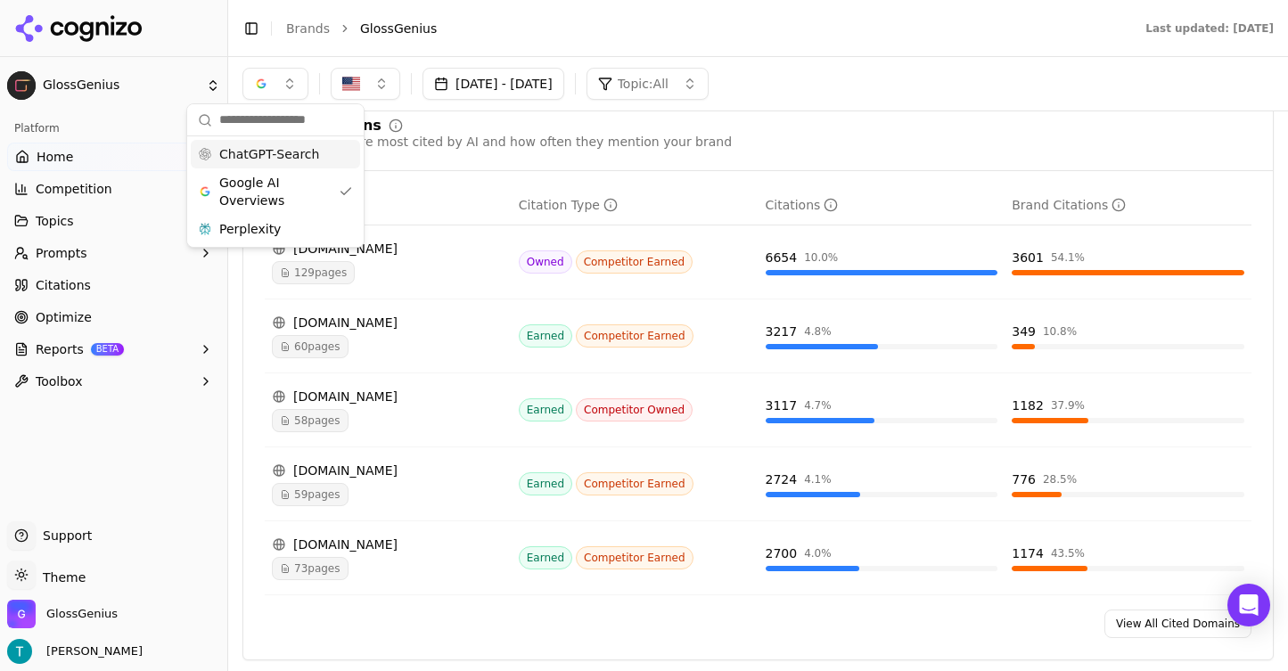
click at [804, 144] on div "Cited Domains Domains that are most cited by AI and how often they mention your…" at bounding box center [758, 135] width 987 height 32
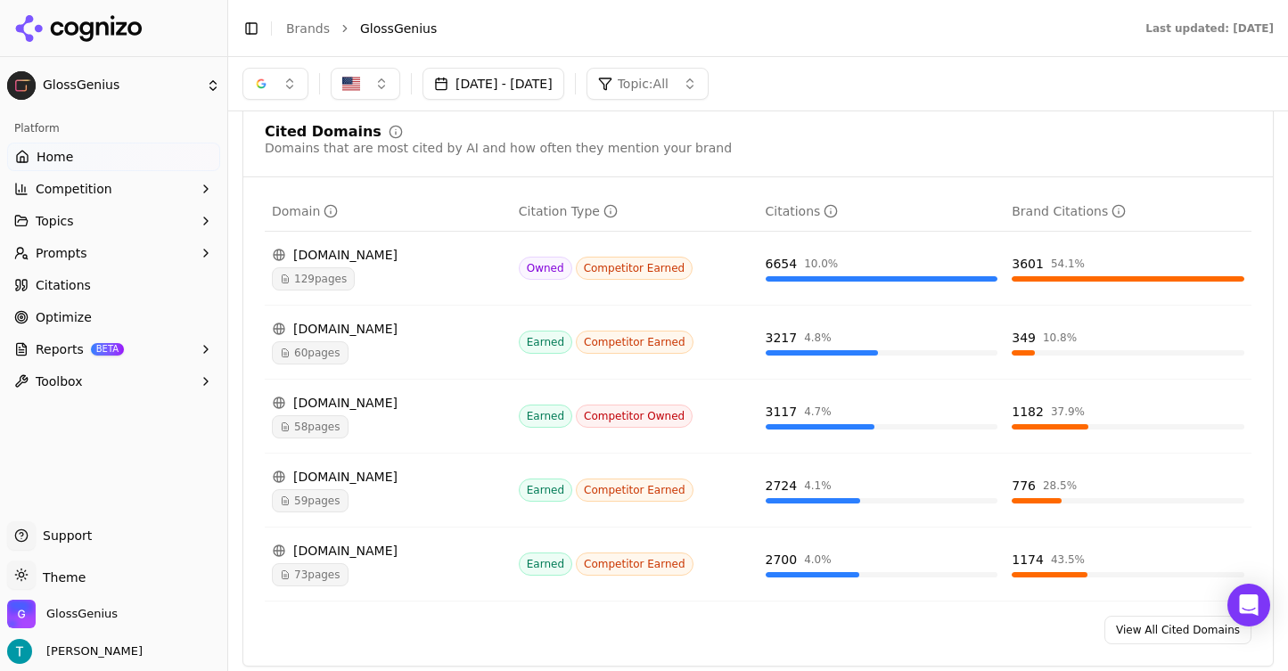
scroll to position [1816, 0]
